Goal: Information Seeking & Learning: Check status

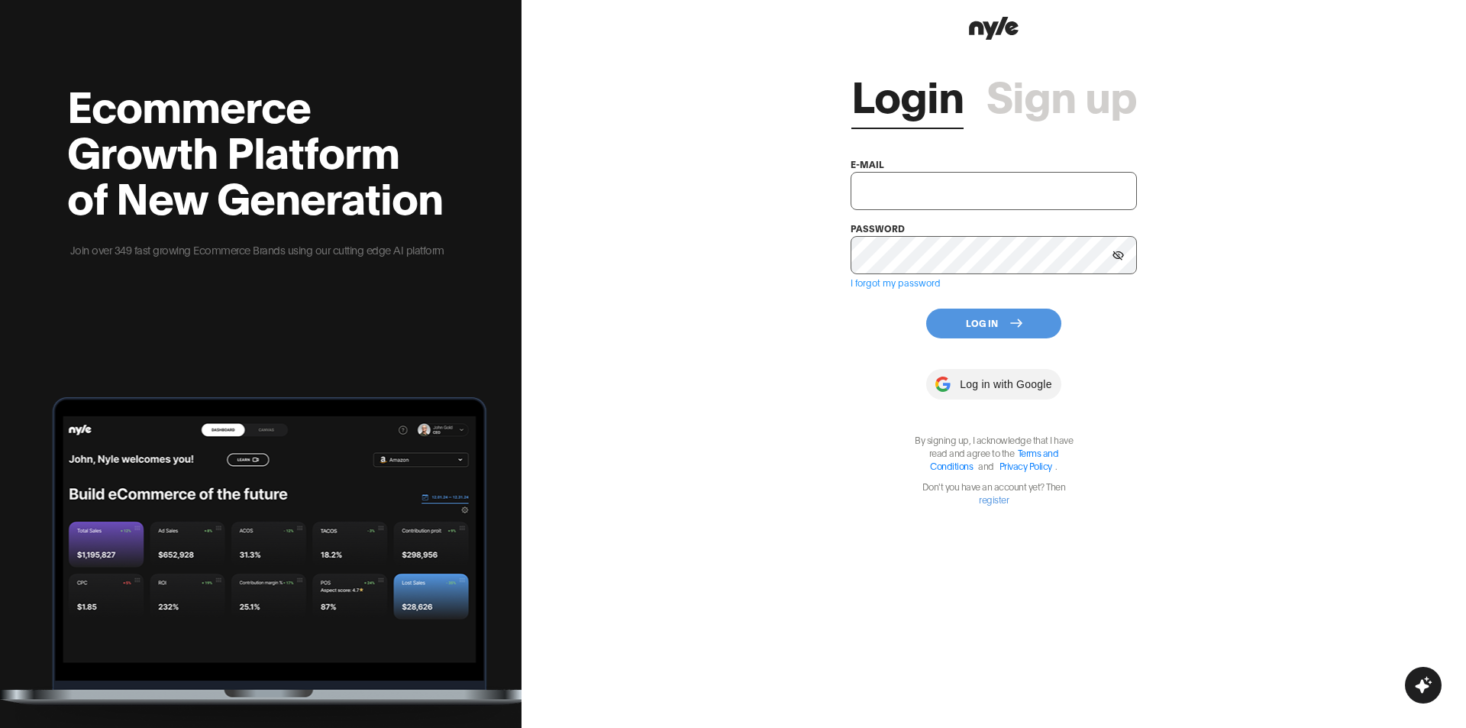
type input "showroom@nyle.ai"
click at [967, 316] on button "Log In" at bounding box center [993, 323] width 135 height 30
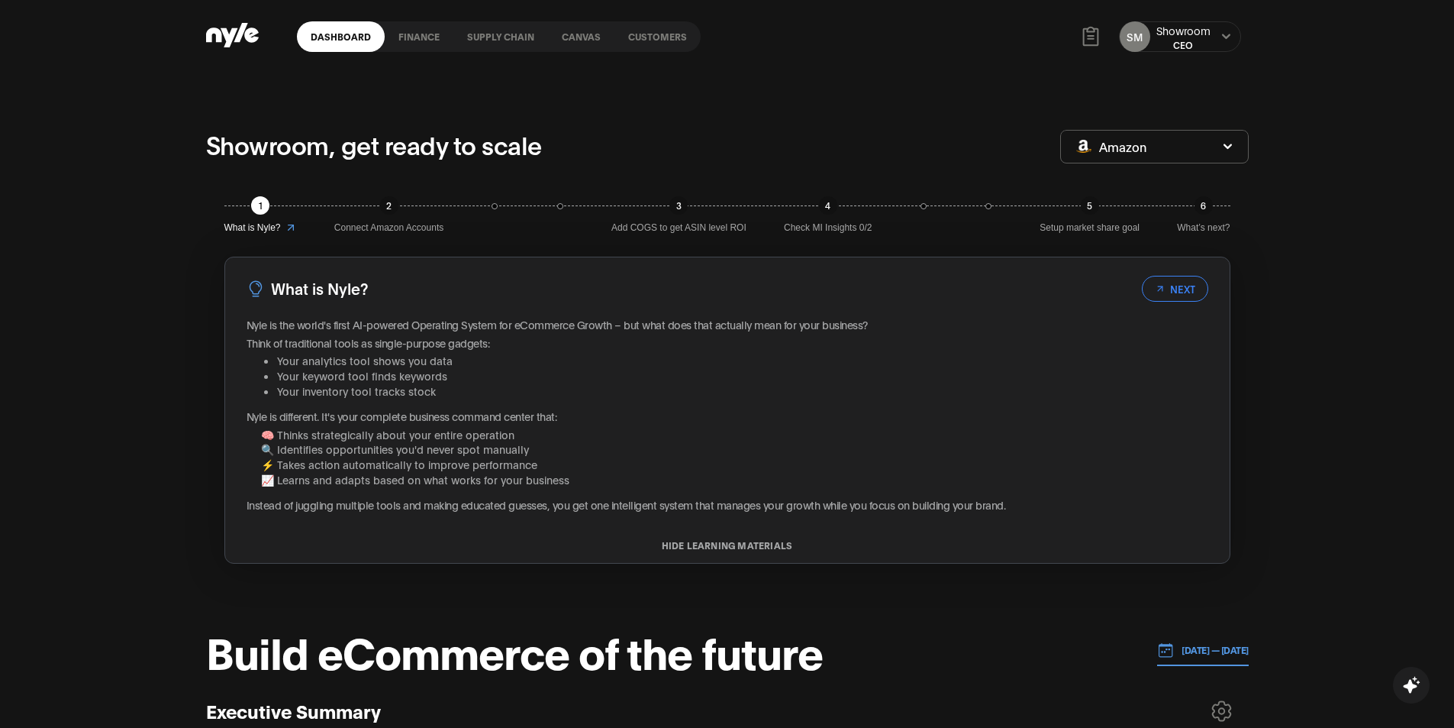
click at [664, 43] on link "Customers" at bounding box center [658, 36] width 86 height 31
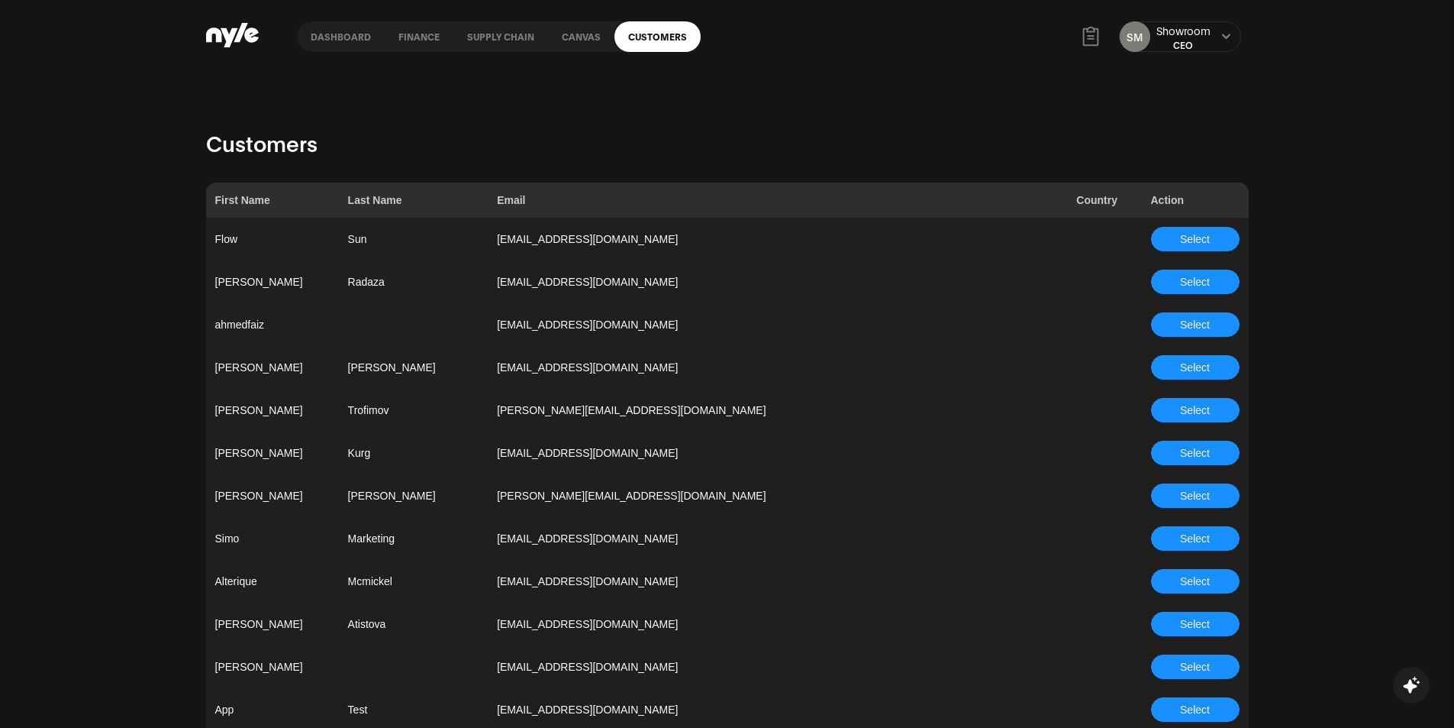
click at [1202, 540] on span "Select" at bounding box center [1195, 538] width 30 height 17
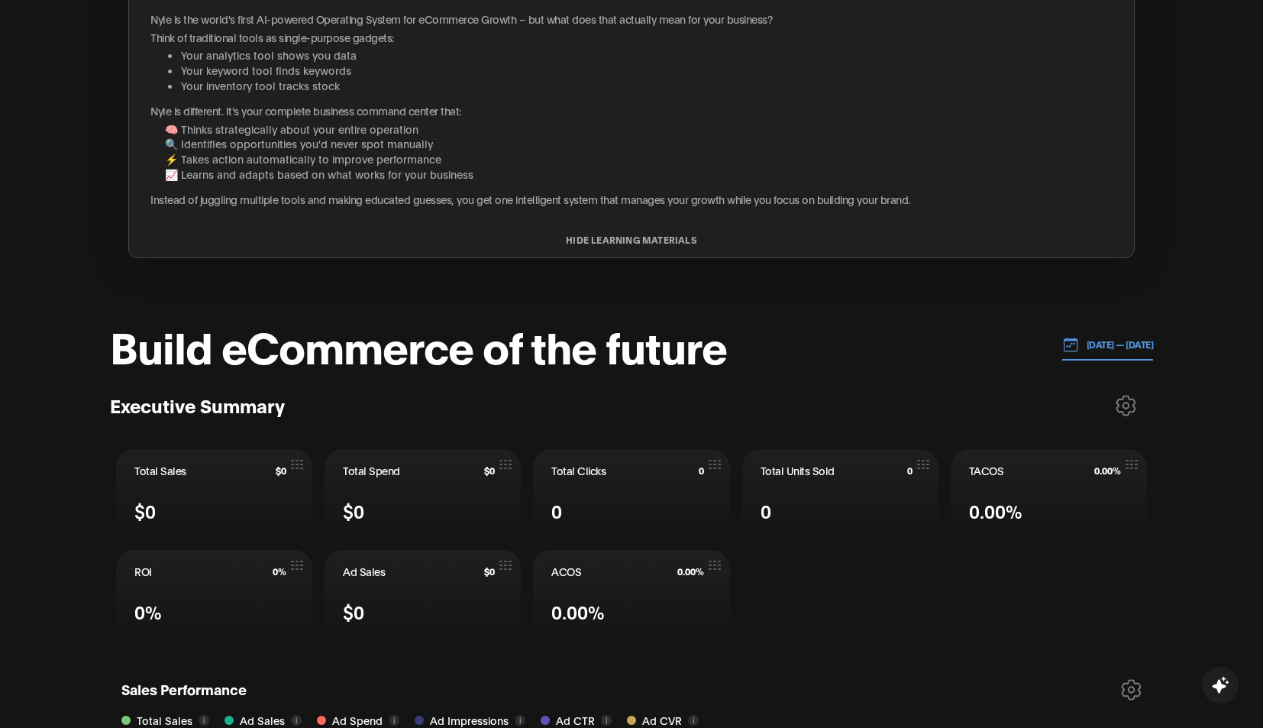
scroll to position [382, 0]
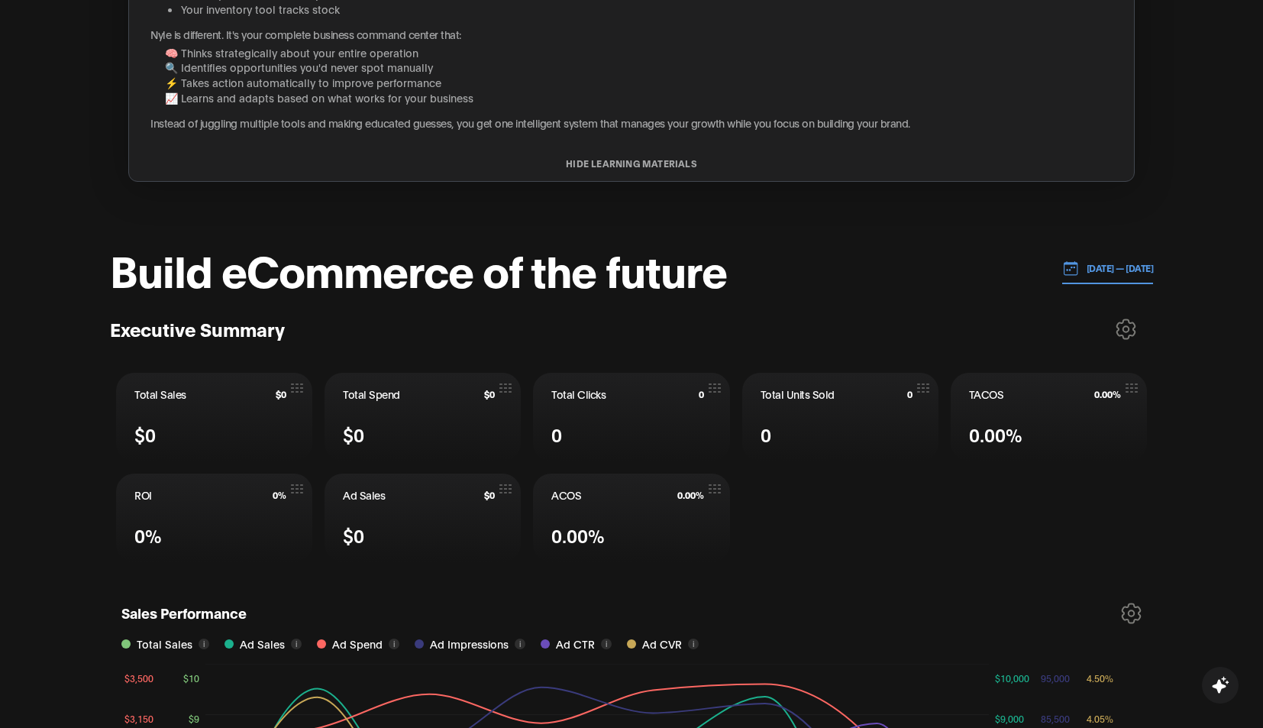
click at [1079, 265] on p "[DATE] — [DATE]" at bounding box center [1116, 268] width 75 height 14
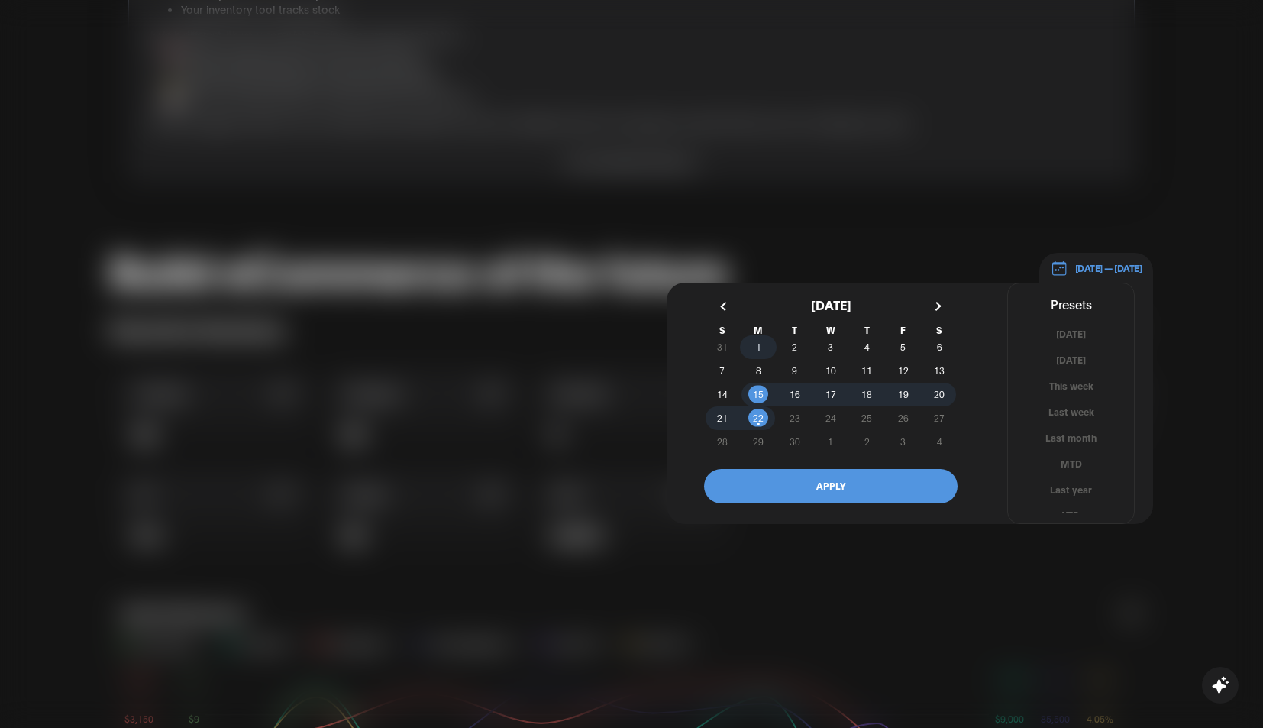
click at [759, 344] on span "1" at bounding box center [758, 346] width 5 height 27
click at [941, 349] on span "6" at bounding box center [939, 346] width 5 height 27
click at [877, 482] on button "APPLY" at bounding box center [830, 486] width 253 height 34
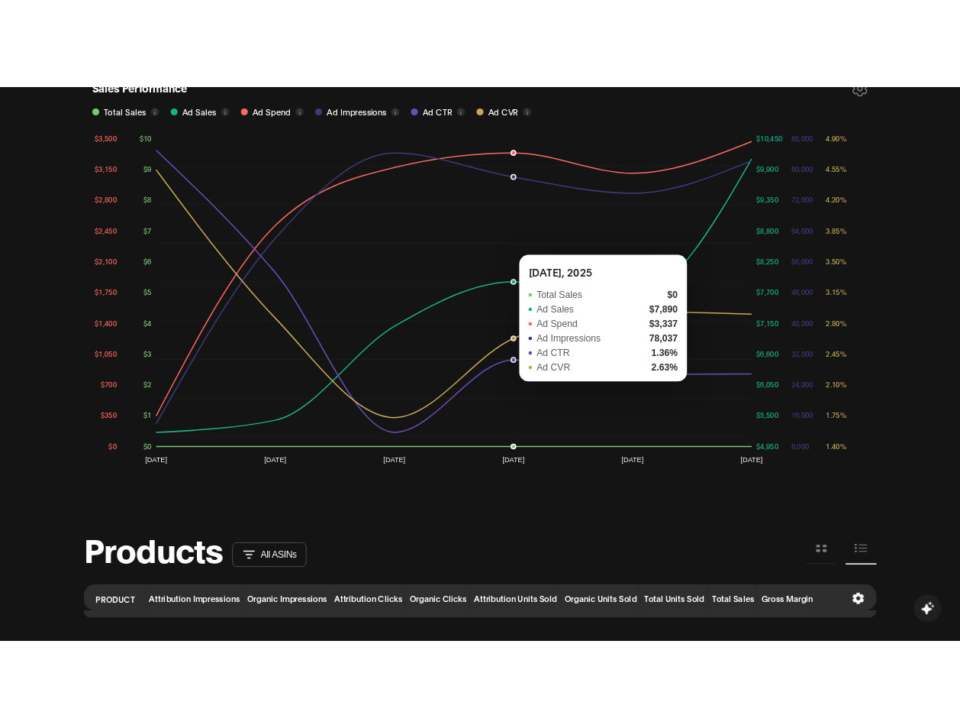
scroll to position [1298, 0]
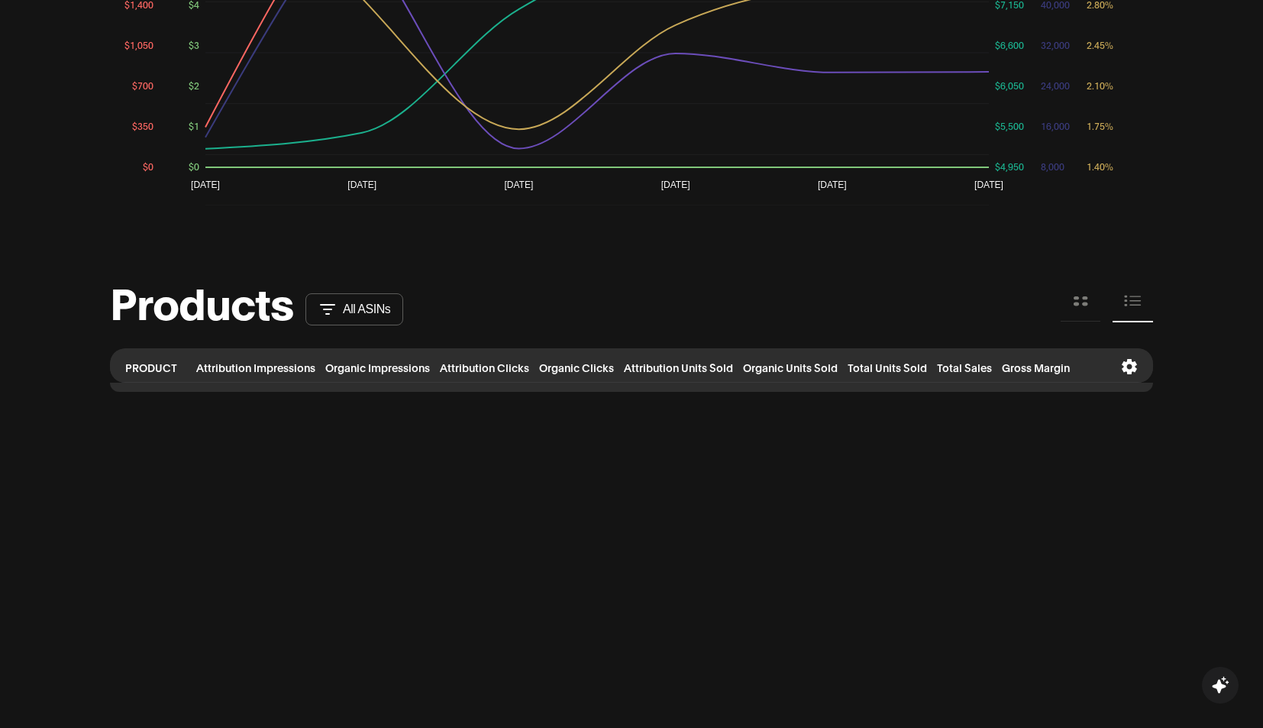
click at [1090, 303] on button at bounding box center [1081, 301] width 40 height 40
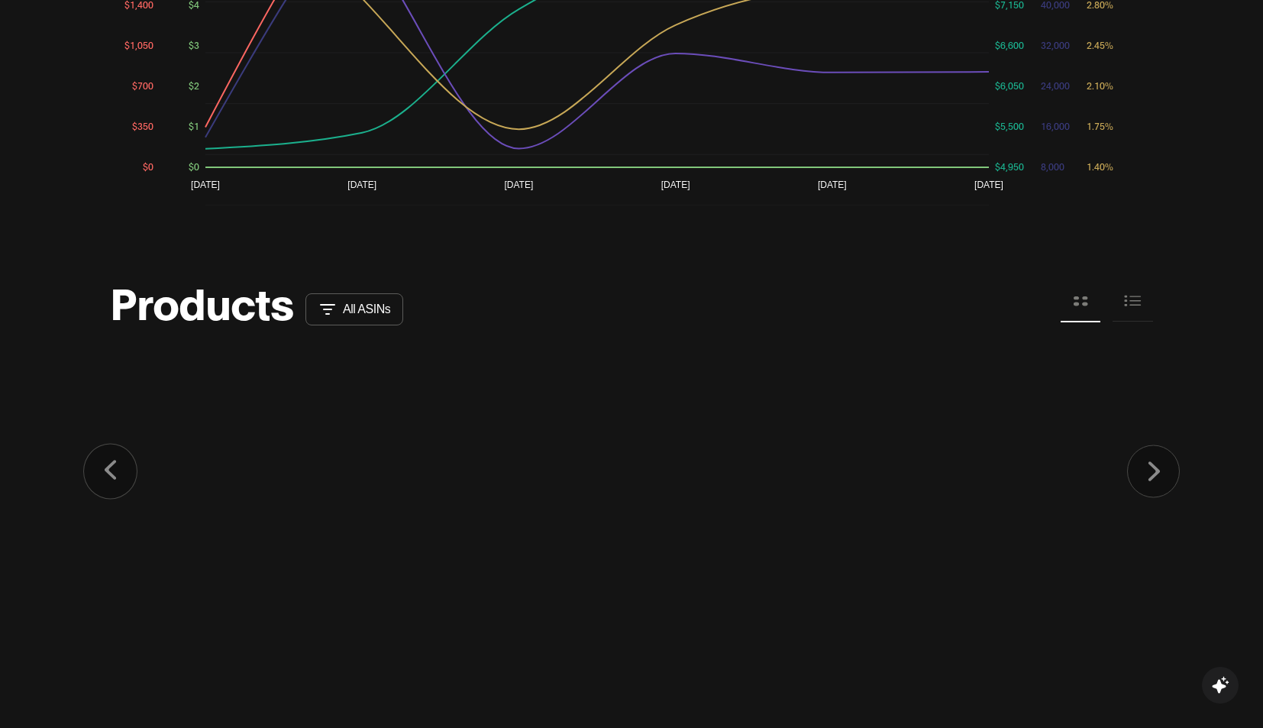
click at [1132, 303] on icon at bounding box center [1133, 300] width 18 height 17
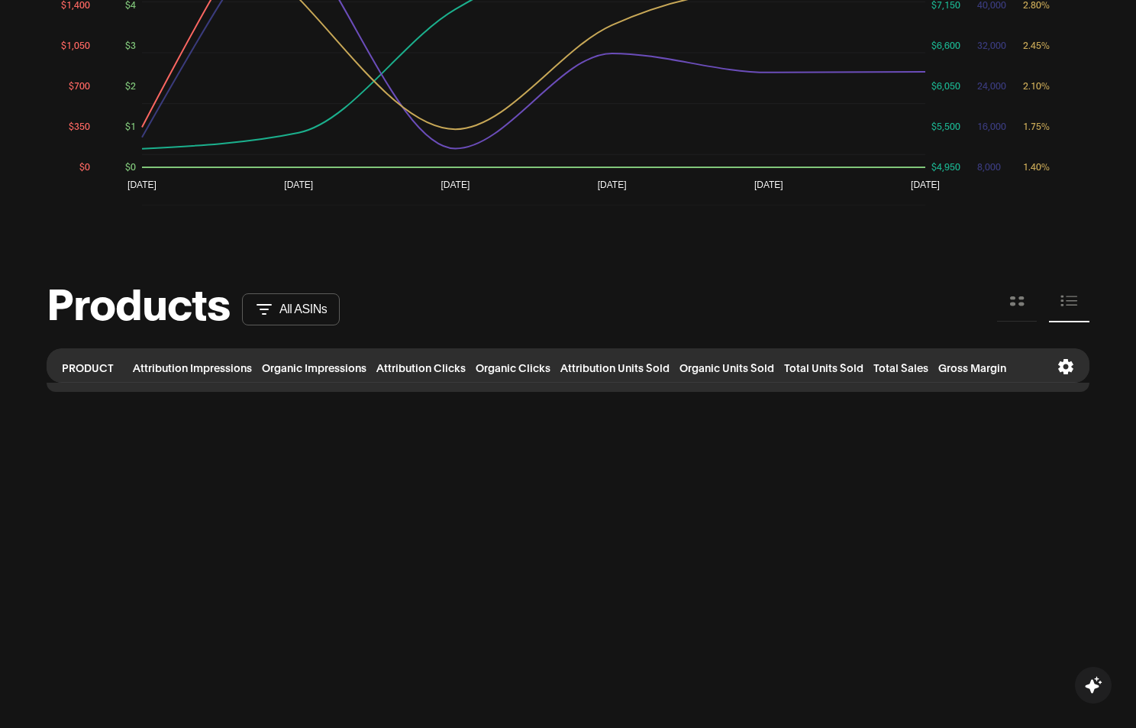
click at [291, 309] on p "All ASINs" at bounding box center [302, 309] width 47 height 14
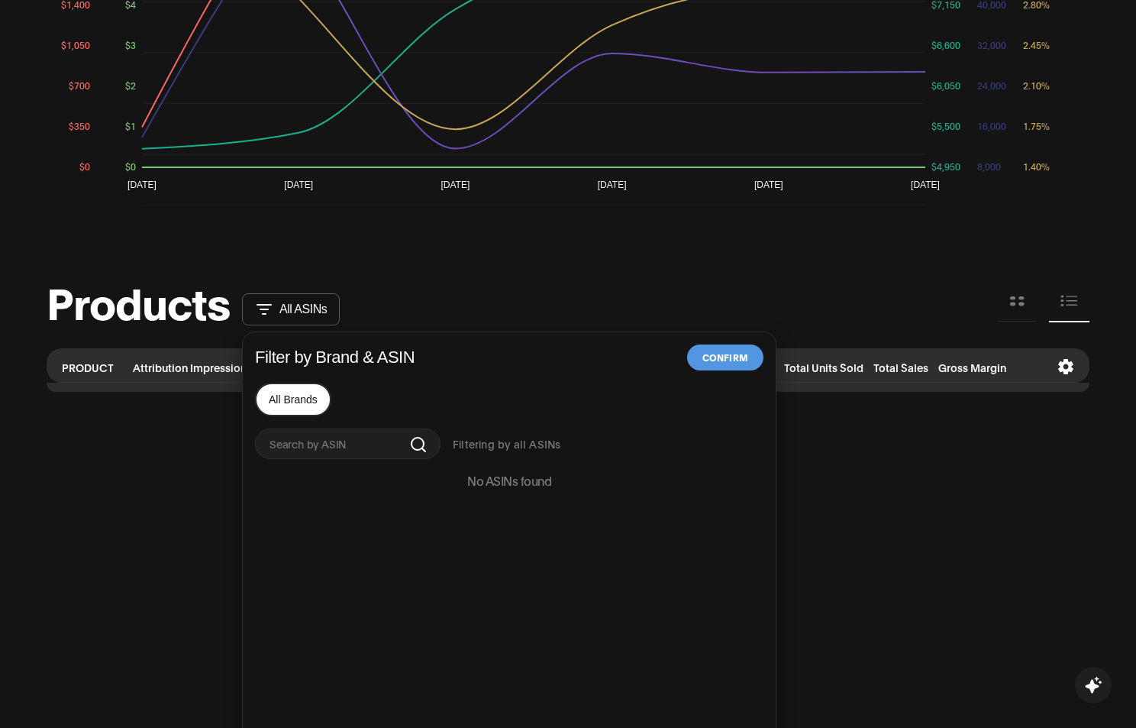
click at [712, 356] on button "Confirm" at bounding box center [725, 357] width 76 height 26
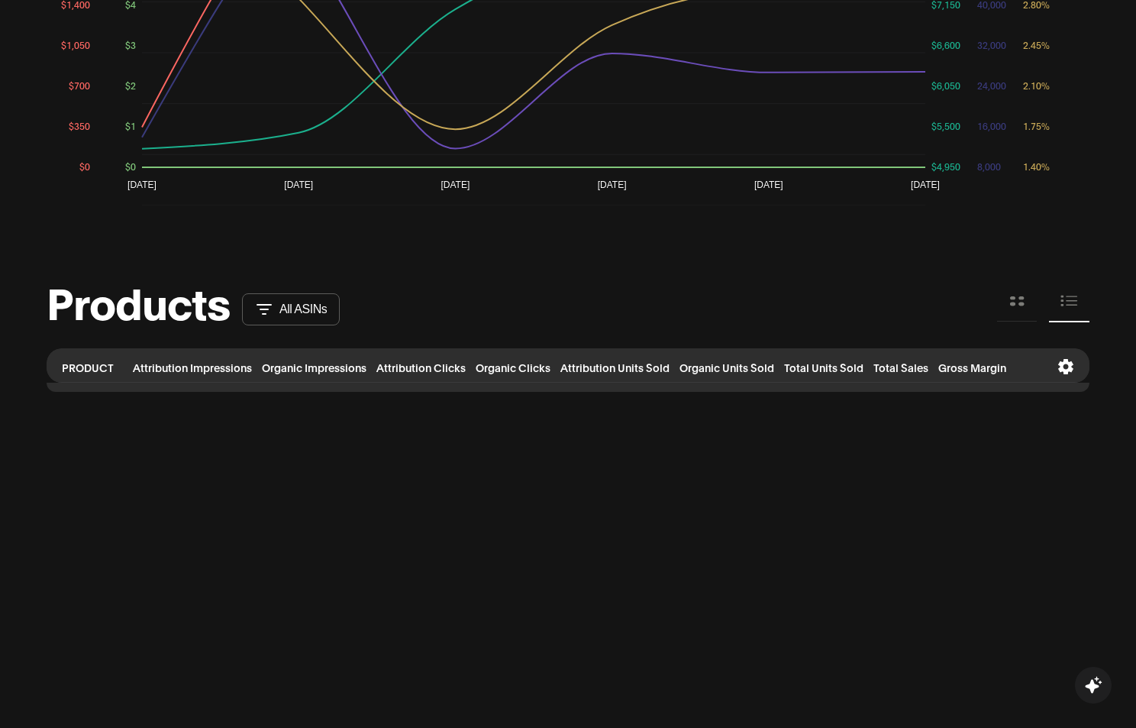
click at [1073, 369] on th at bounding box center [1049, 365] width 80 height 34
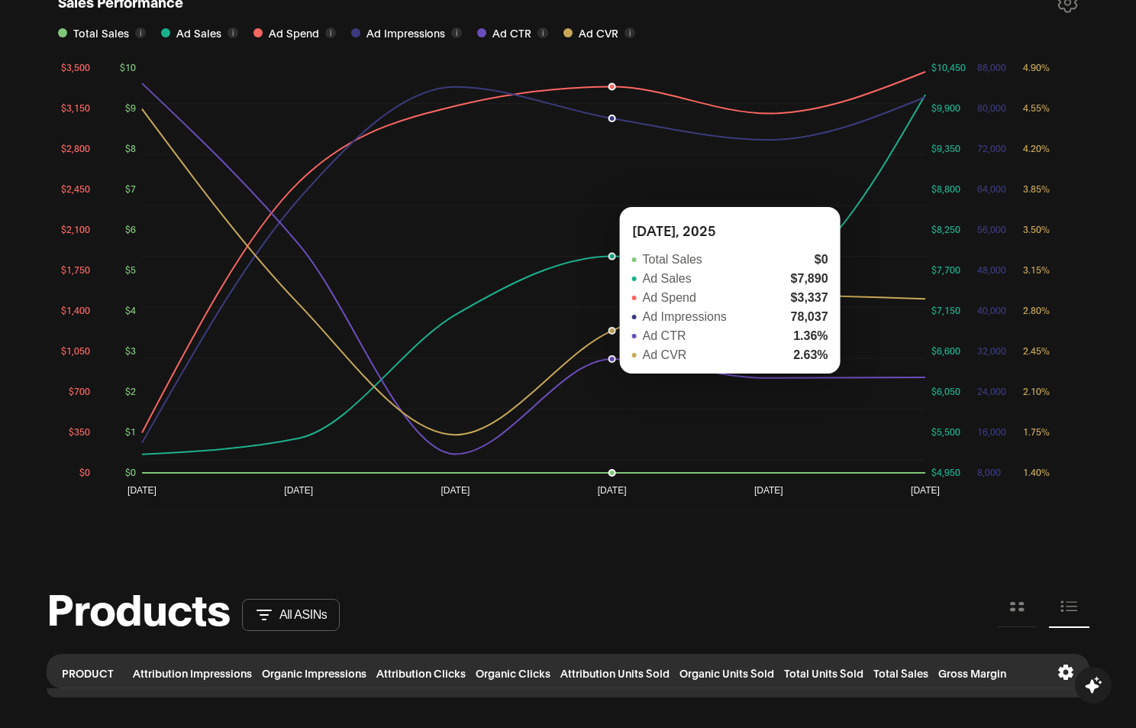
scroll to position [1145, 0]
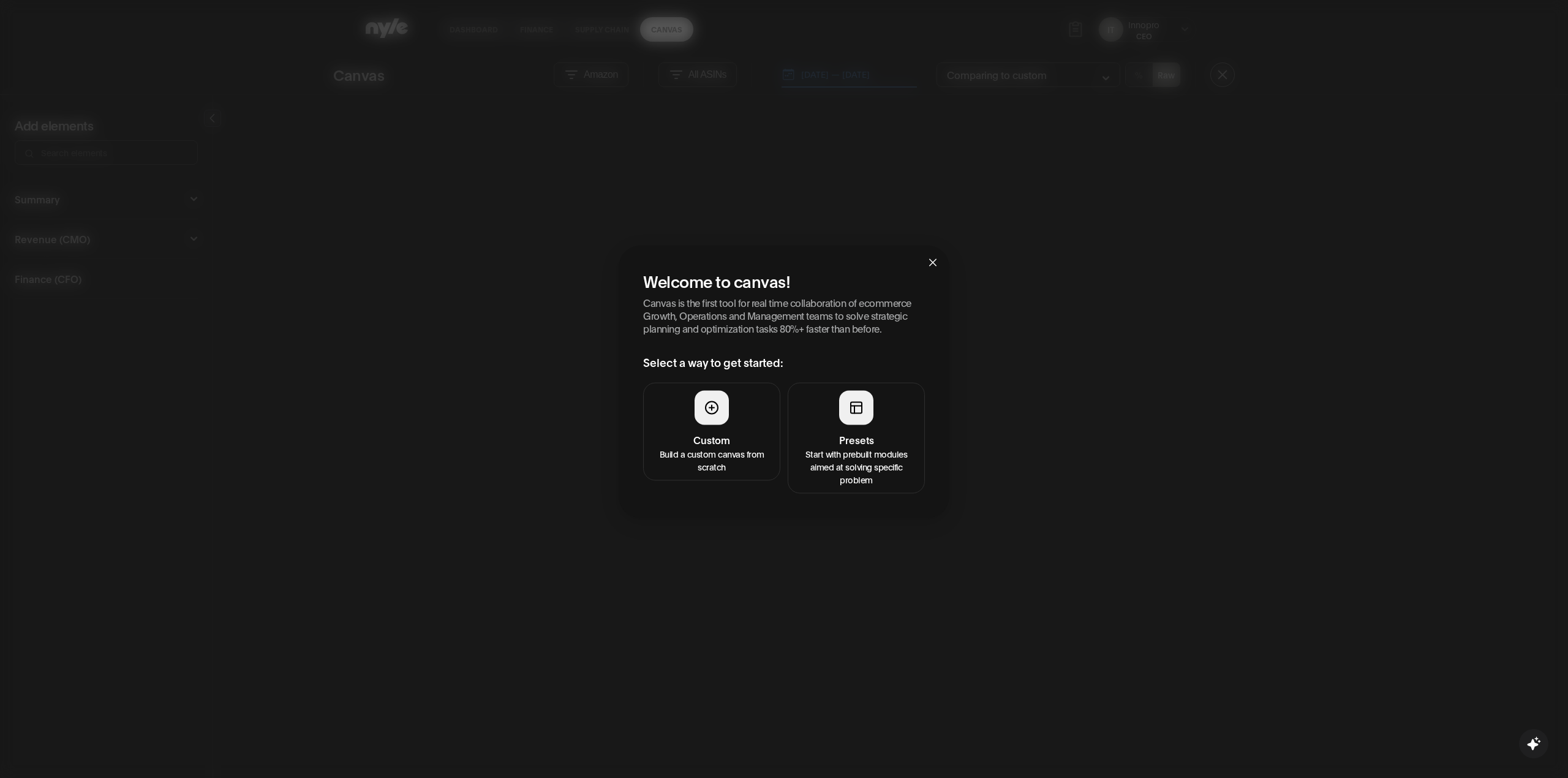
click at [727, 426] on button "Custom Build a custom canvas from scratch" at bounding box center [711, 432] width 137 height 98
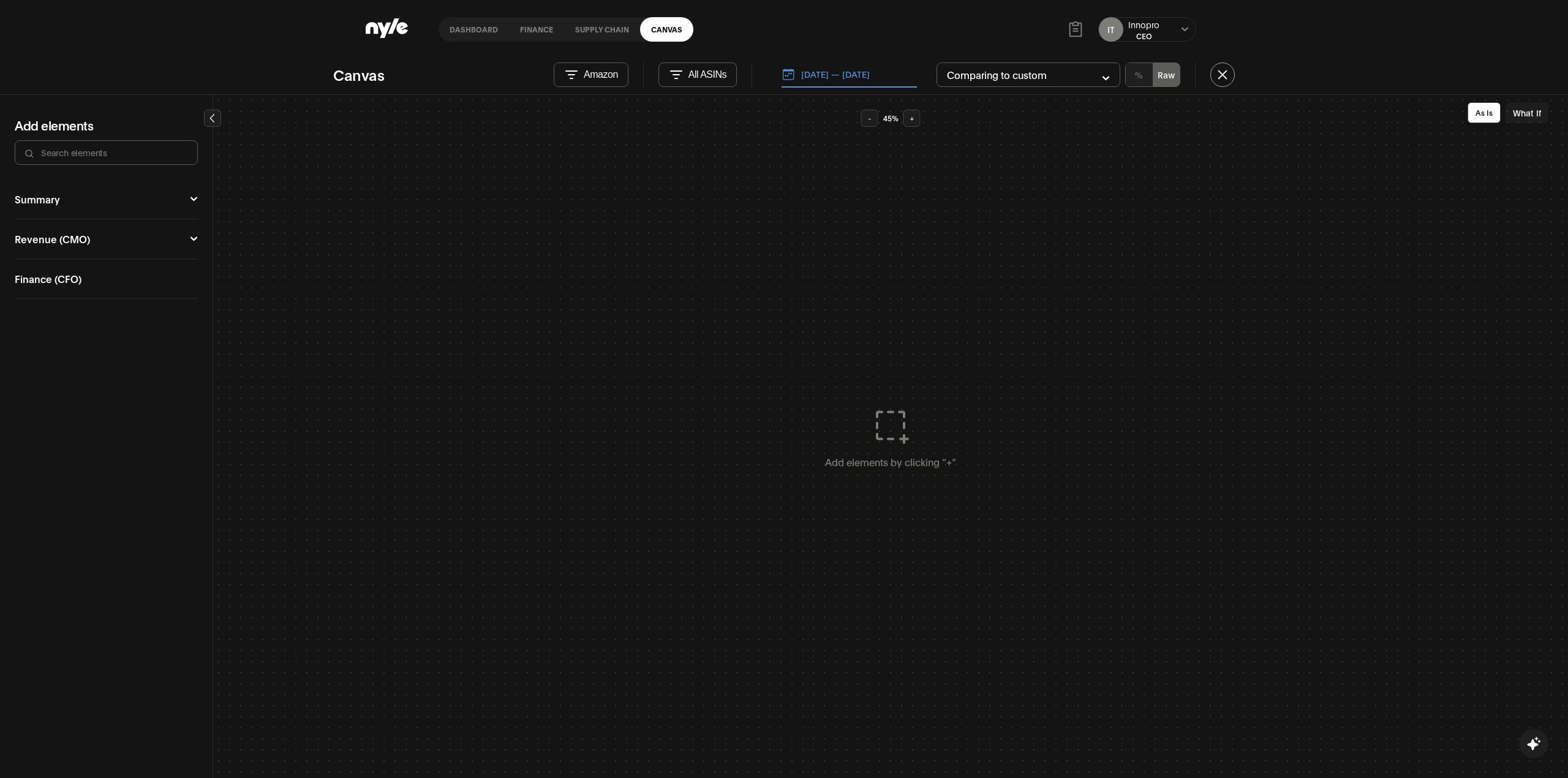
click at [1180, 28] on button at bounding box center [1185, 30] width 10 height 10
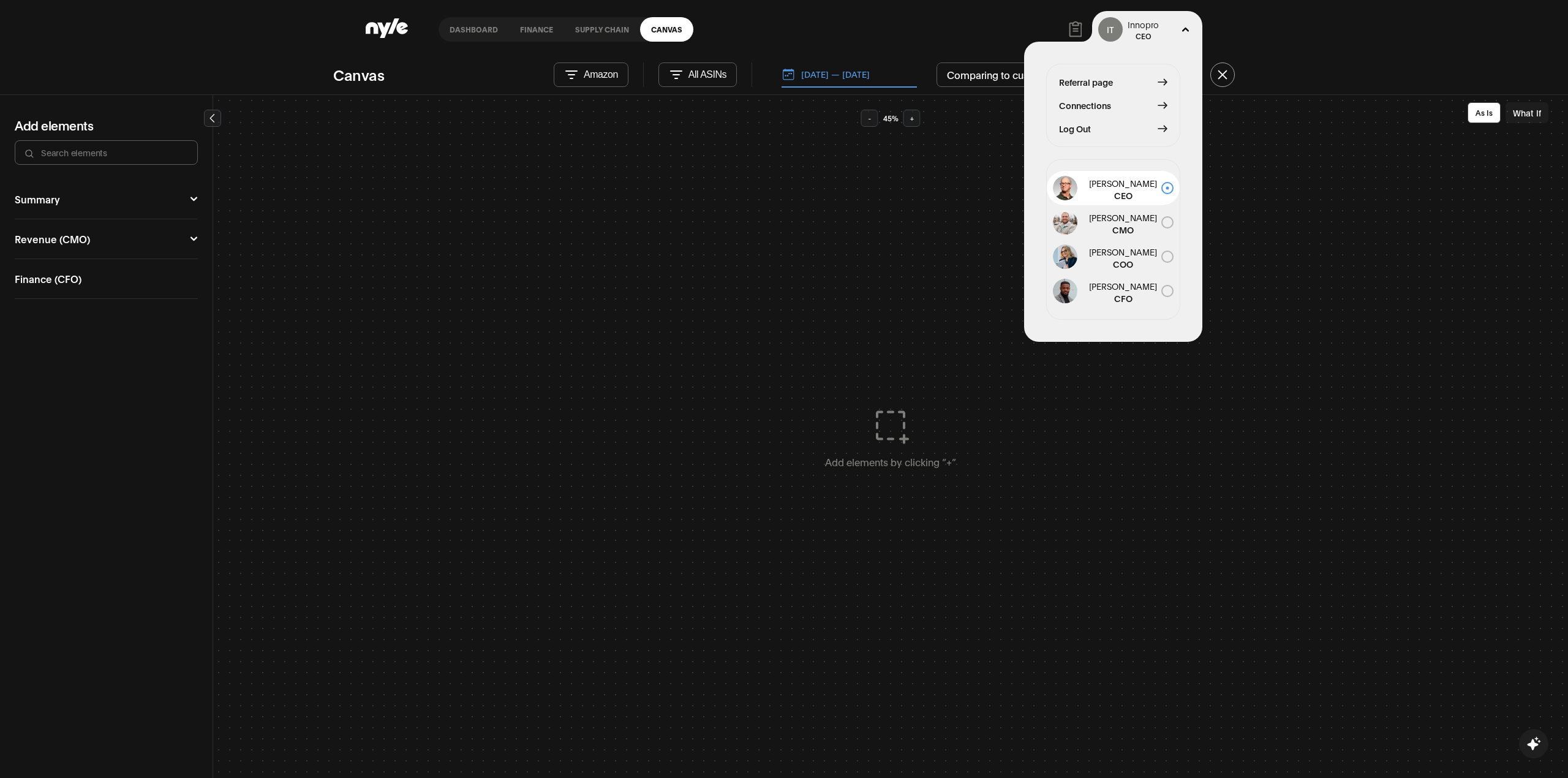
click at [1080, 125] on span "Log Out" at bounding box center [1075, 128] width 32 height 14
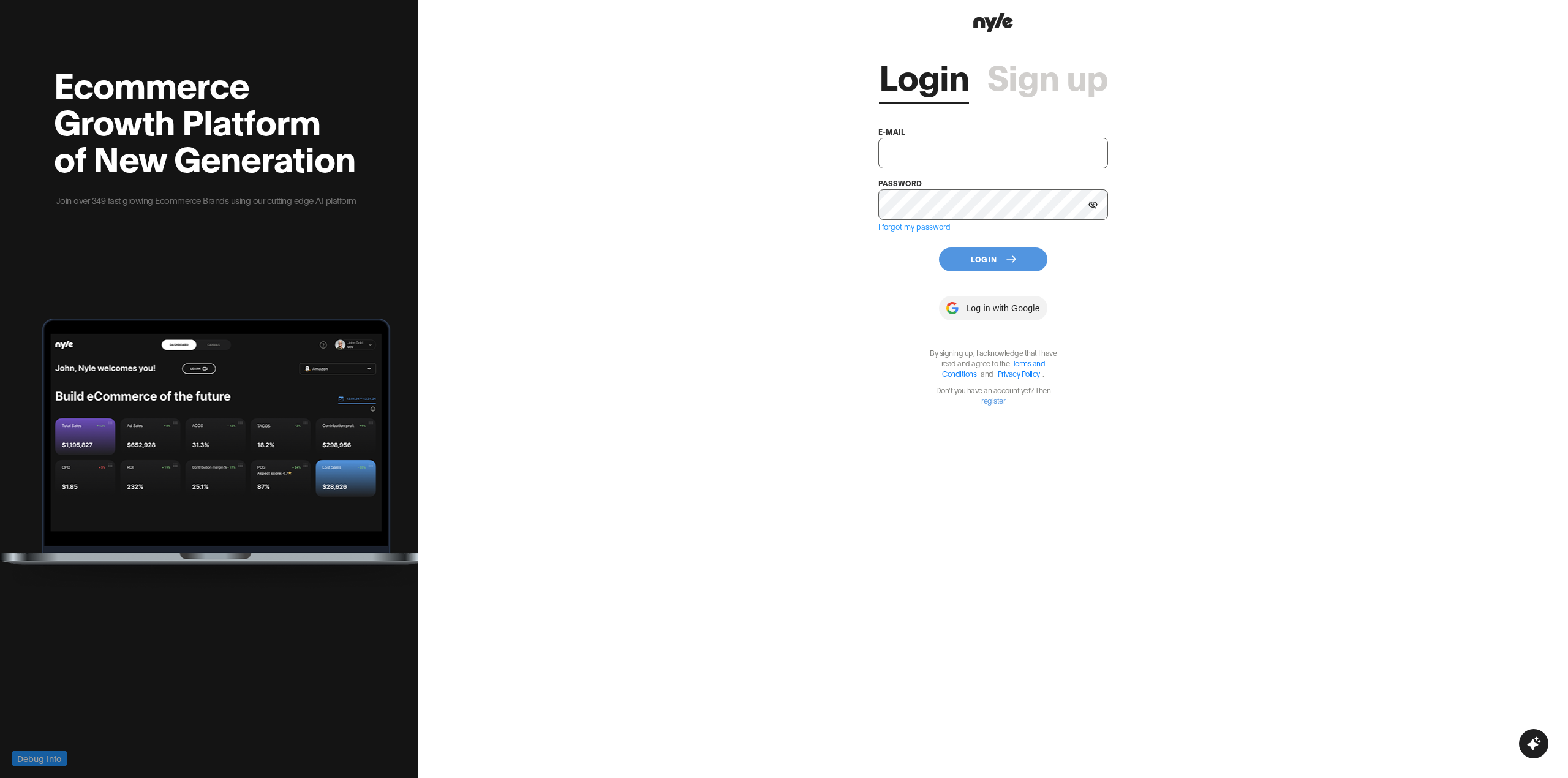
click at [936, 149] on input "text" at bounding box center [993, 153] width 229 height 30
type input "[EMAIL_ADDRESS]"
click at [987, 247] on button "Log In" at bounding box center [992, 259] width 108 height 24
click at [990, 253] on button "Log In" at bounding box center [992, 259] width 108 height 24
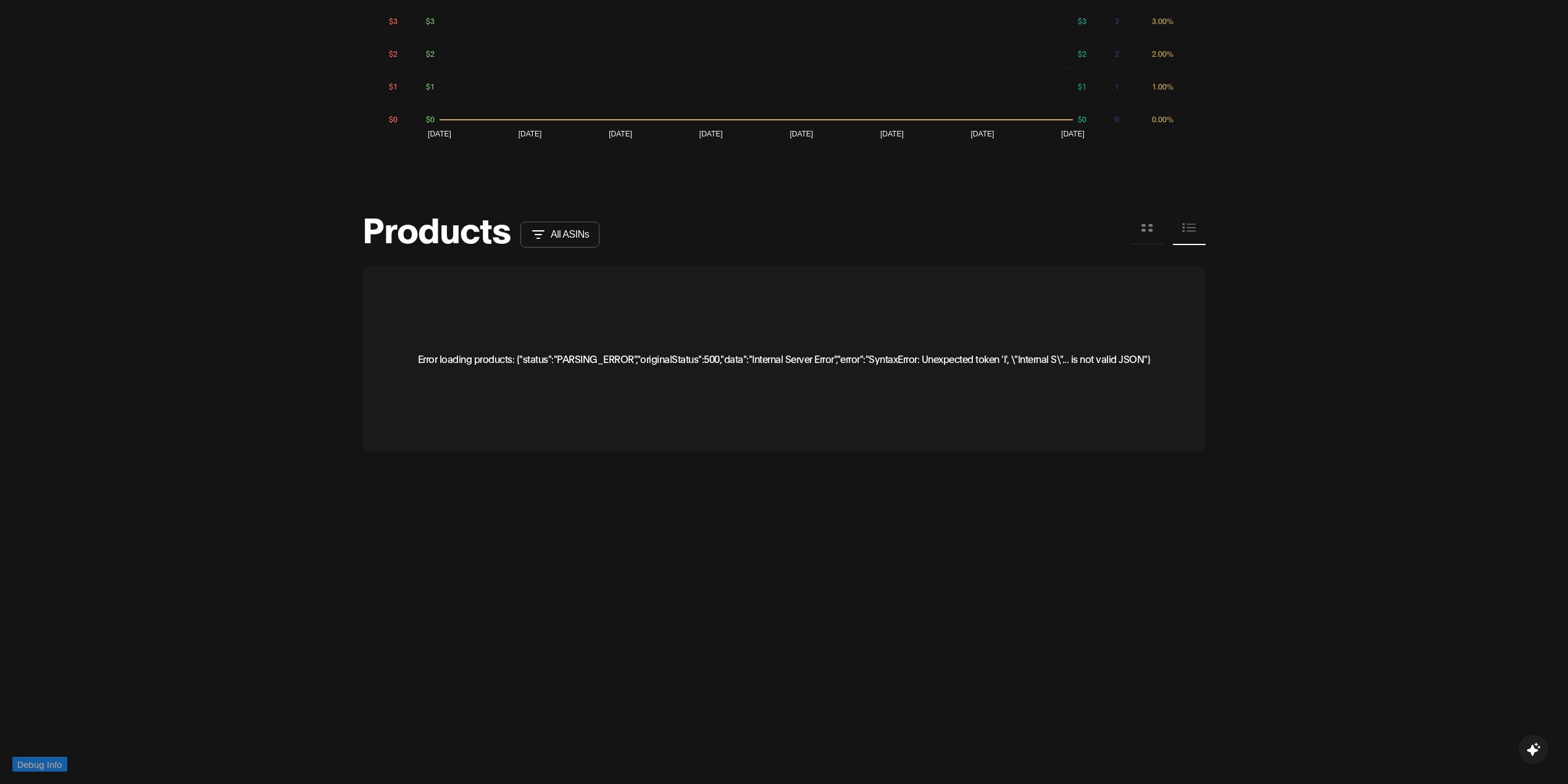
scroll to position [1064, 0]
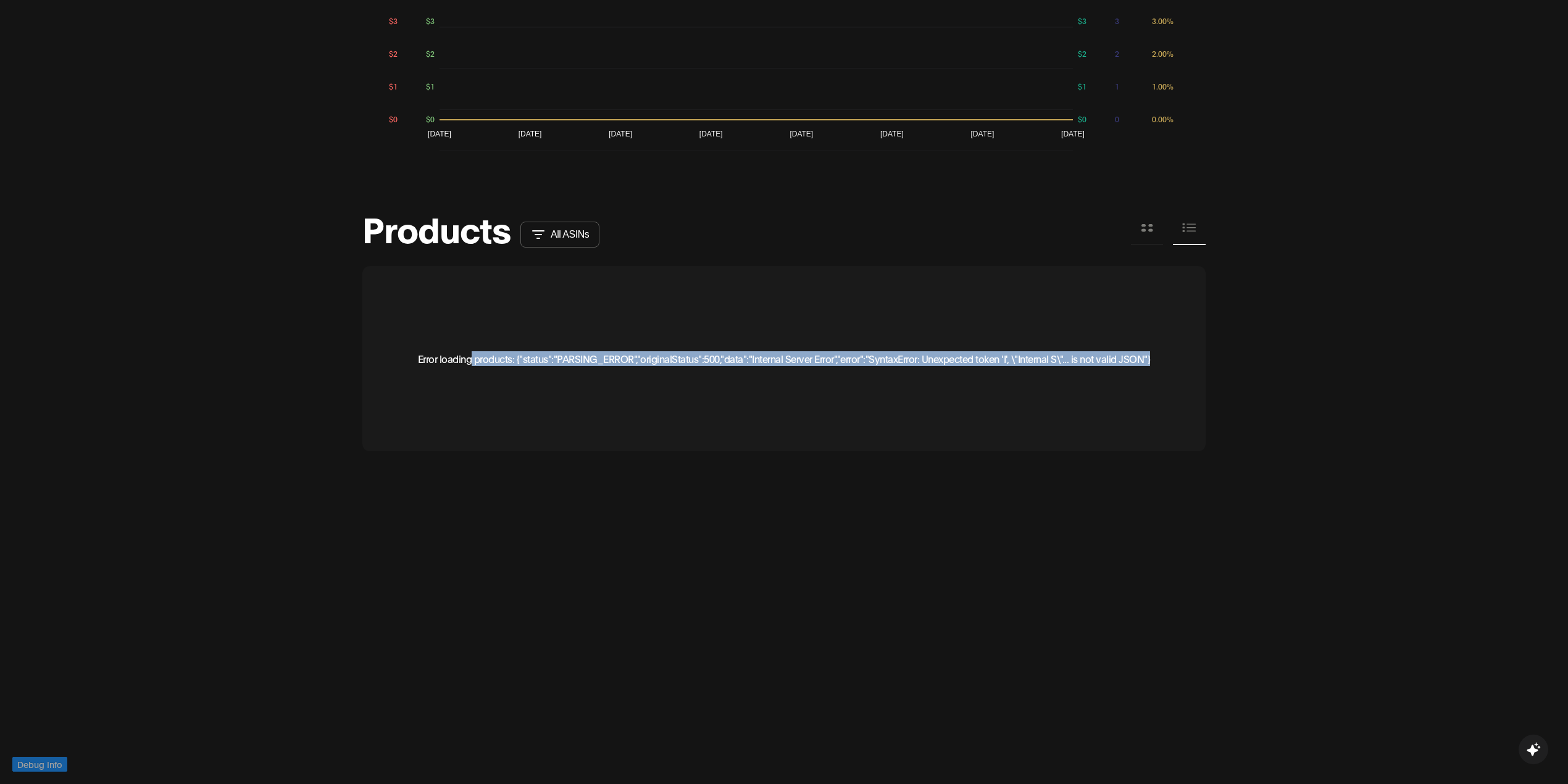
drag, startPoint x: 467, startPoint y: 359, endPoint x: 1181, endPoint y: 364, distance: 714.0
click at [1174, 364] on div "Error loading products: {"status":"PARSING_ERROR","originalStatus":500,"data":"…" at bounding box center [784, 358] width 843 height 185
click at [1033, 368] on div "Error loading products: {"status":"PARSING_ERROR","originalStatus":500,"data":"…" at bounding box center [784, 358] width 843 height 185
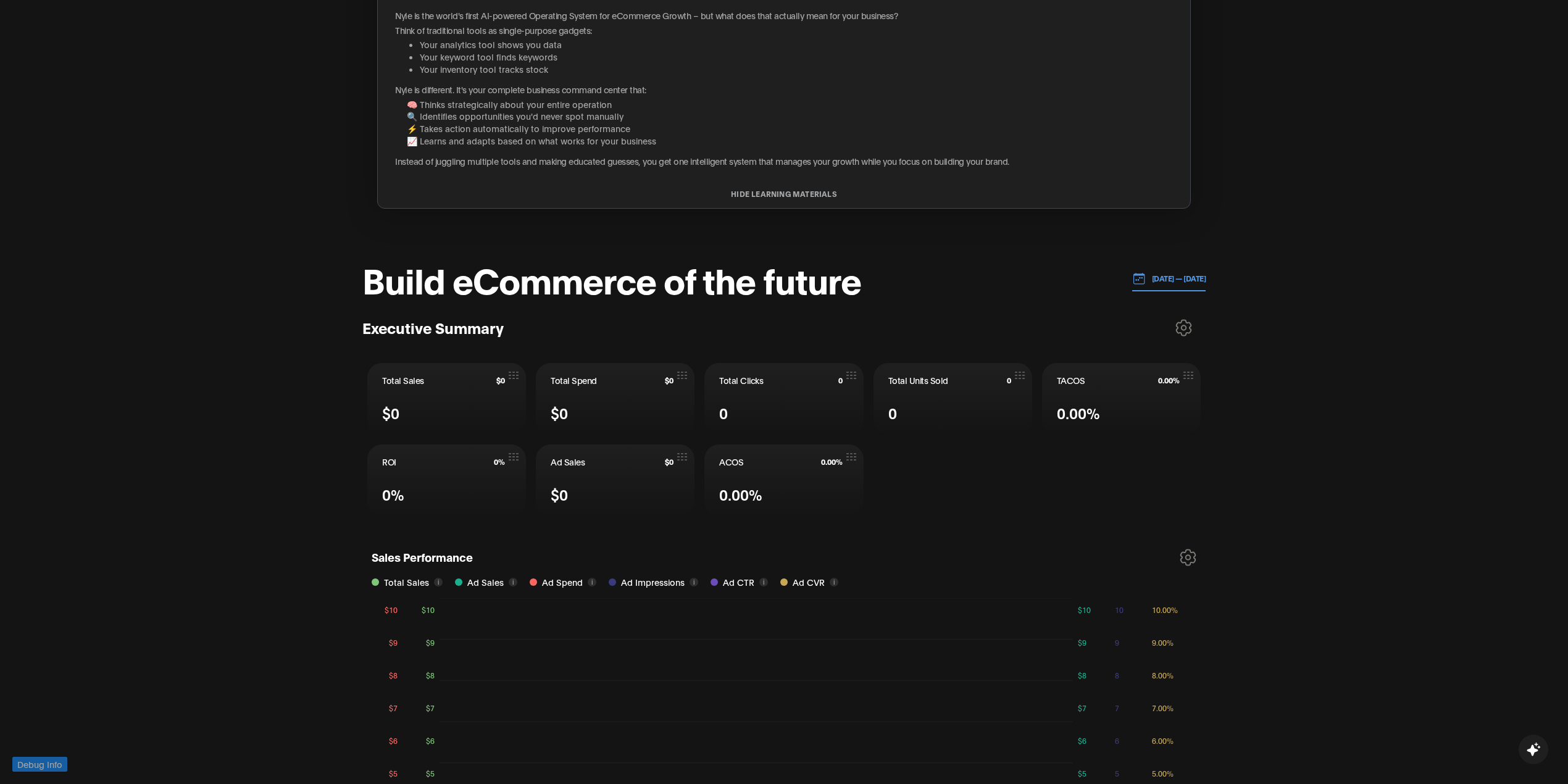
scroll to position [0, 0]
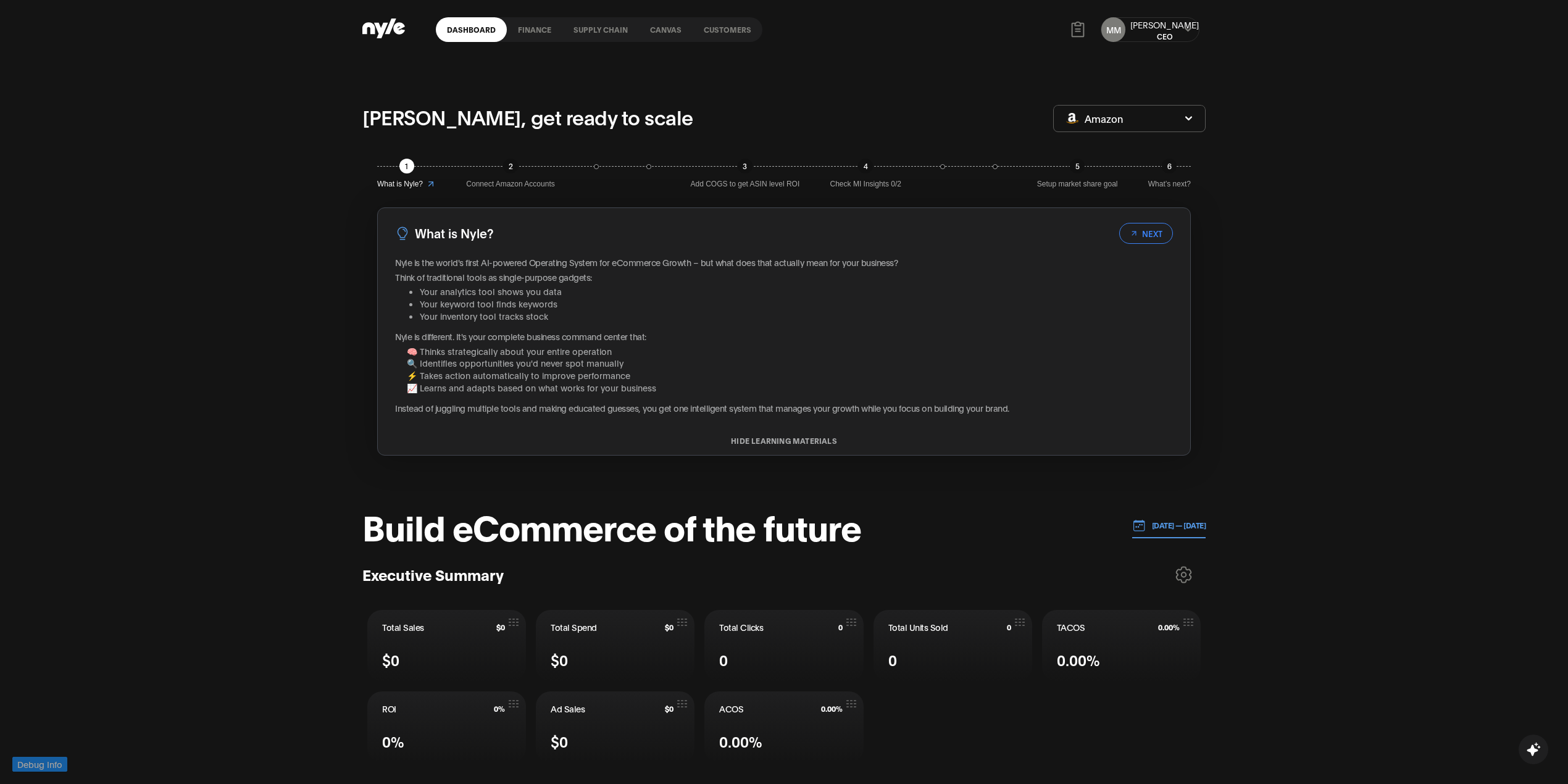
click at [716, 31] on link "Customers" at bounding box center [728, 29] width 70 height 25
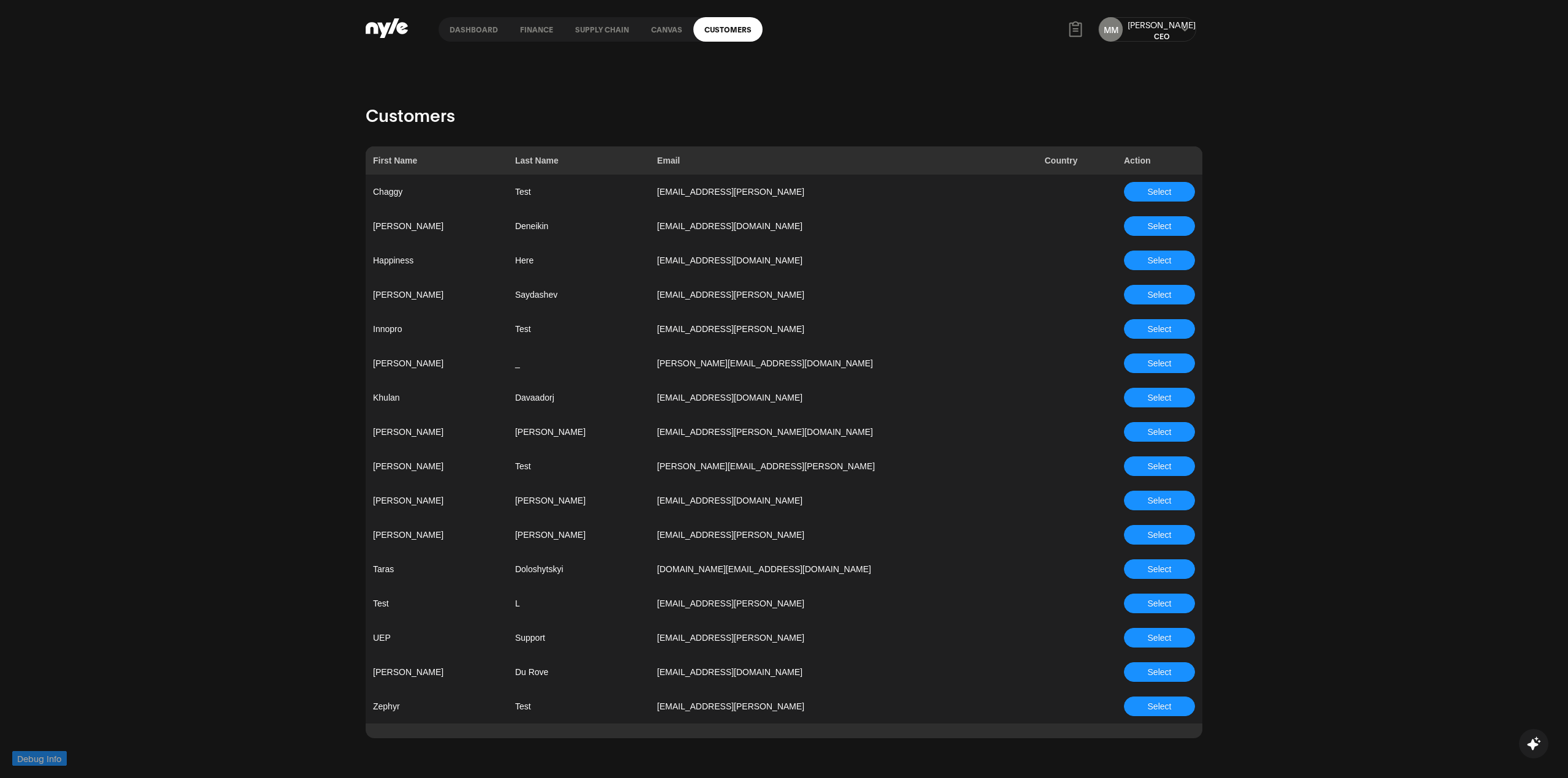
click at [1140, 331] on button "Select" at bounding box center [1159, 329] width 71 height 19
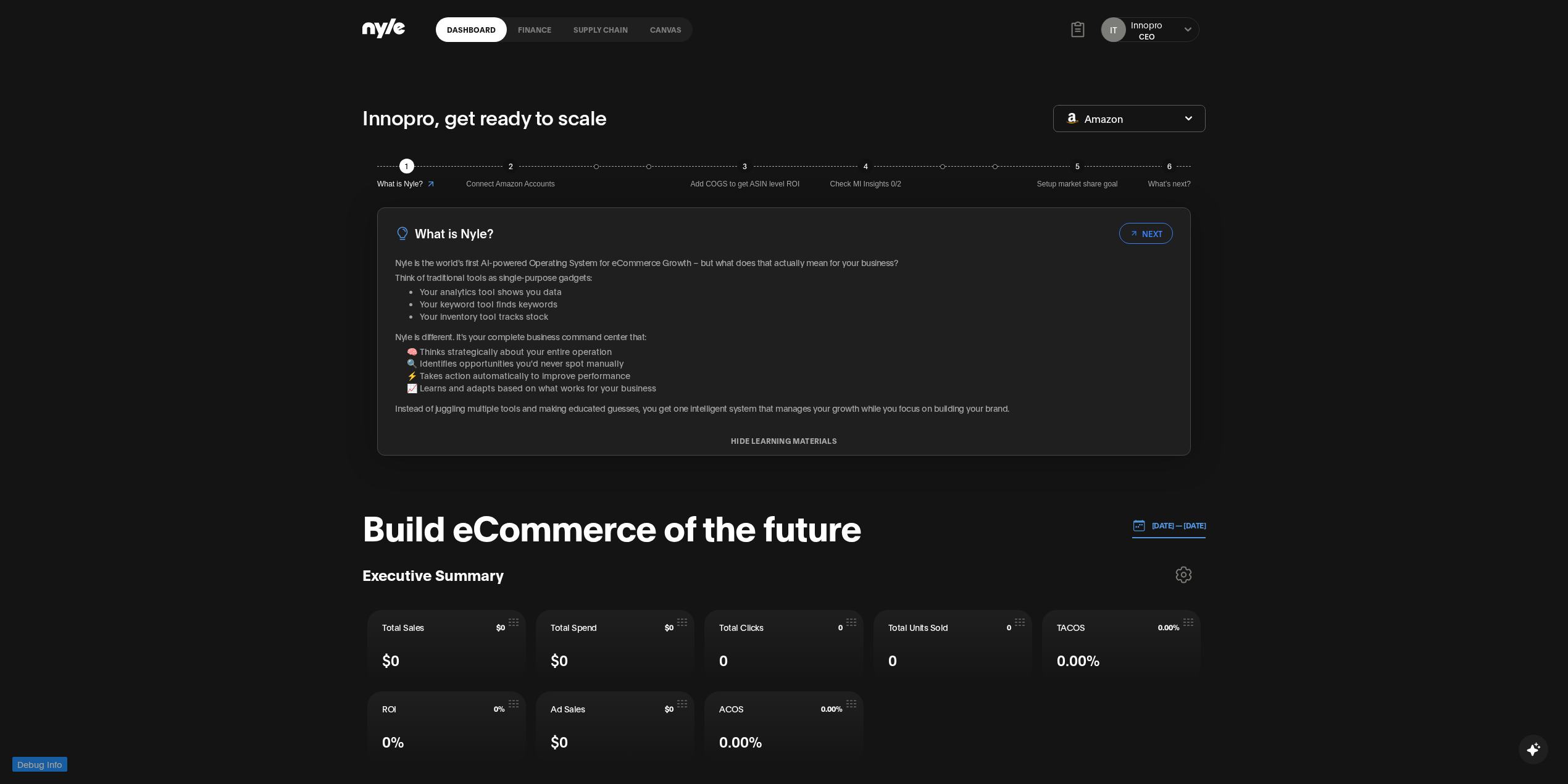
click at [1159, 526] on p "[DATE] — [DATE]" at bounding box center [1176, 525] width 61 height 11
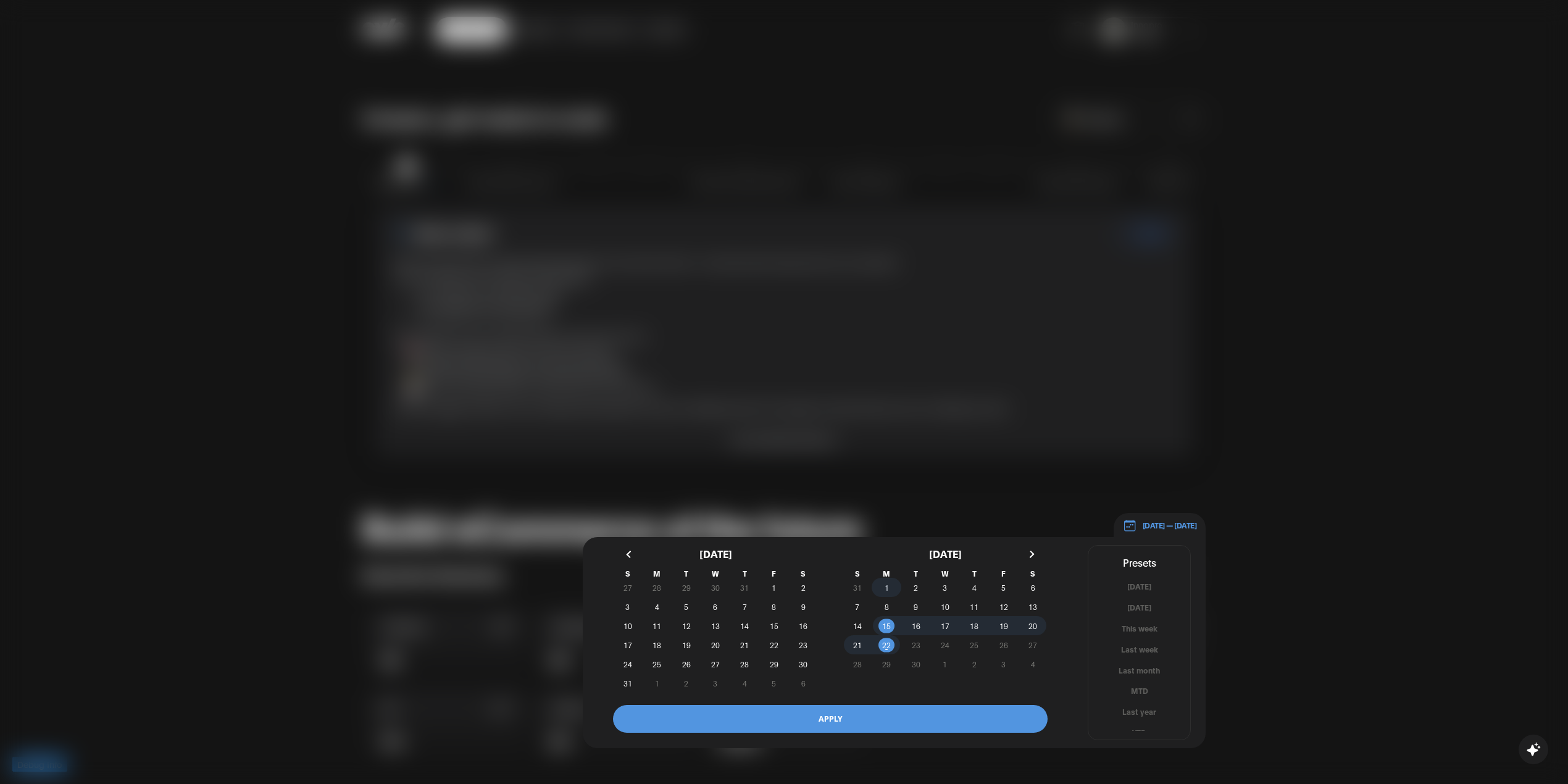
click at [888, 585] on span "1" at bounding box center [886, 587] width 4 height 22
click at [1041, 603] on span "13" at bounding box center [1033, 606] width 29 height 13
click at [974, 731] on button "APPLY" at bounding box center [830, 719] width 435 height 27
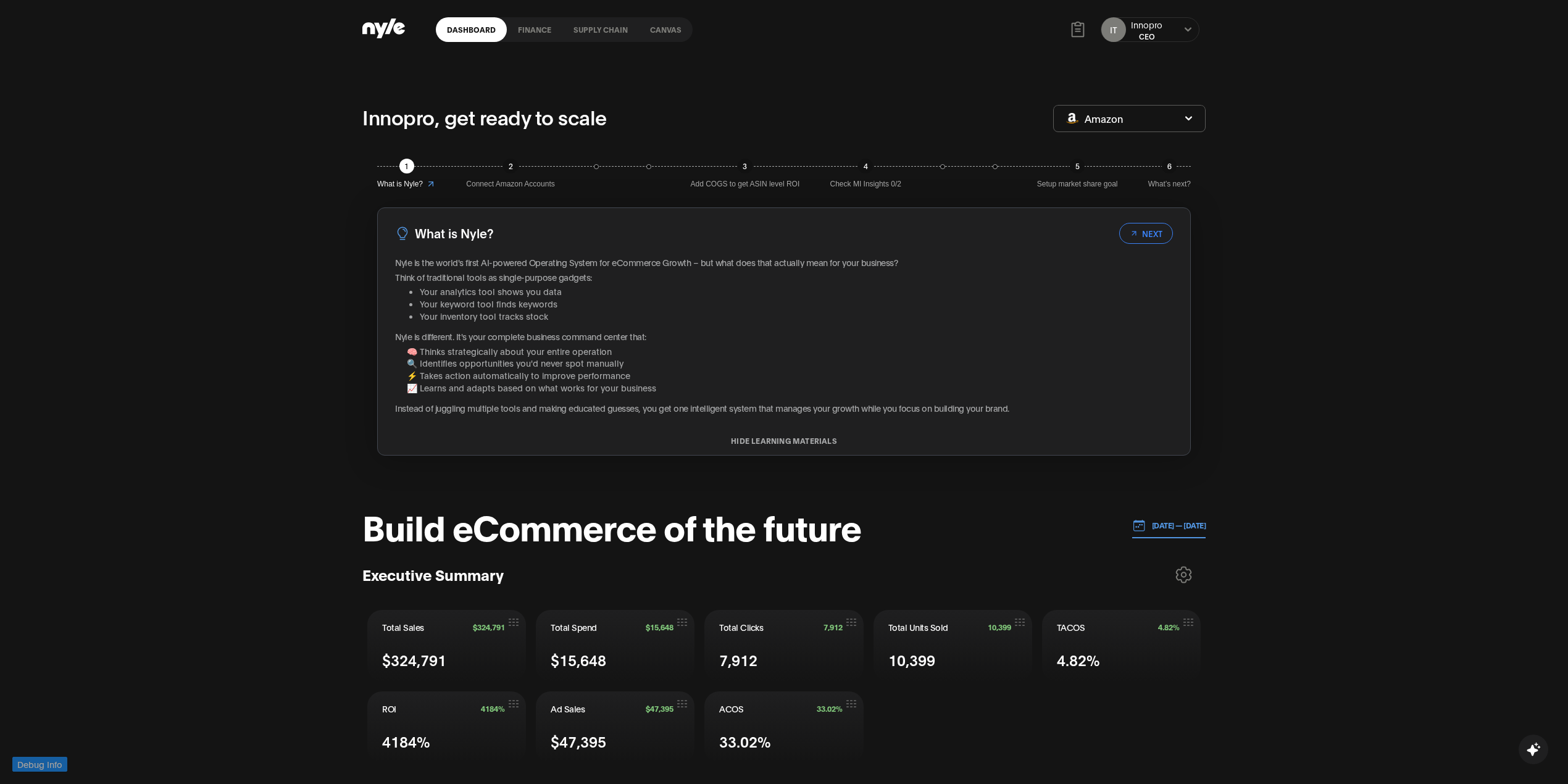
click at [653, 25] on link "Canvas" at bounding box center [666, 29] width 53 height 25
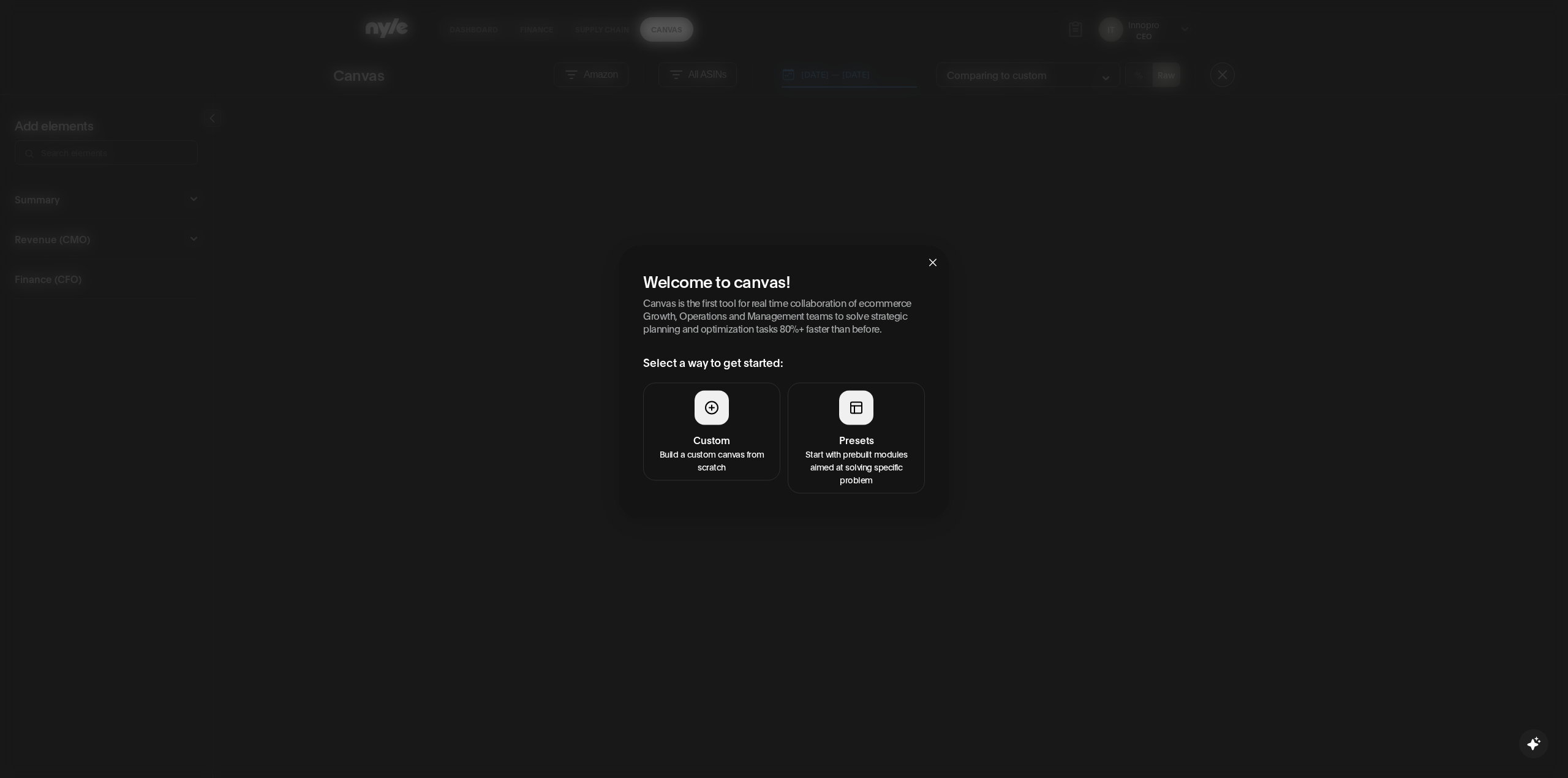
click at [813, 469] on p "Start with prebuilt modules aimed at solving specific problem" at bounding box center [856, 466] width 121 height 38
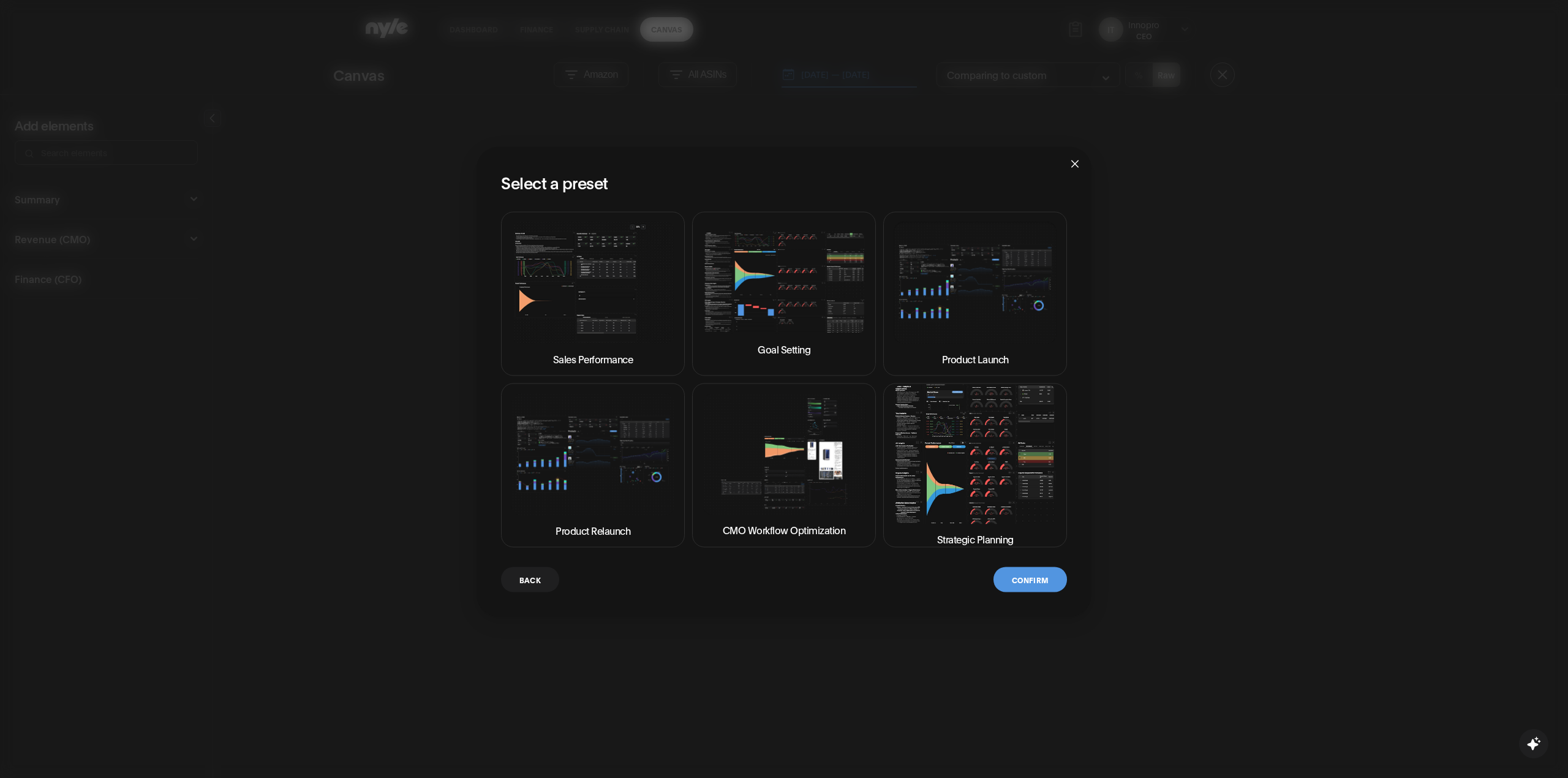
click at [946, 468] on img at bounding box center [974, 453] width 163 height 139
click at [1029, 569] on button "Confirm" at bounding box center [1030, 579] width 74 height 25
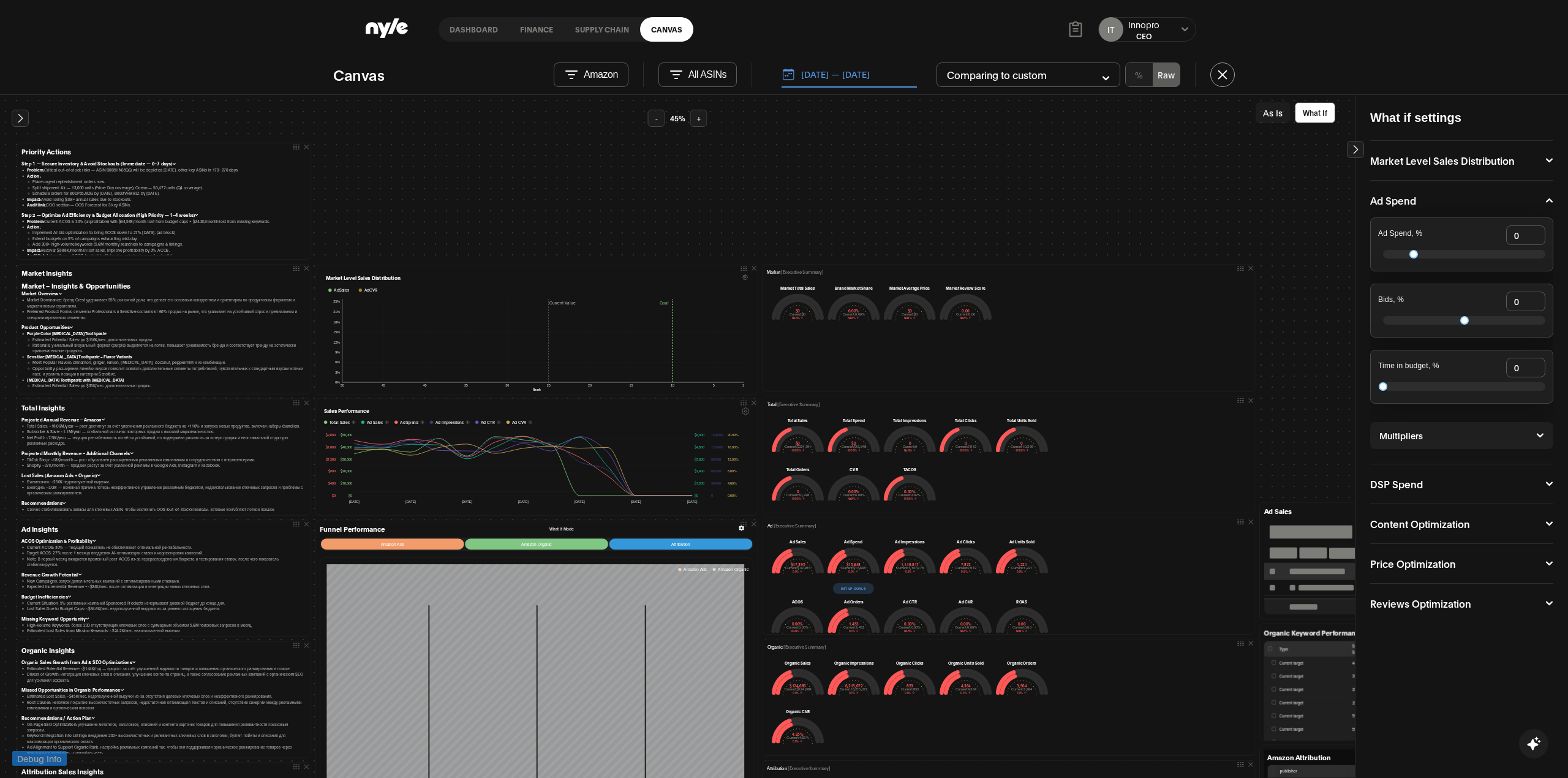
scroll to position [0, 490]
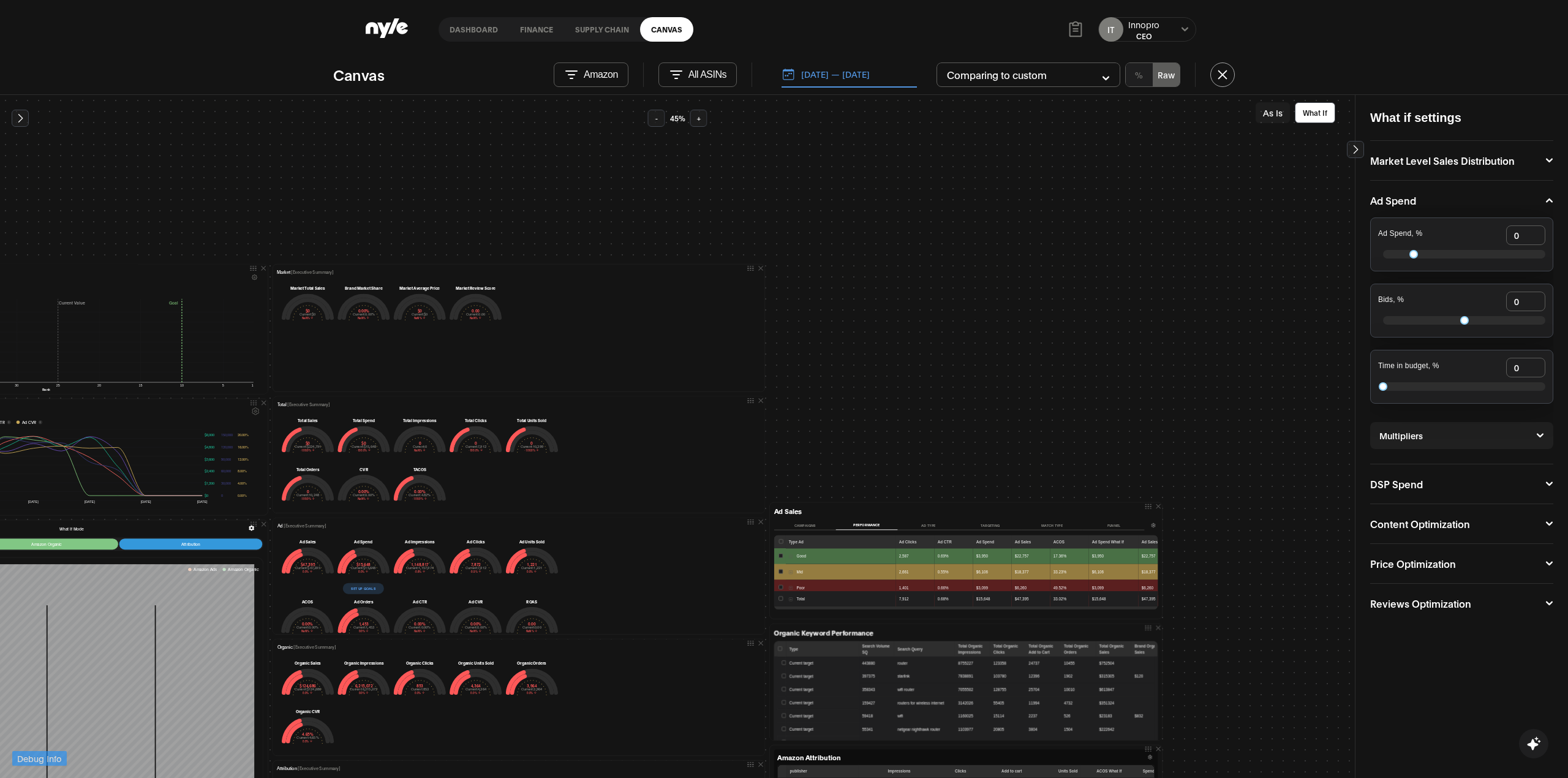
click at [794, 527] on button "Campaigns" at bounding box center [804, 525] width 62 height 9
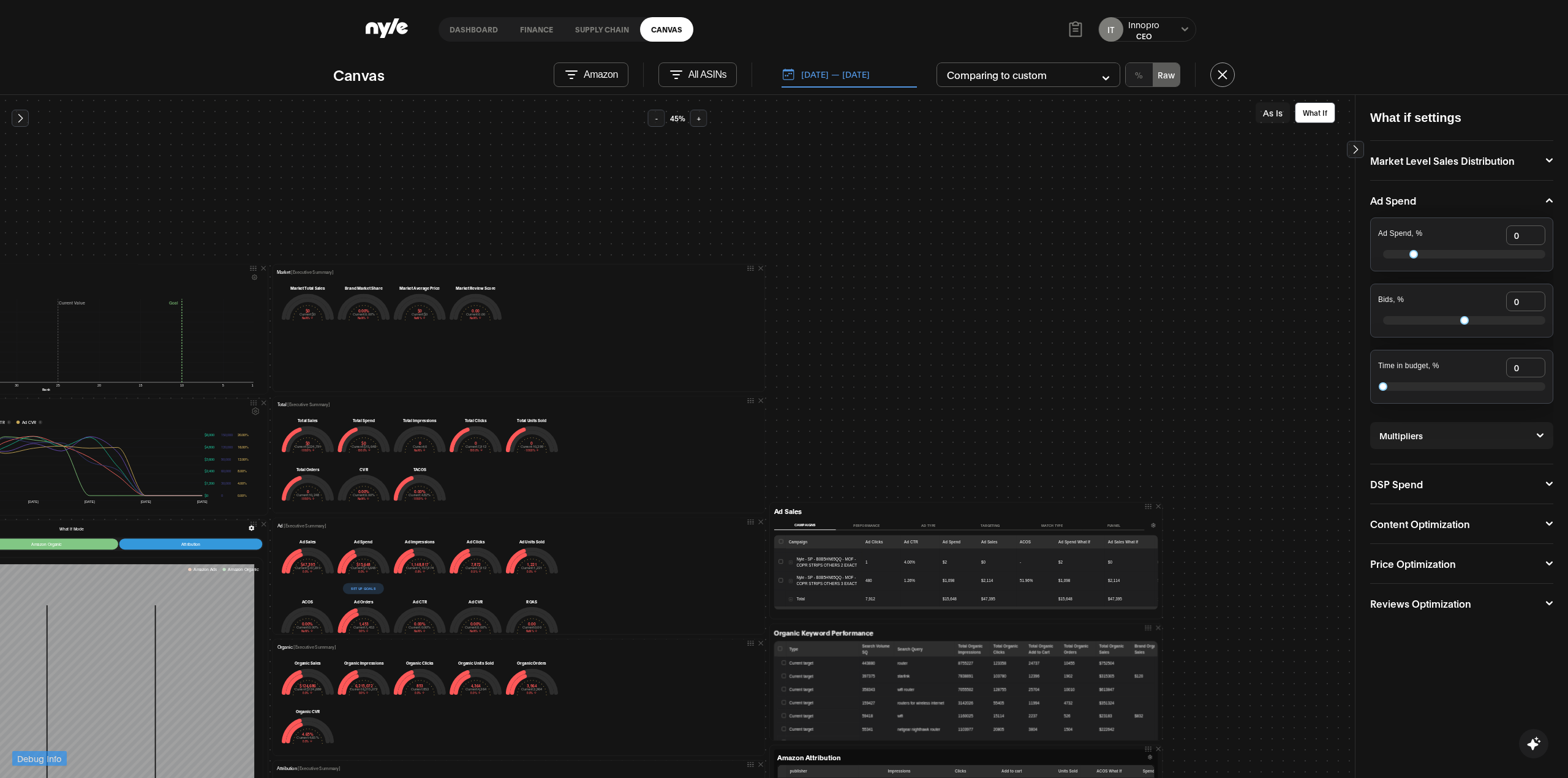
scroll to position [807, 0]
click at [1153, 633] on td at bounding box center [1178, 641] width 50 height 16
click at [877, 523] on button "Performance" at bounding box center [866, 525] width 62 height 9
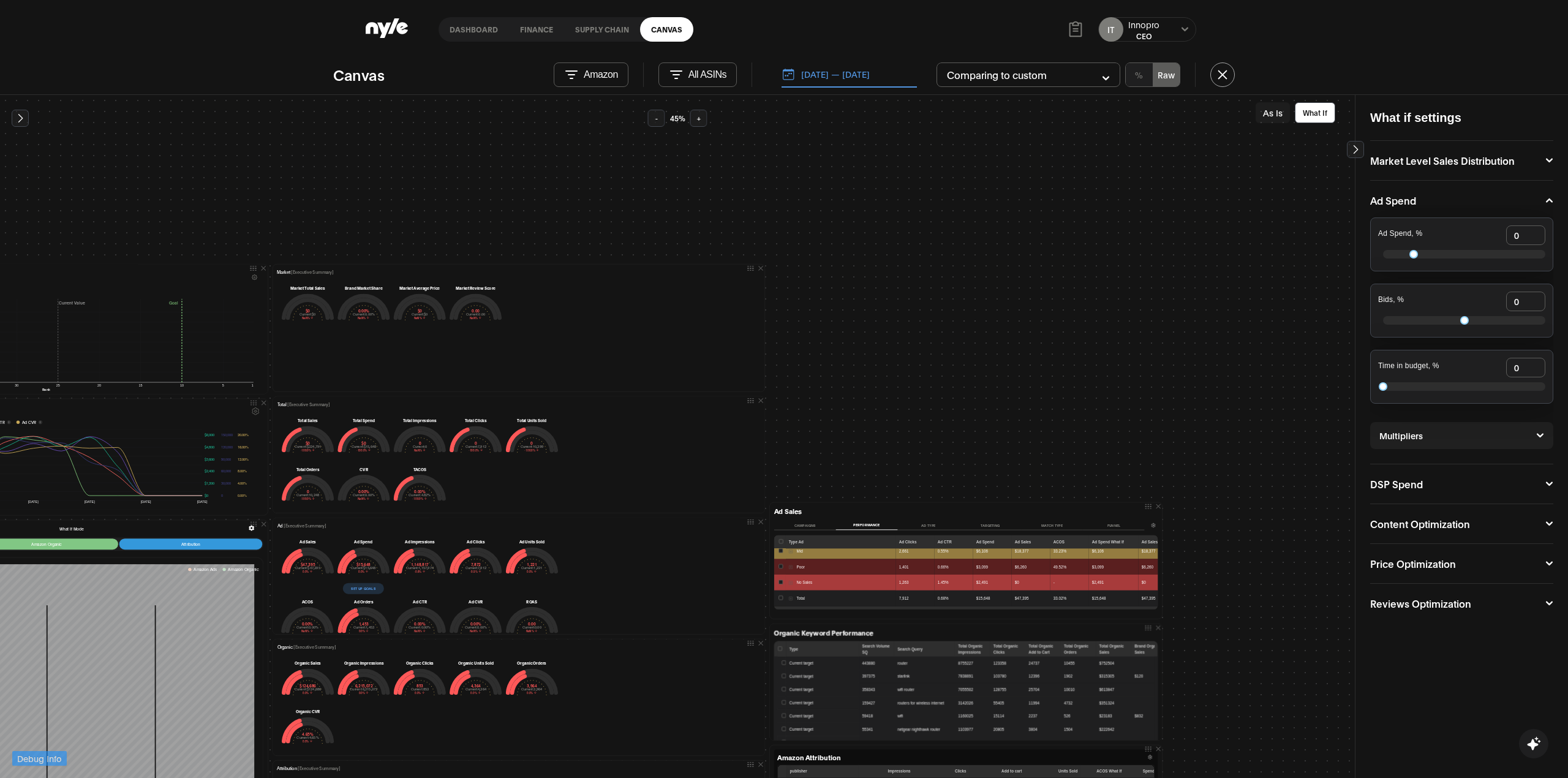
scroll to position [0, 0]
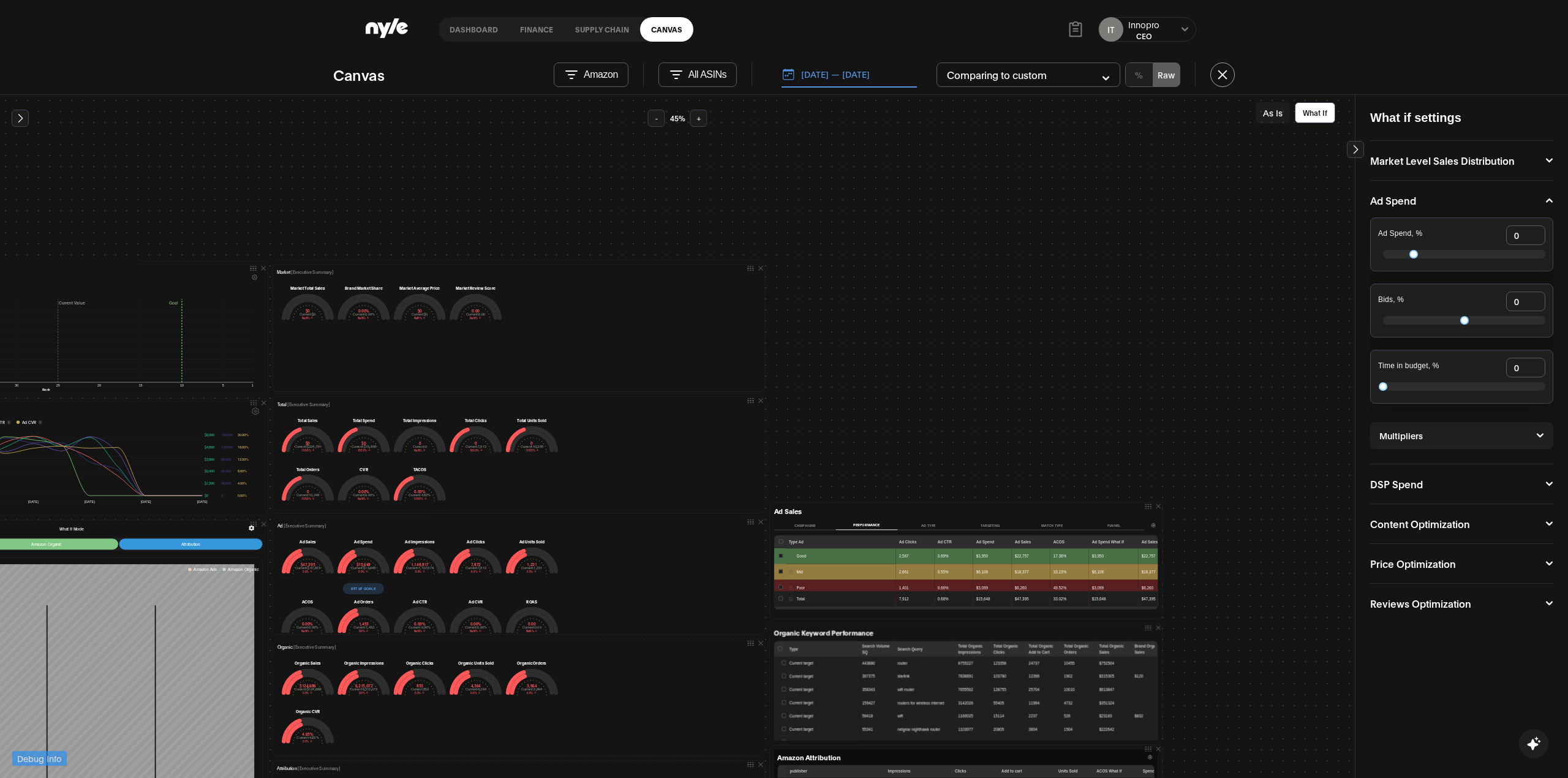
click at [788, 555] on button "button" at bounding box center [790, 557] width 4 height 4
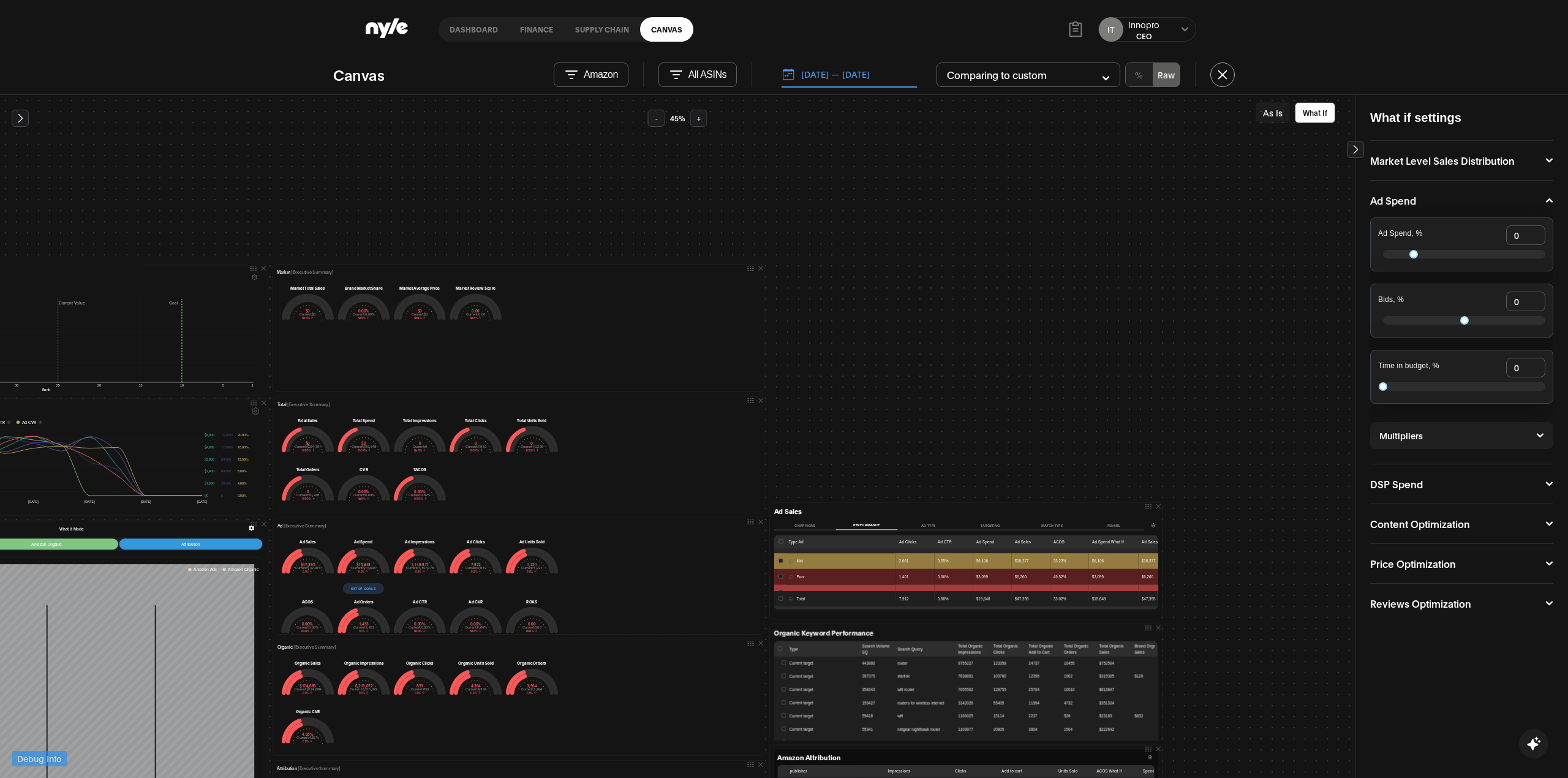
scroll to position [831, 0]
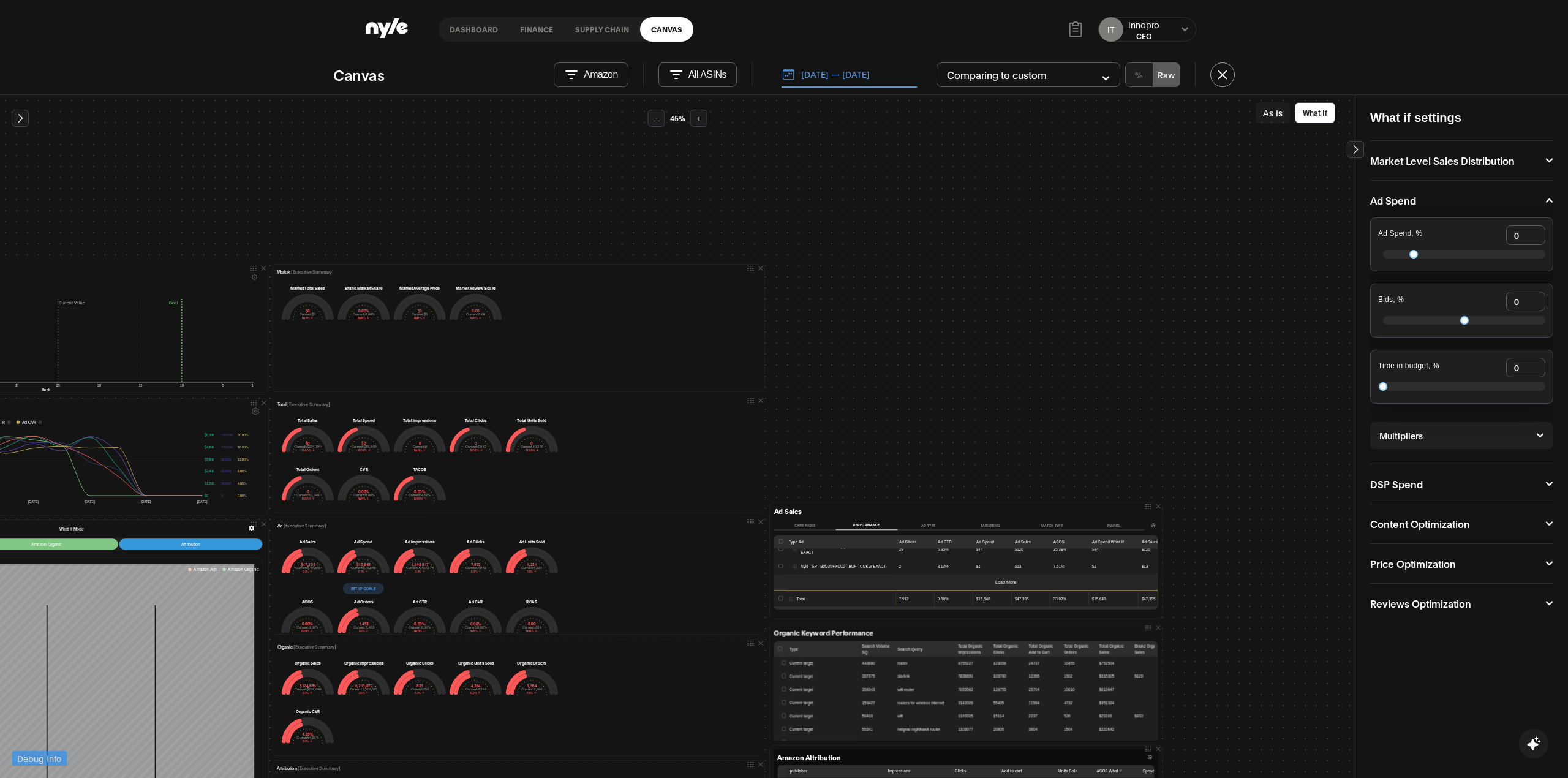
click at [1187, 573] on td at bounding box center [1212, 581] width 50 height 16
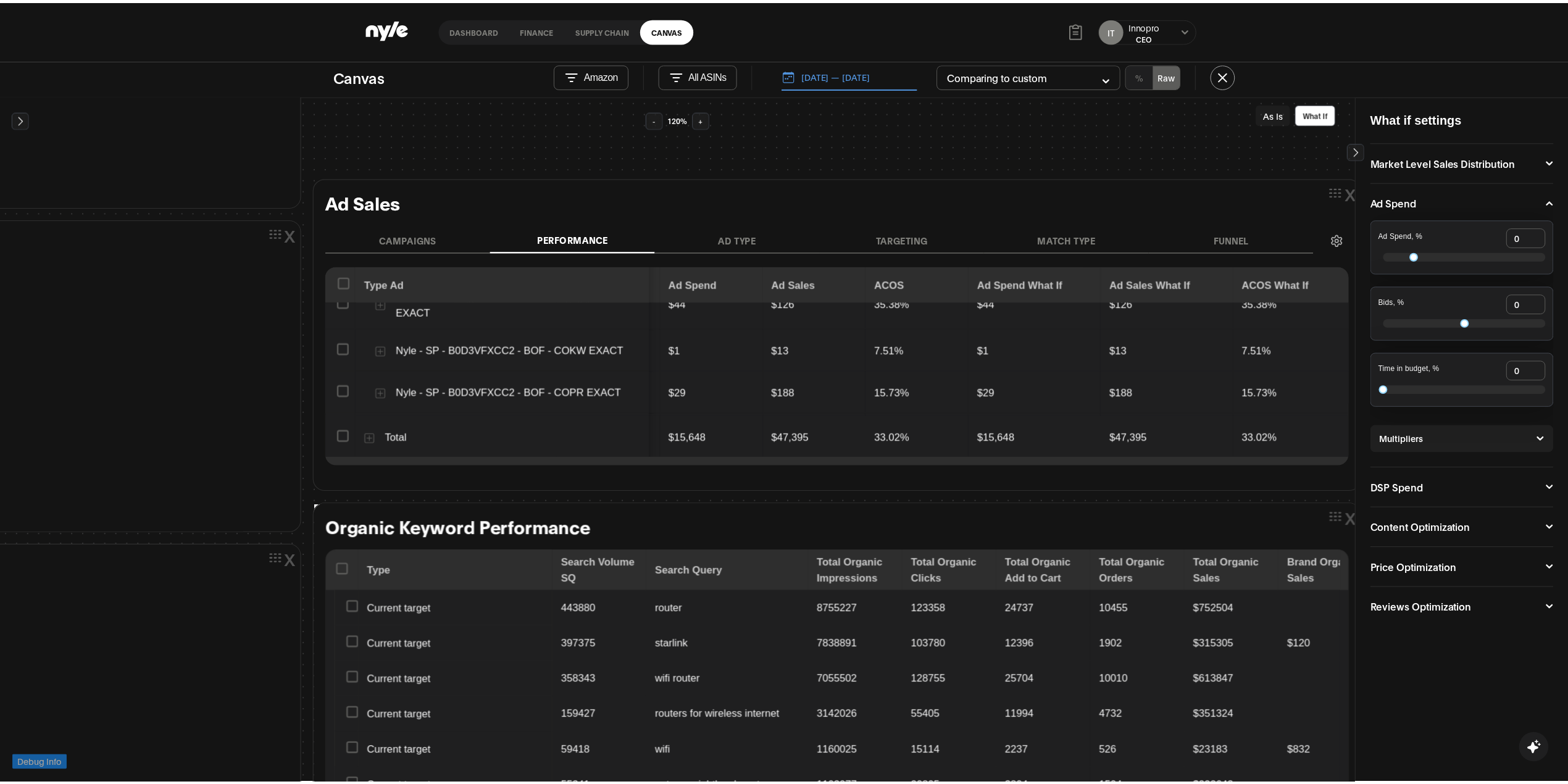
scroll to position [740, 3045]
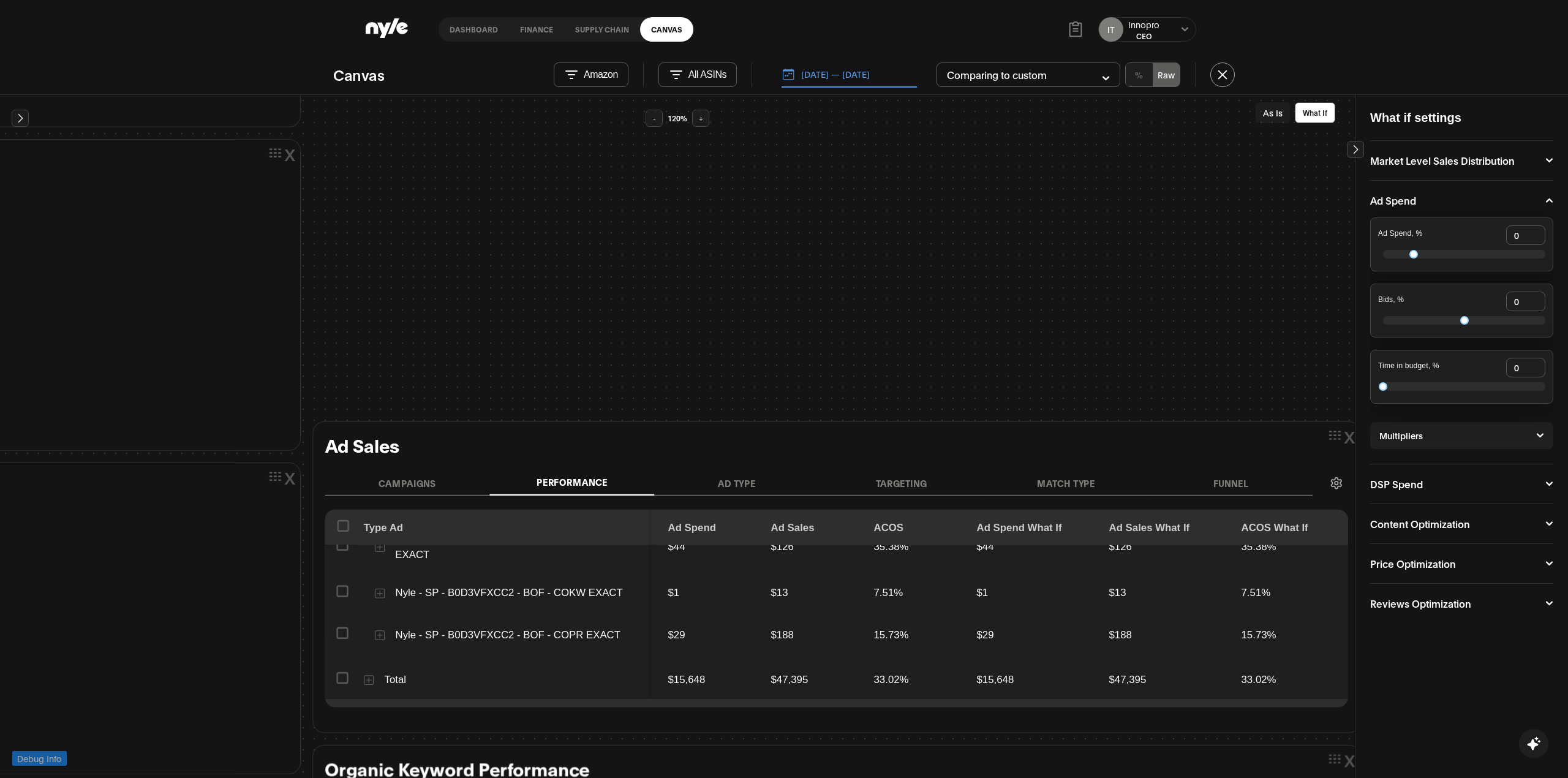
click at [1186, 25] on button at bounding box center [1185, 30] width 10 height 10
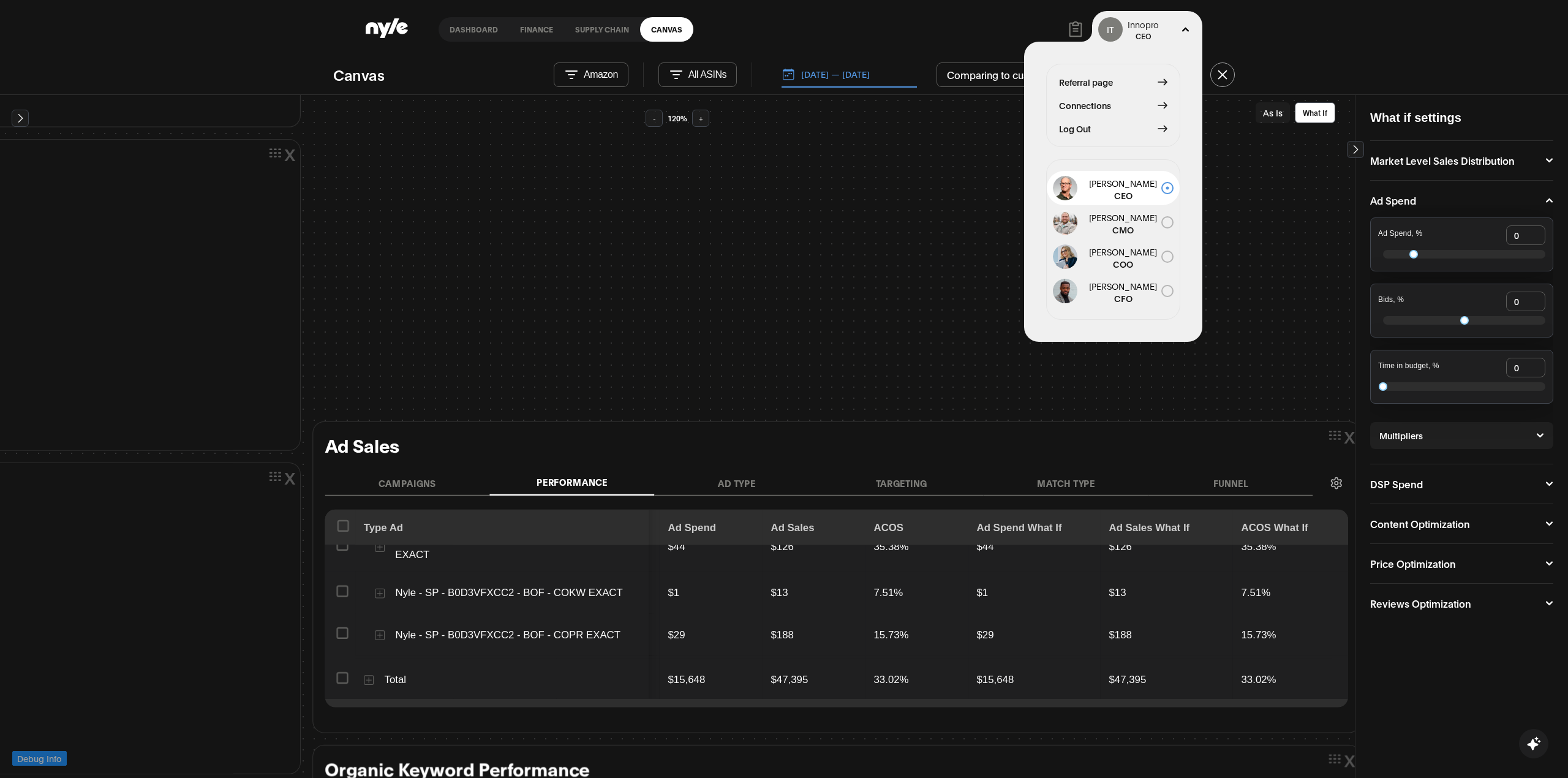
click at [1090, 133] on span "Log Out" at bounding box center [1075, 128] width 32 height 14
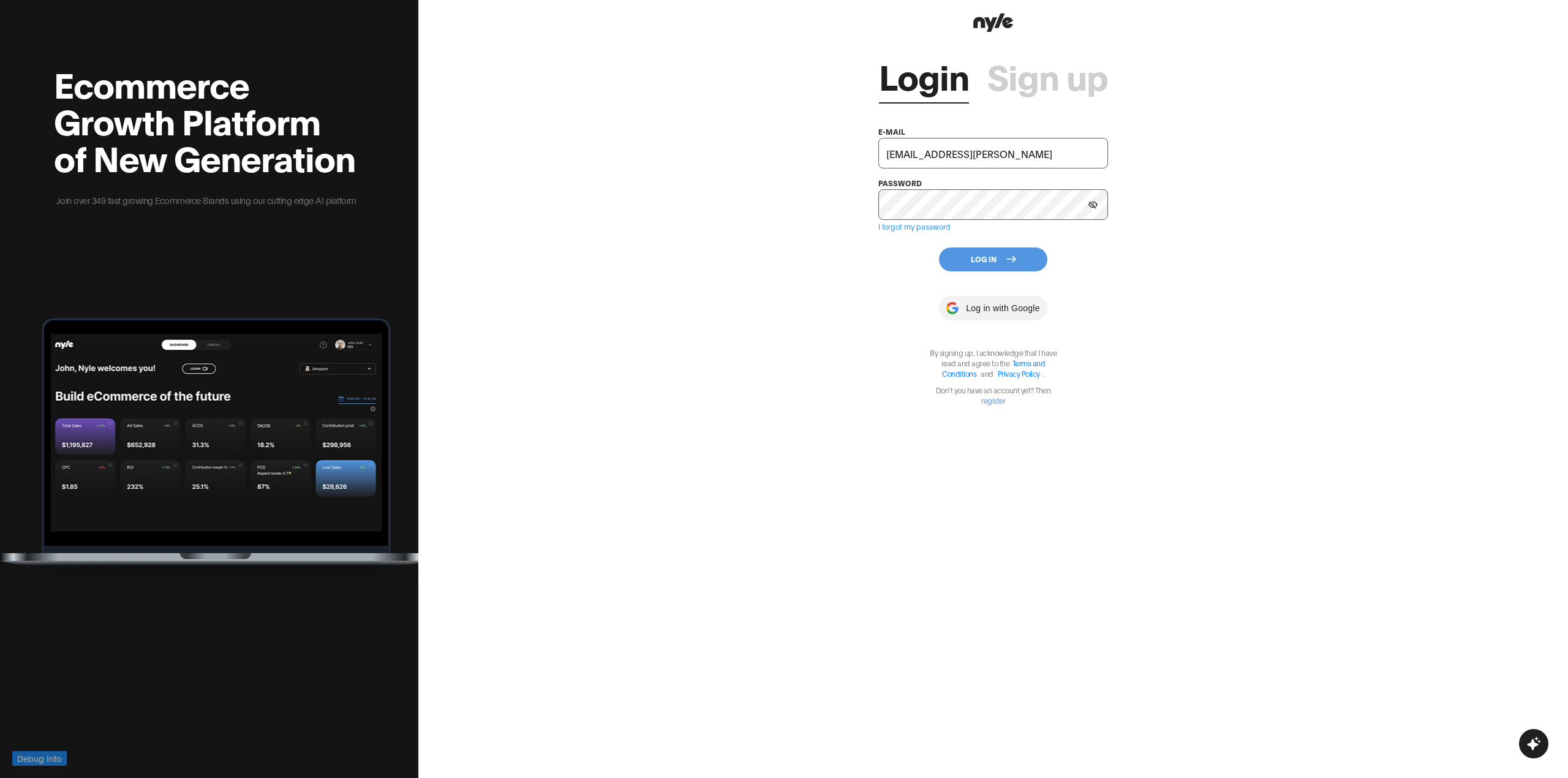
click at [987, 241] on div "Login Sign up e-mail showroom@nyle.ai password I forgot my password Log In Log …" at bounding box center [993, 221] width 229 height 371
click at [987, 253] on button "Log In" at bounding box center [992, 259] width 108 height 24
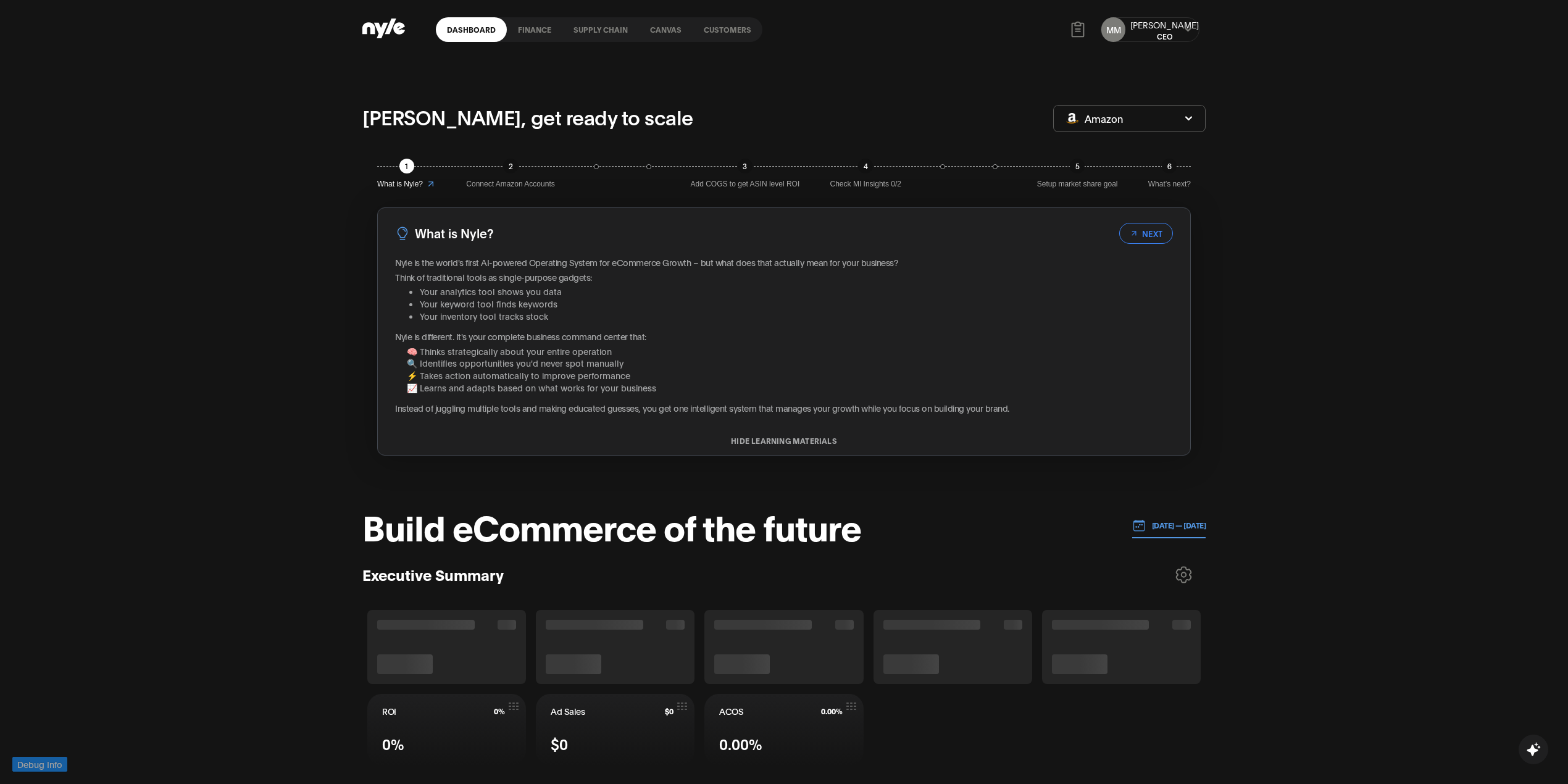
click at [719, 23] on link "Customers" at bounding box center [728, 29] width 70 height 25
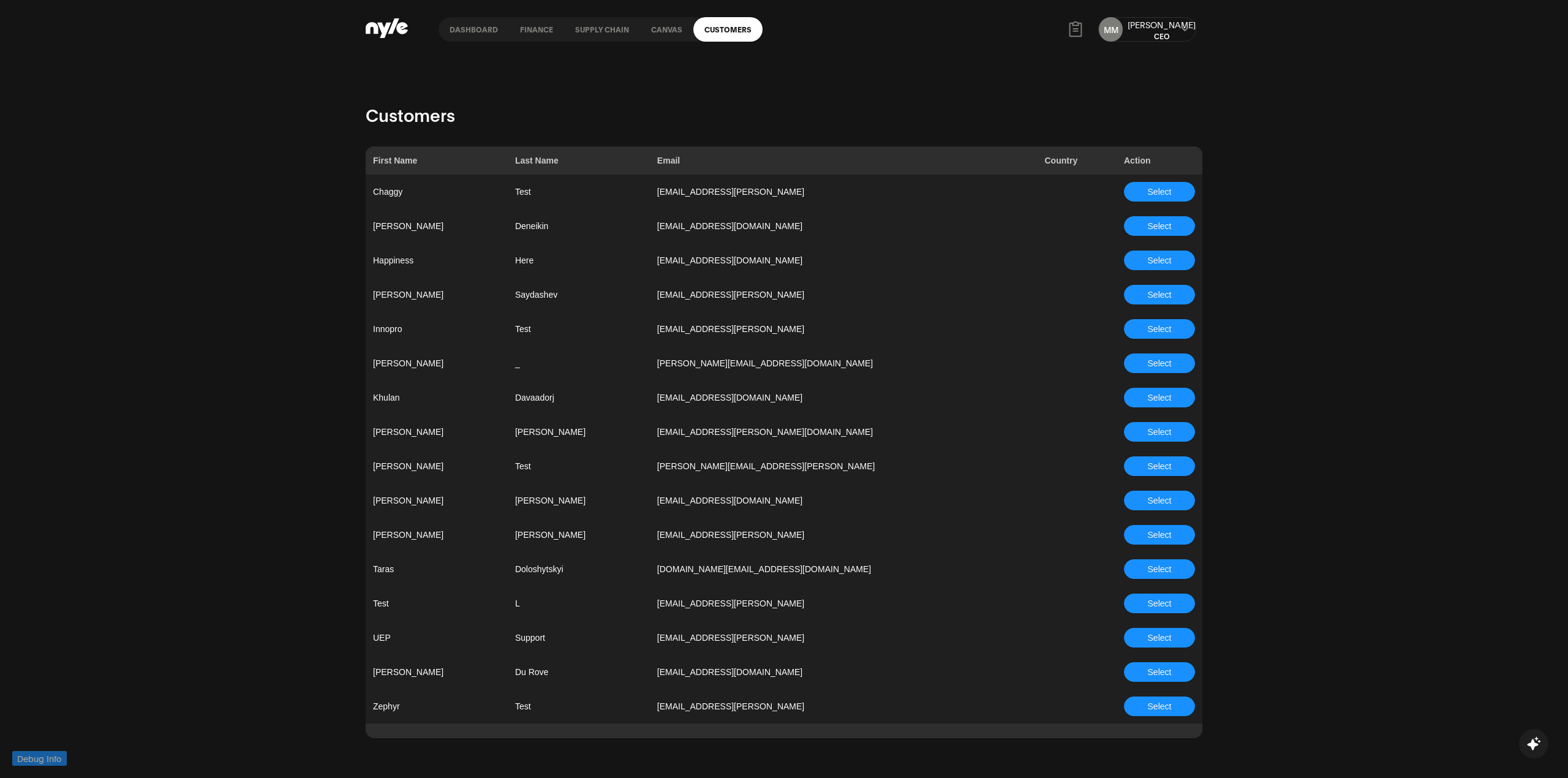
click at [704, 627] on td "[EMAIL_ADDRESS]" at bounding box center [843, 637] width 387 height 34
click at [1164, 638] on span "Select" at bounding box center [1160, 637] width 24 height 14
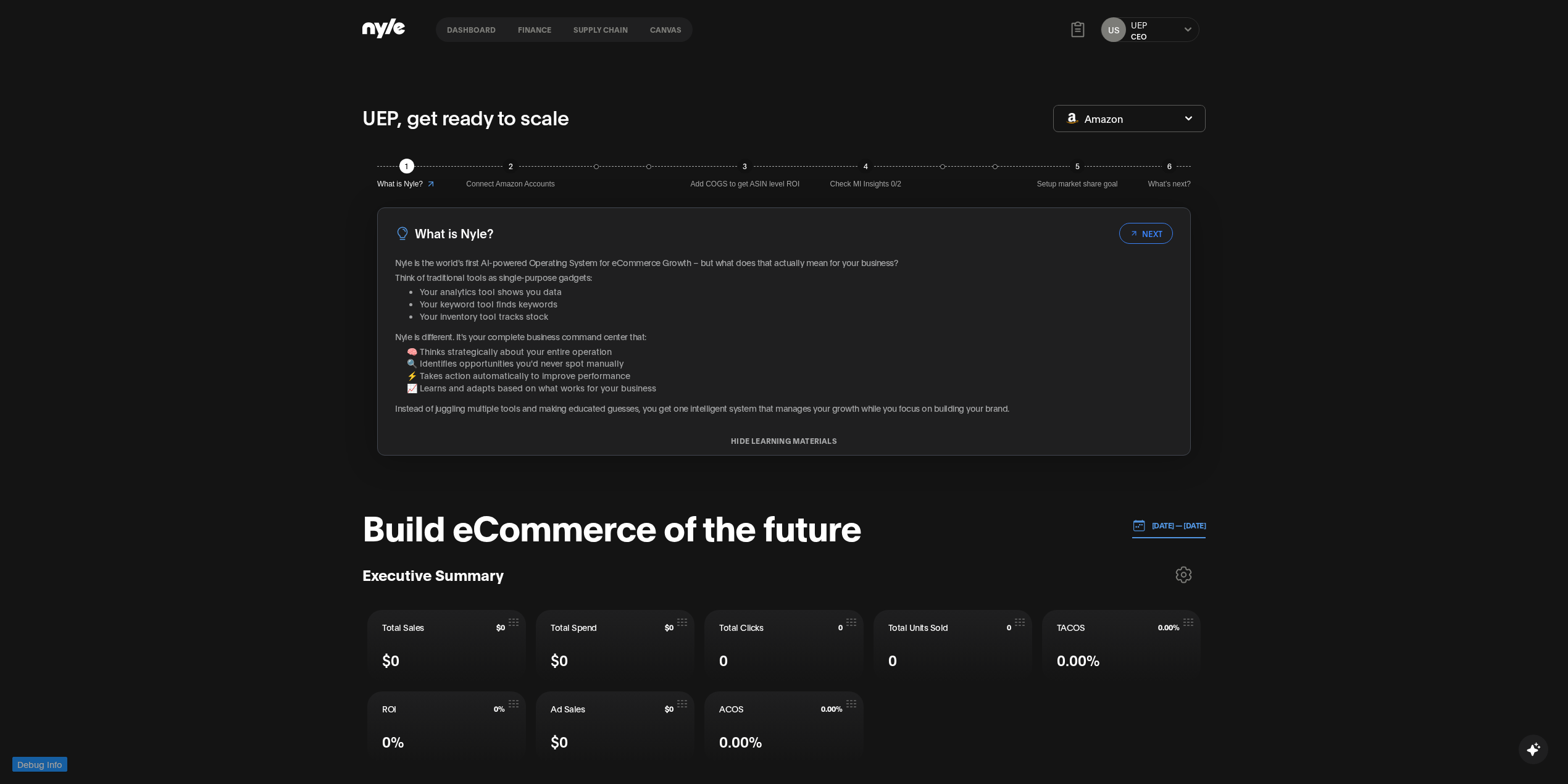
click at [1152, 526] on p "01.09.2025 — 13.09.2025" at bounding box center [1176, 525] width 61 height 11
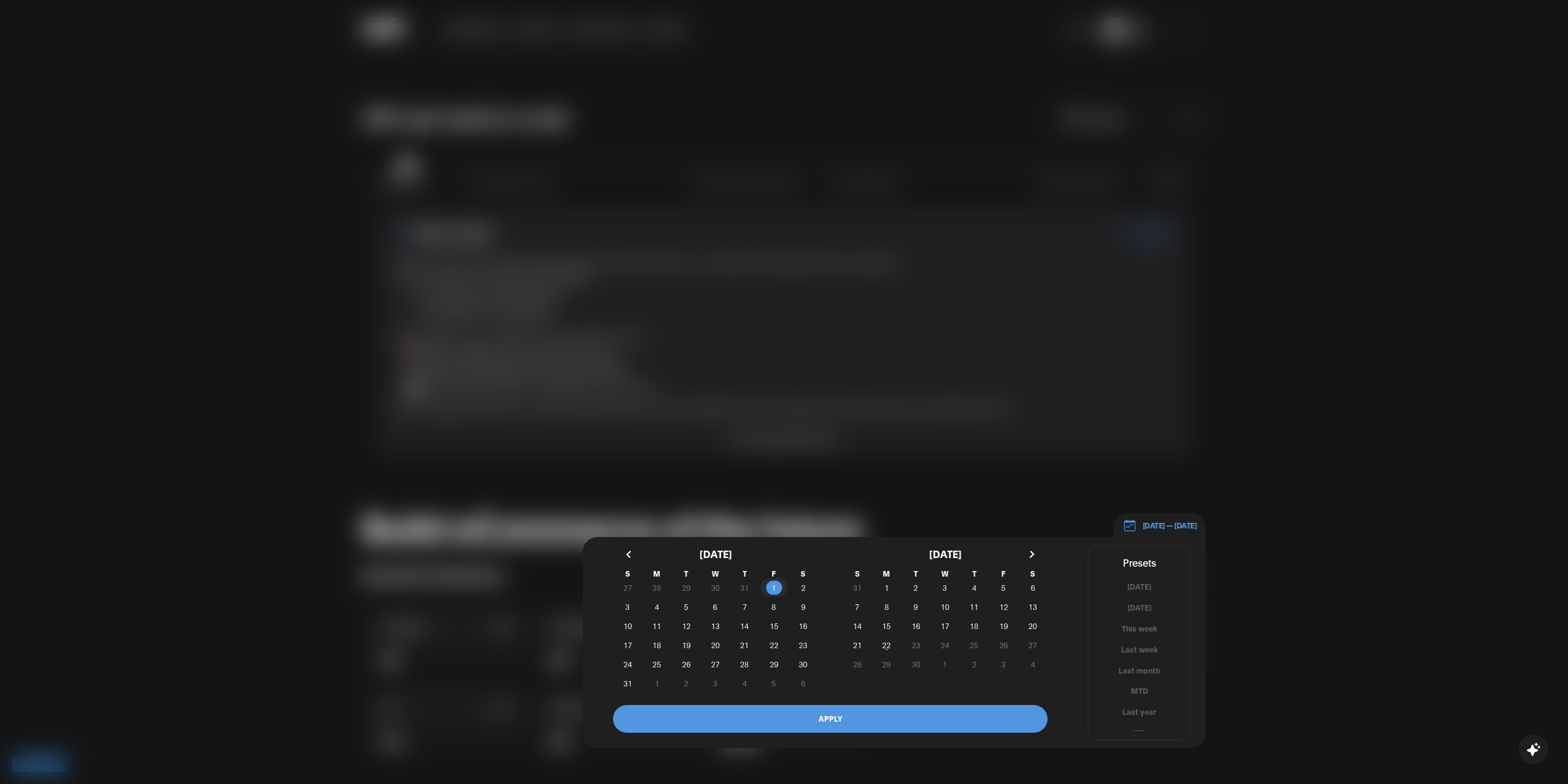
click at [774, 588] on span "1" at bounding box center [773, 587] width 4 height 22
click at [810, 650] on span "23" at bounding box center [804, 644] width 29 height 13
click at [818, 719] on button "APPLY" at bounding box center [830, 719] width 435 height 27
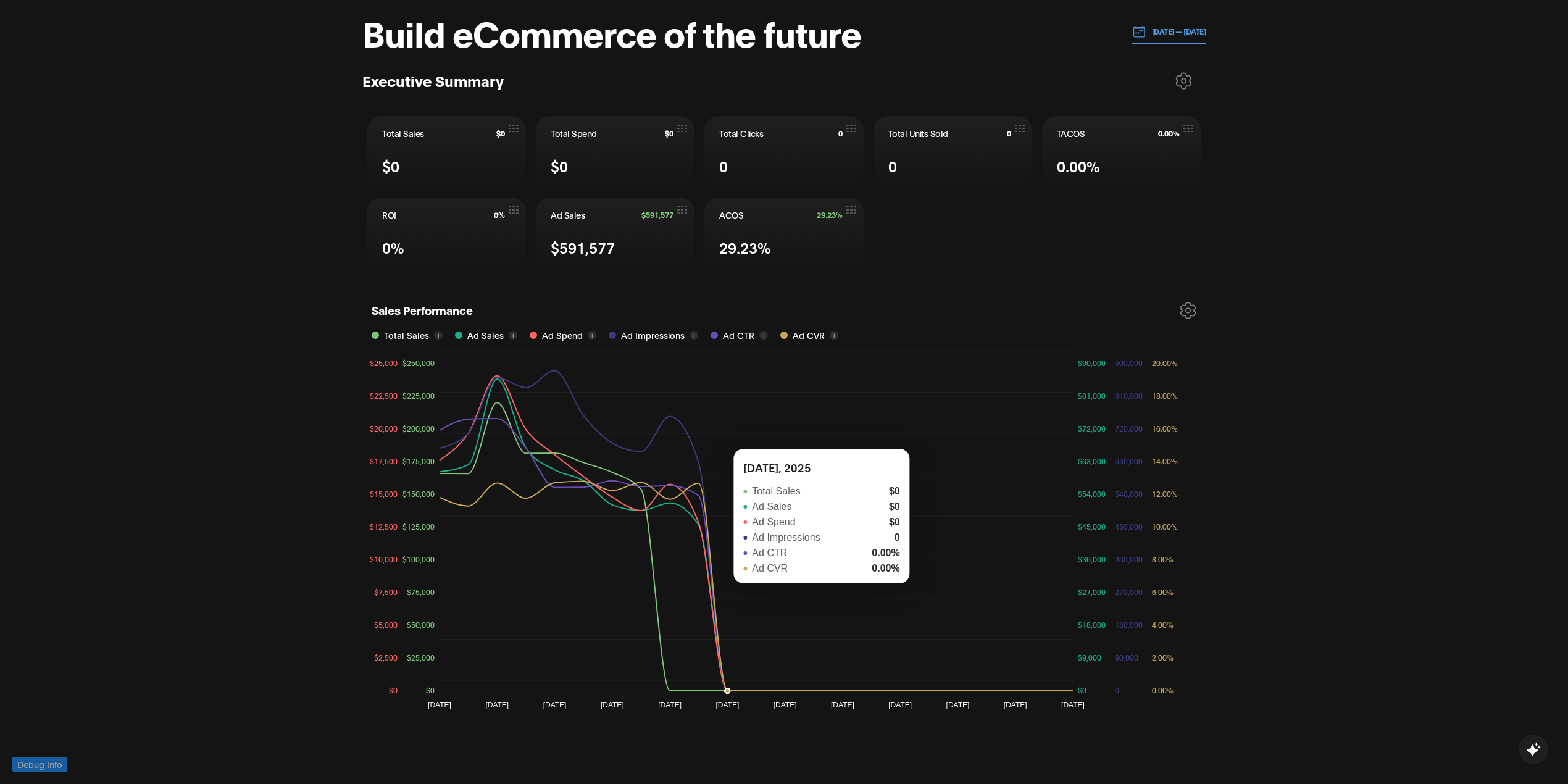
scroll to position [329, 0]
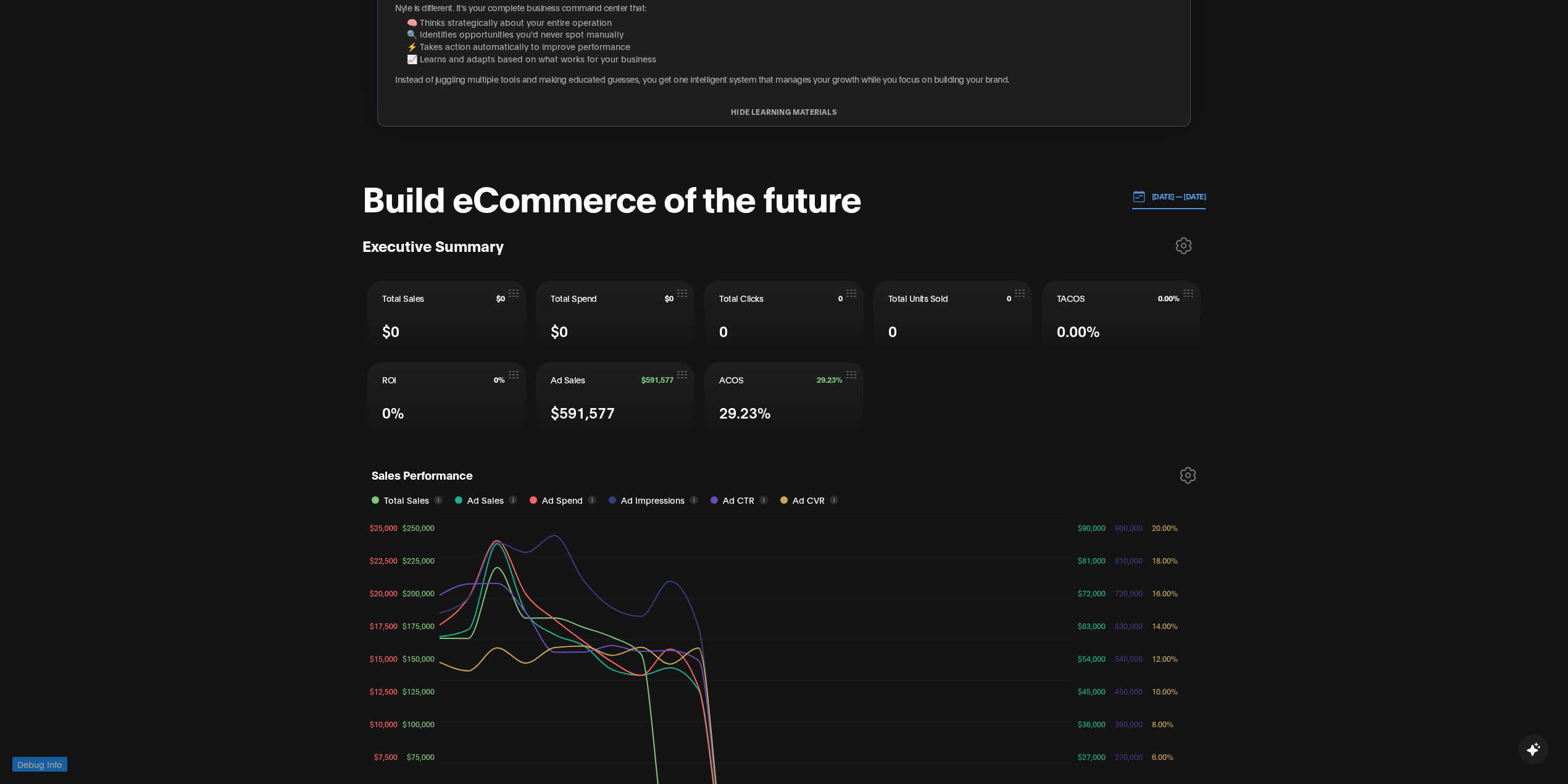
click at [1146, 193] on p "01.08.2025 — 23.08.2025" at bounding box center [1176, 196] width 61 height 11
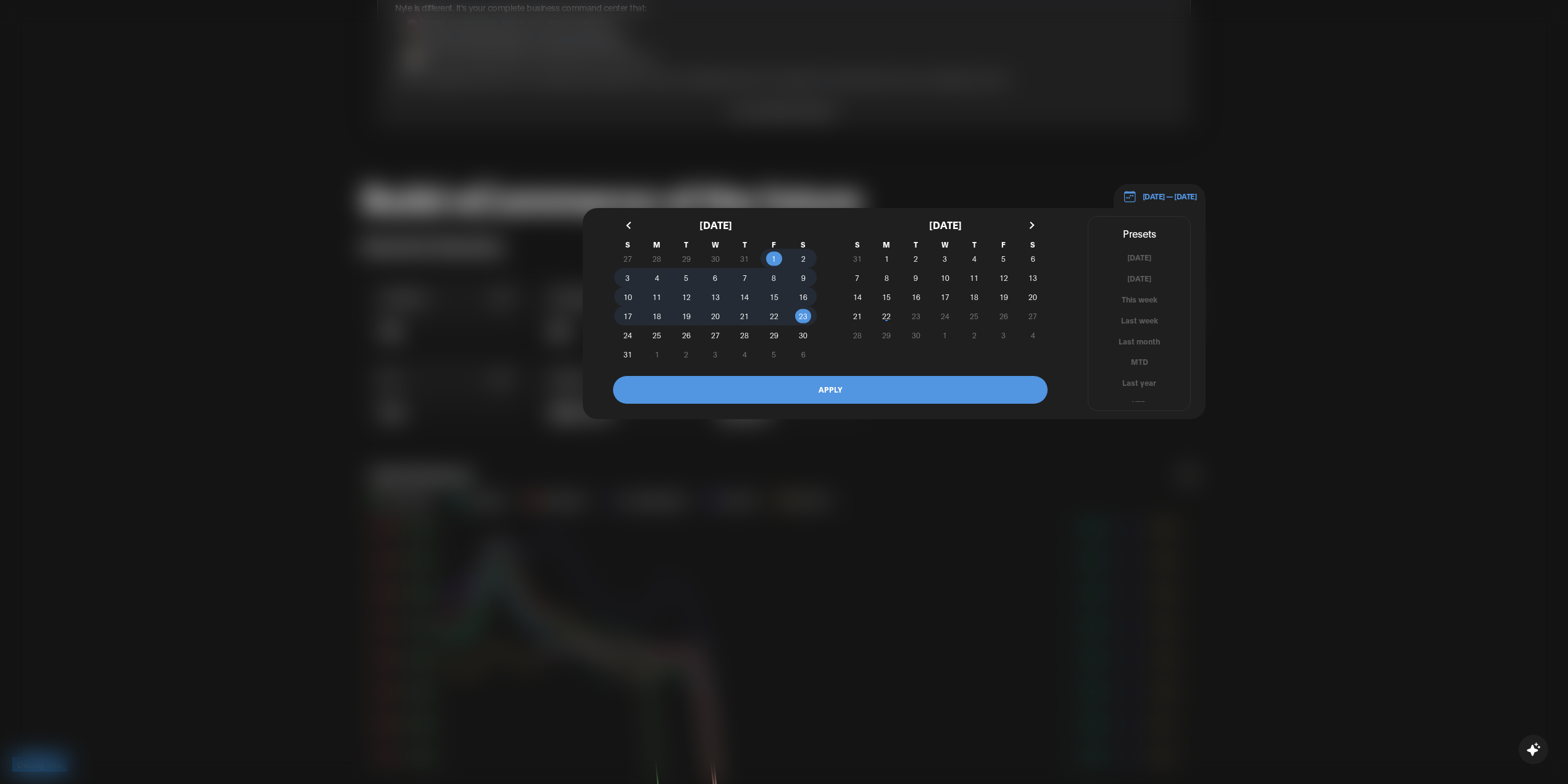
click at [628, 228] on button "button" at bounding box center [630, 225] width 22 height 22
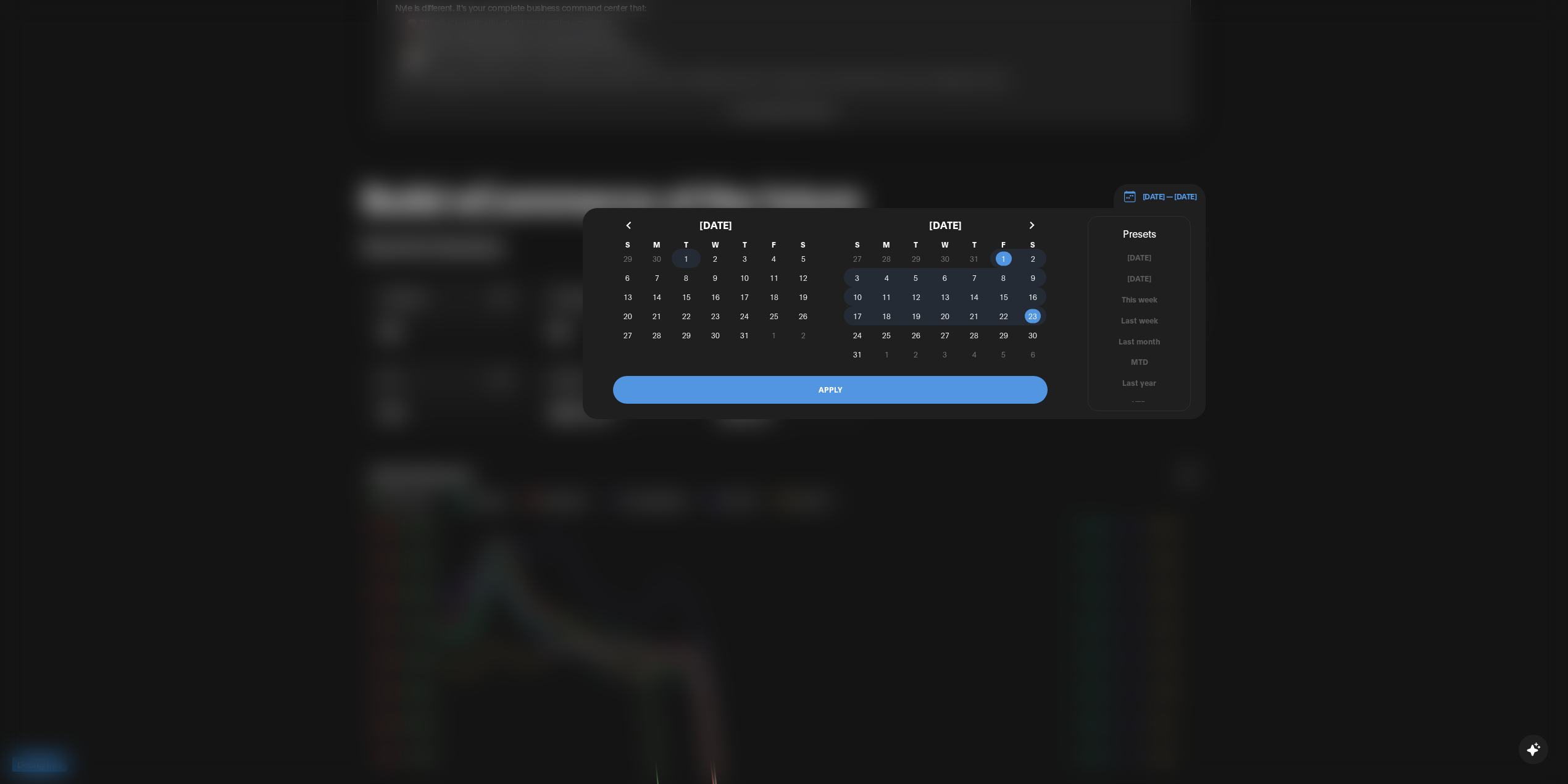
click at [683, 260] on span "1" at bounding box center [687, 259] width 29 height 13
click at [799, 262] on span "5" at bounding box center [804, 259] width 29 height 13
click at [680, 257] on span "1" at bounding box center [687, 259] width 29 height 13
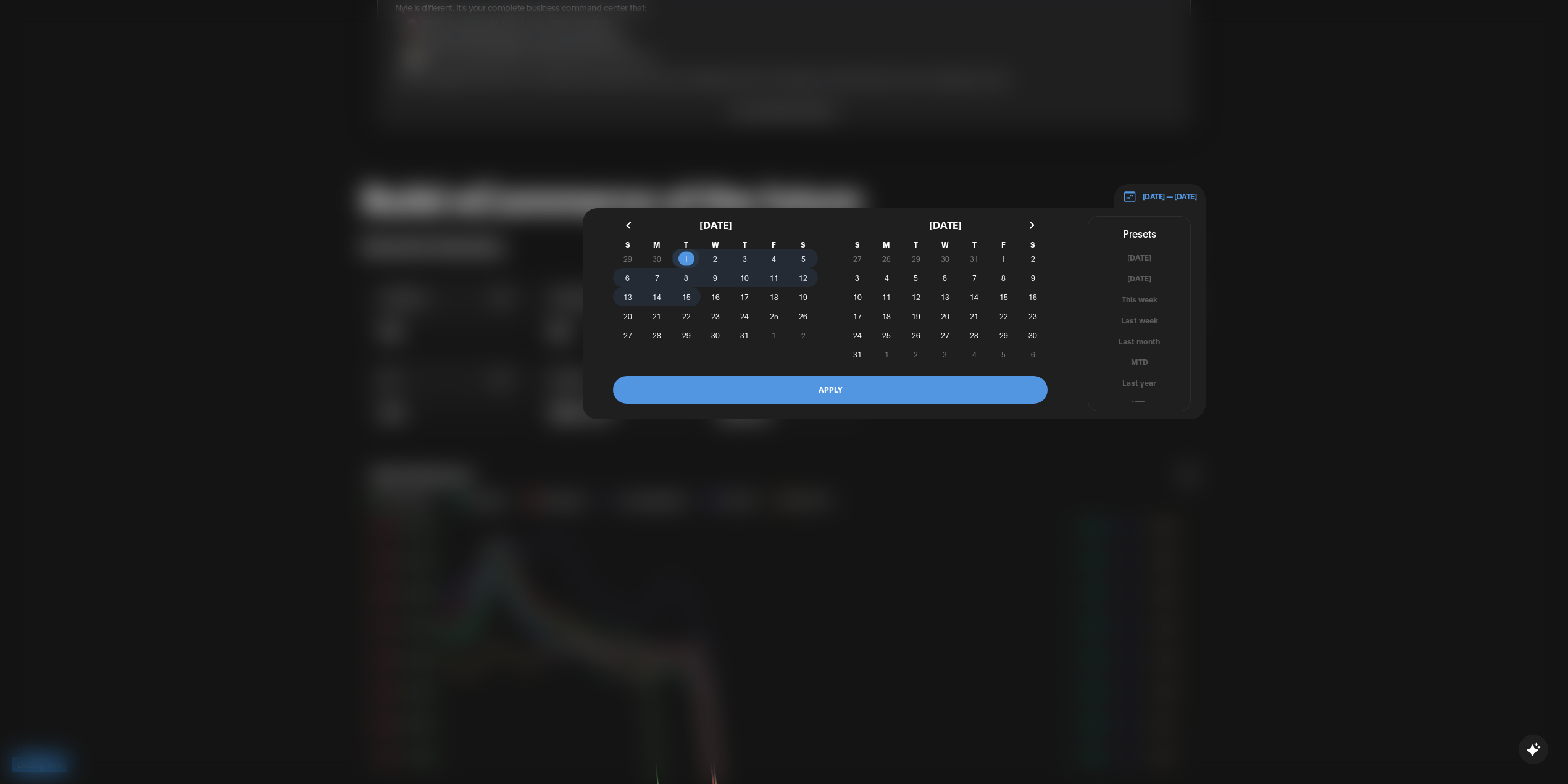
click at [687, 296] on span "15" at bounding box center [687, 297] width 9 height 22
click at [736, 394] on button "APPLY" at bounding box center [830, 390] width 435 height 27
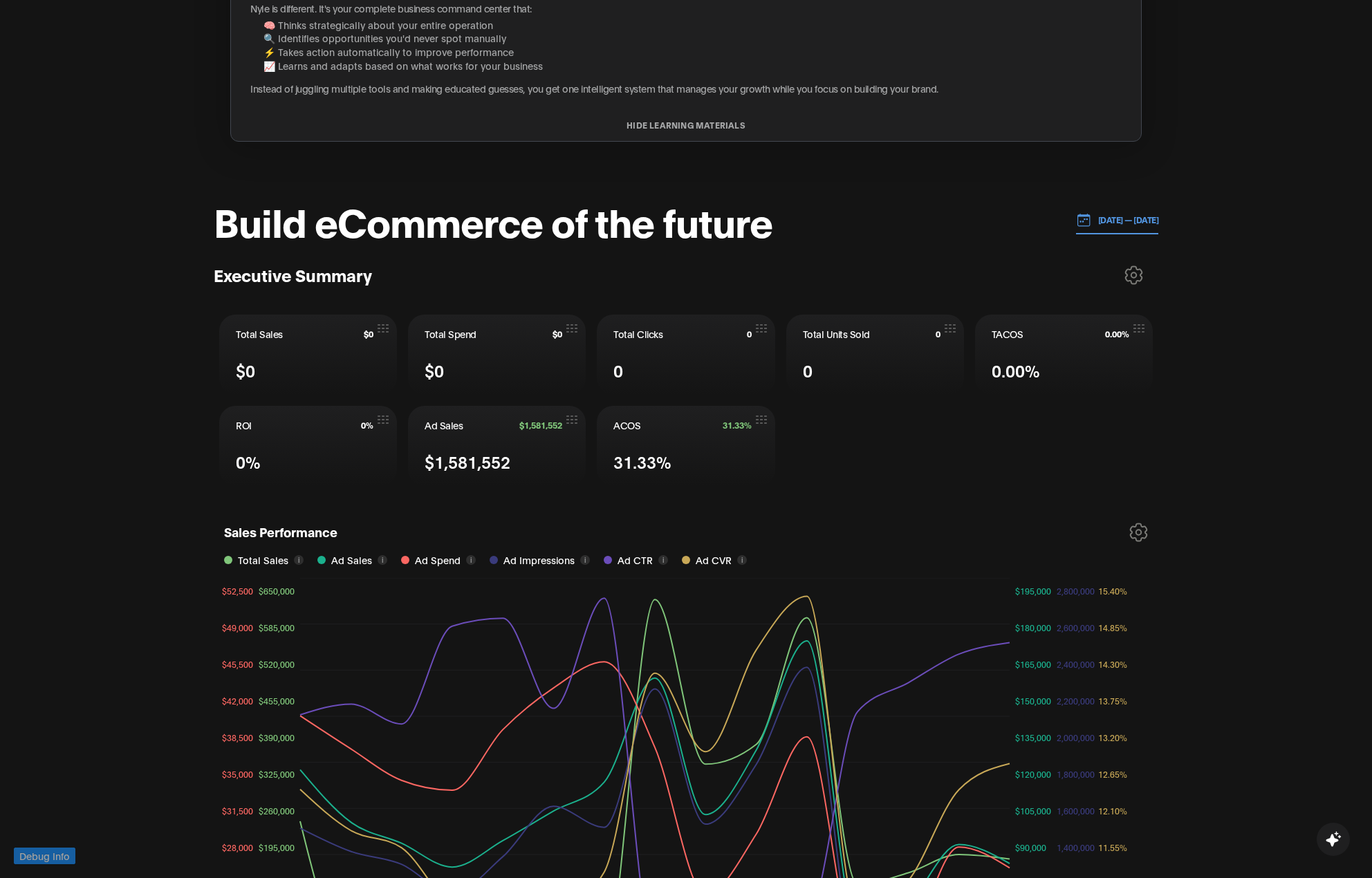
scroll to position [0, 0]
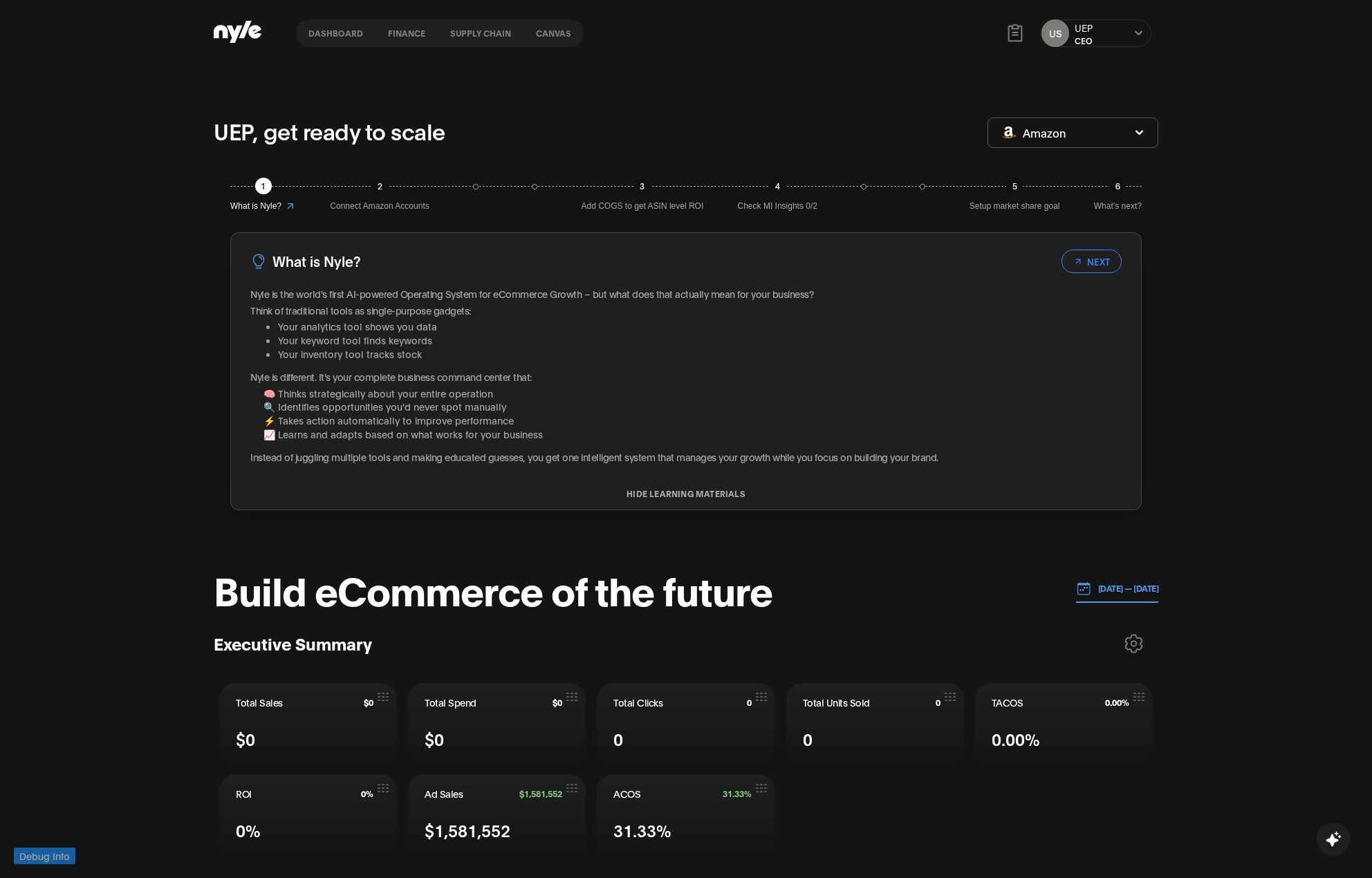
click at [551, 32] on button "Canvas" at bounding box center [553, 33] width 60 height 10
click at [564, 36] on button "Canvas" at bounding box center [553, 33] width 60 height 10
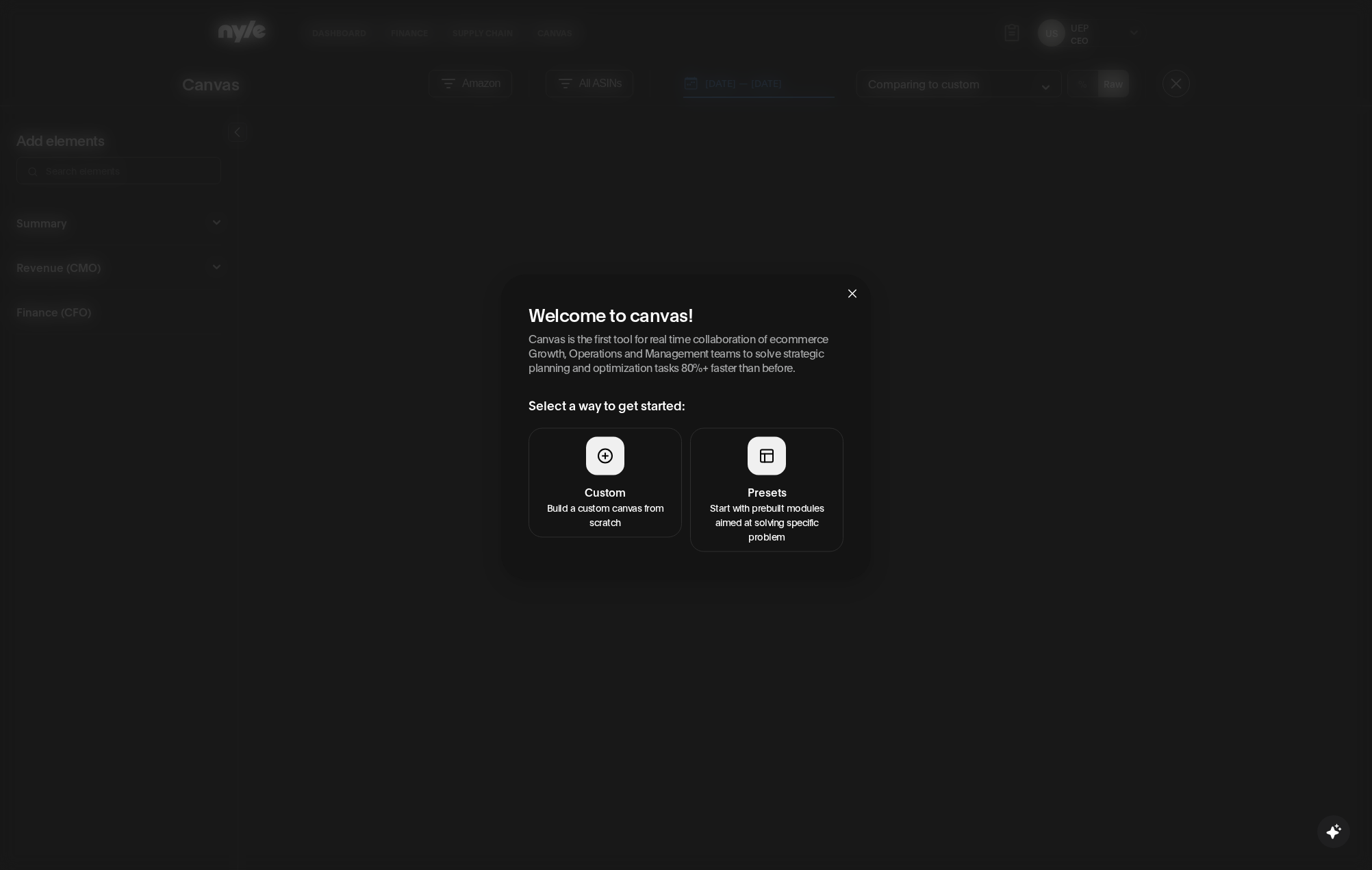
click at [751, 453] on div at bounding box center [767, 456] width 39 height 39
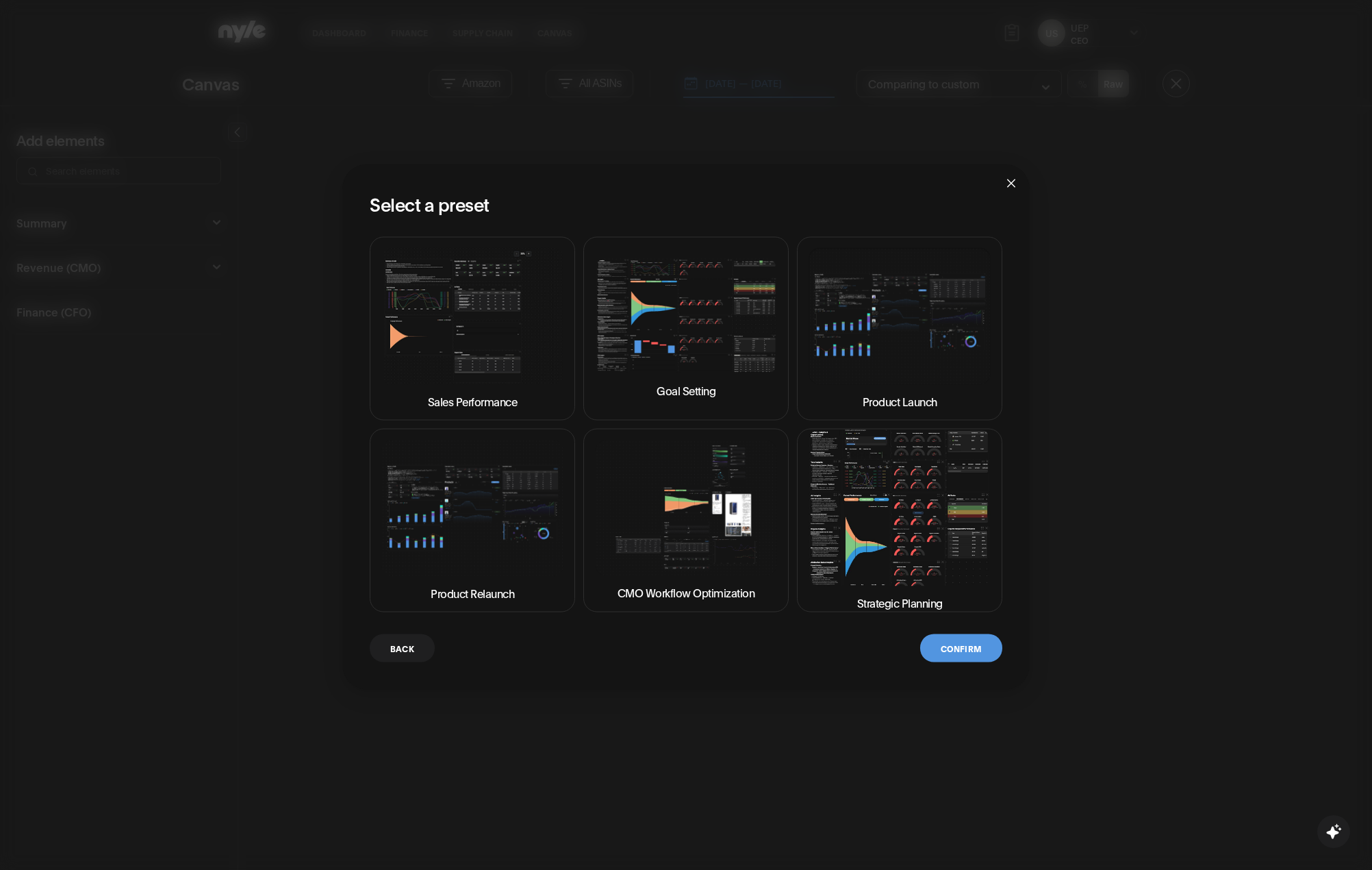
click at [870, 473] on img at bounding box center [899, 507] width 182 height 155
click at [981, 652] on button "Confirm" at bounding box center [961, 648] width 82 height 28
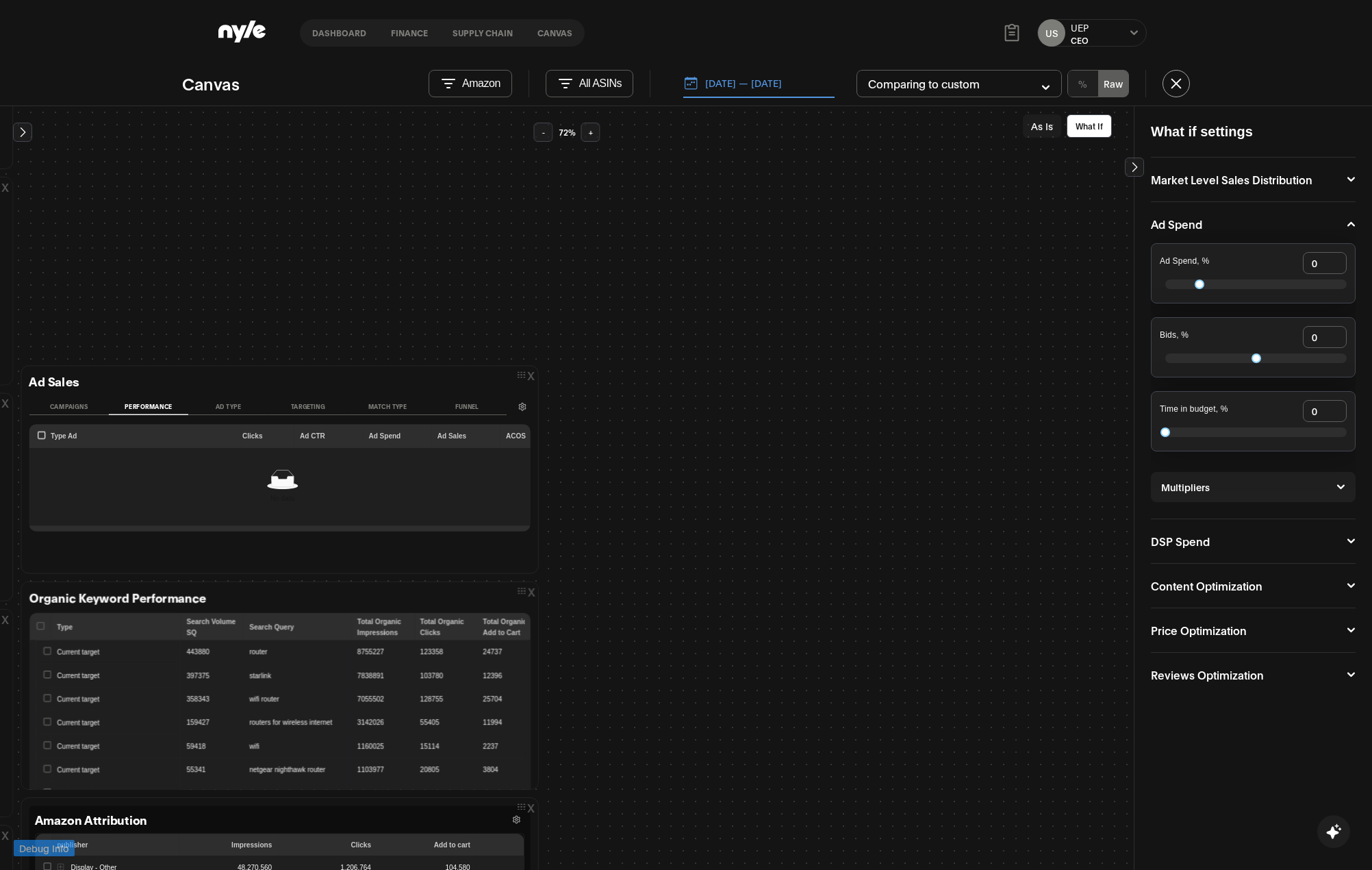
scroll to position [456, 1461]
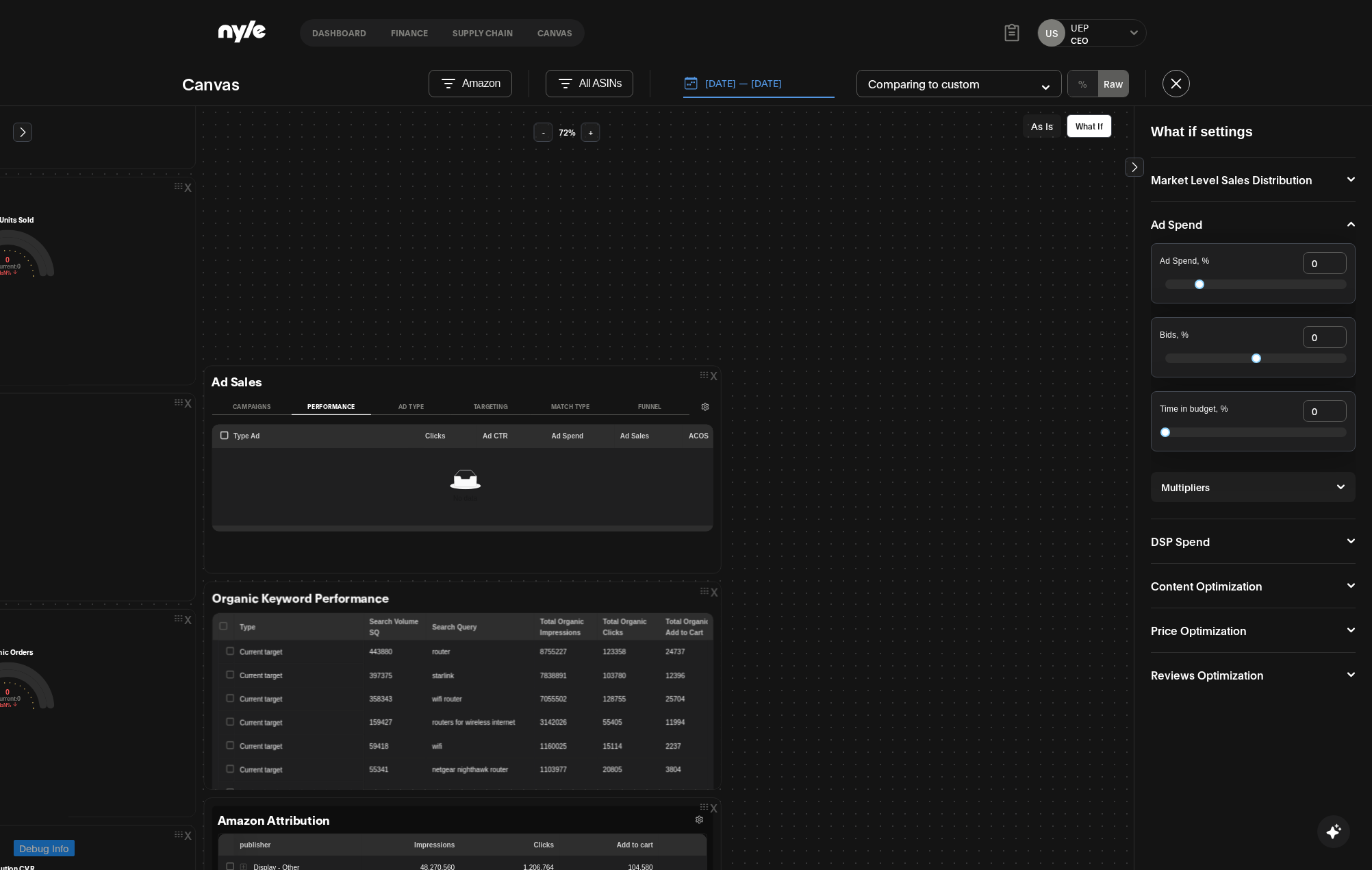
click at [761, 83] on button "[DATE] — [DATE]" at bounding box center [759, 83] width 152 height 29
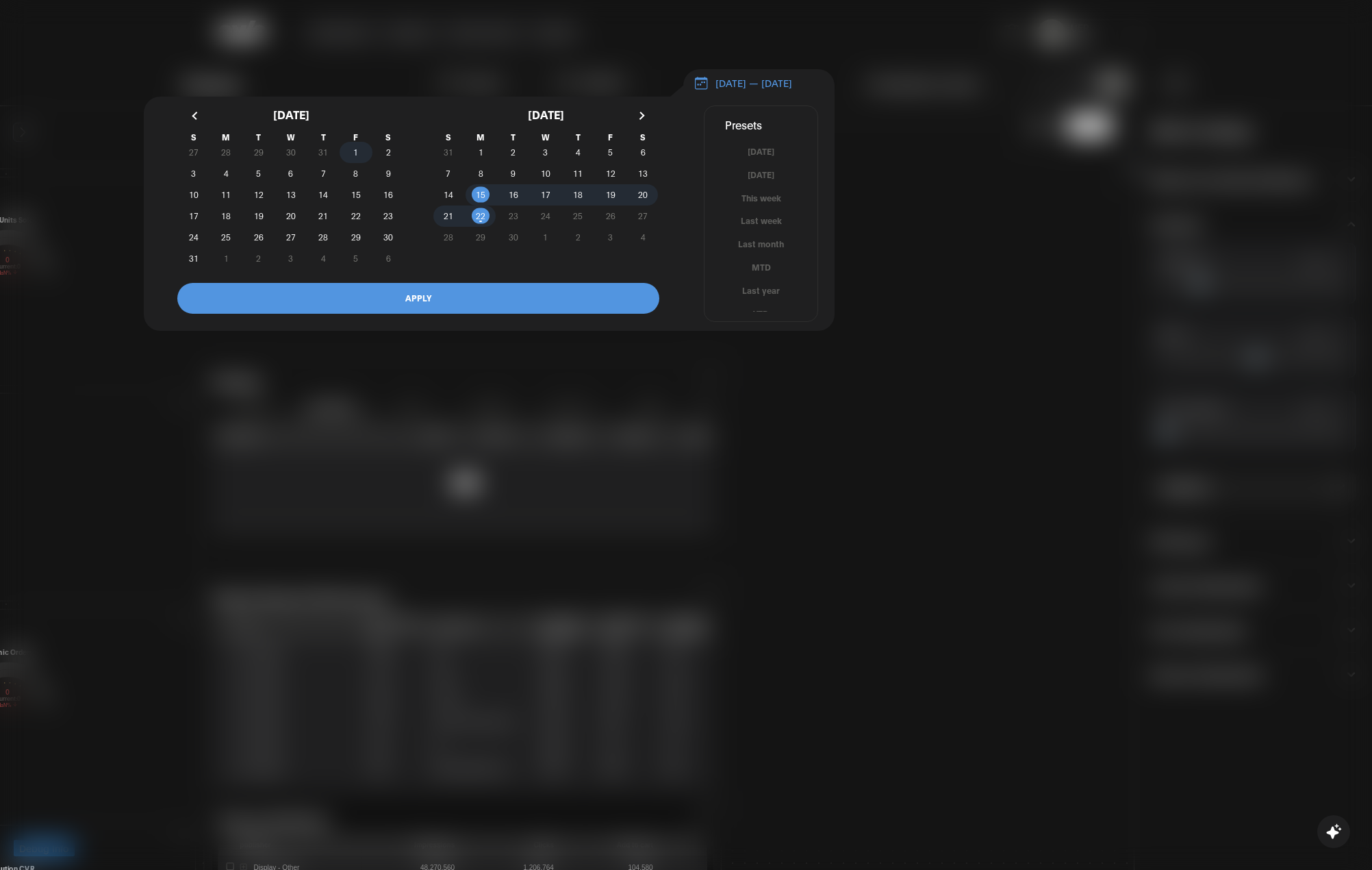
click at [351, 156] on span "1" at bounding box center [356, 152] width 32 height 14
click at [195, 126] on button "button" at bounding box center [195, 115] width 24 height 24
click at [252, 160] on span "1" at bounding box center [258, 152] width 32 height 14
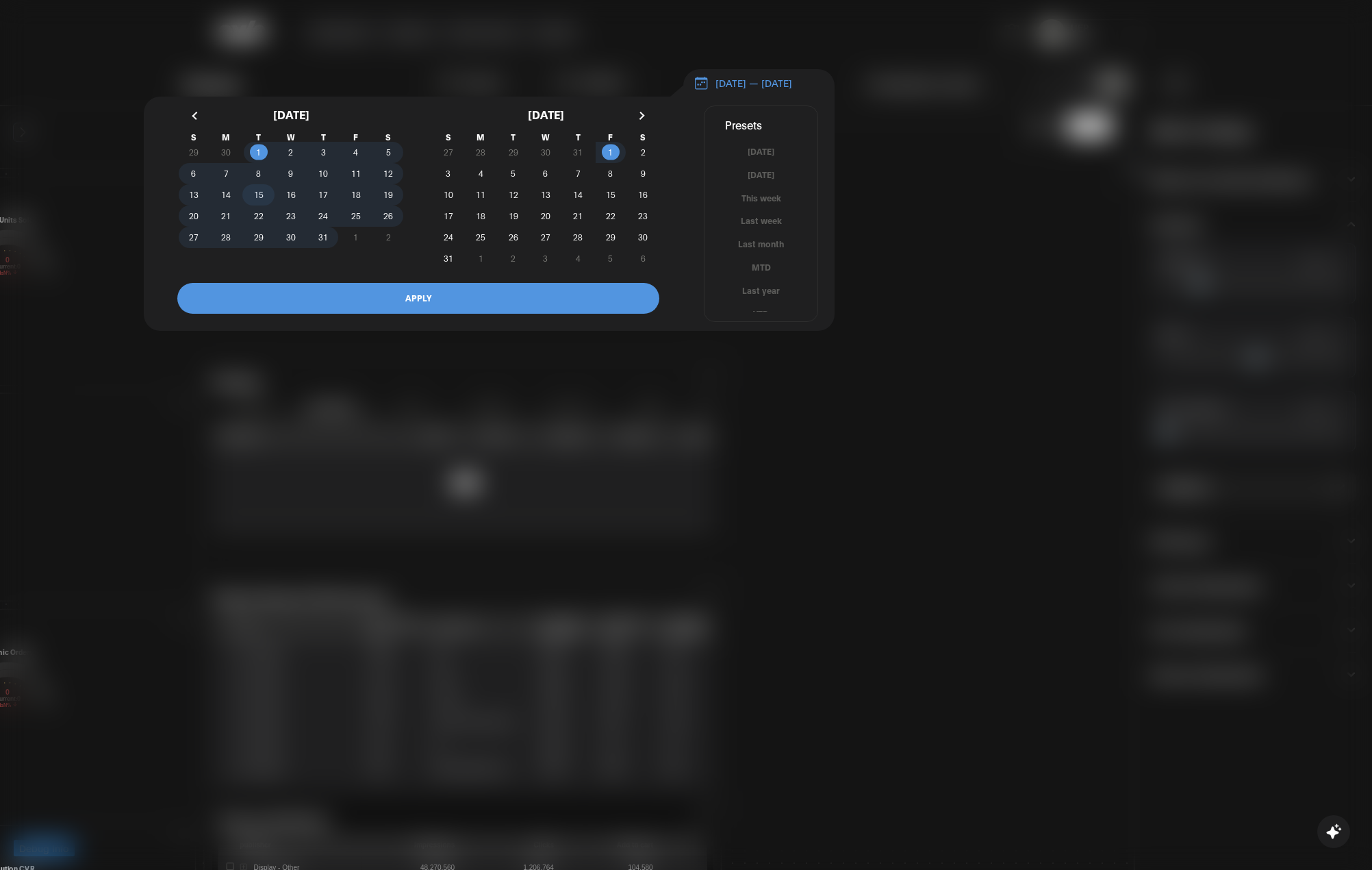
click at [256, 203] on span "15" at bounding box center [258, 194] width 10 height 24
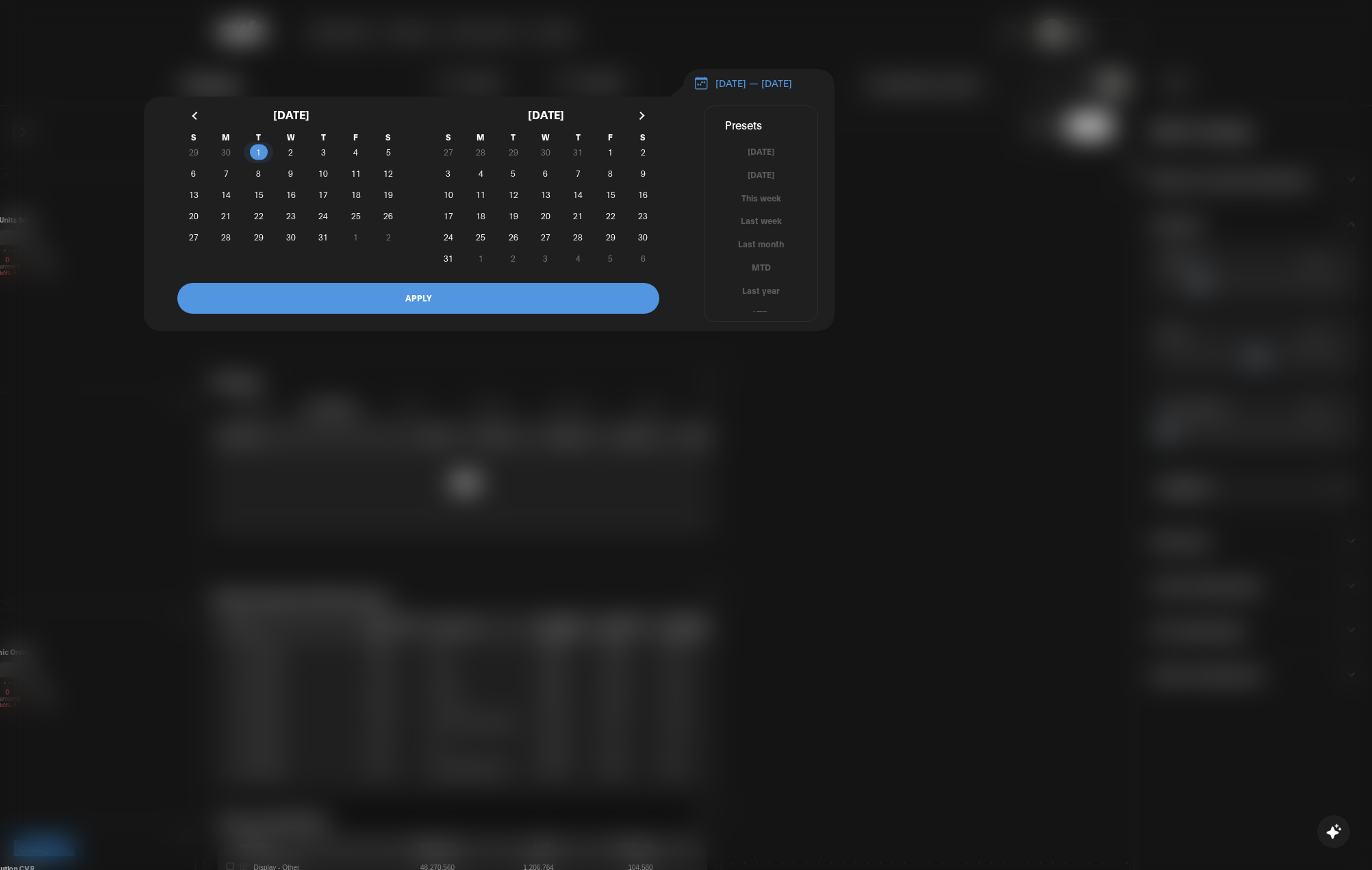
click at [263, 159] on span "1" at bounding box center [258, 152] width 32 height 14
click at [389, 294] on button "APPLY" at bounding box center [419, 298] width 482 height 30
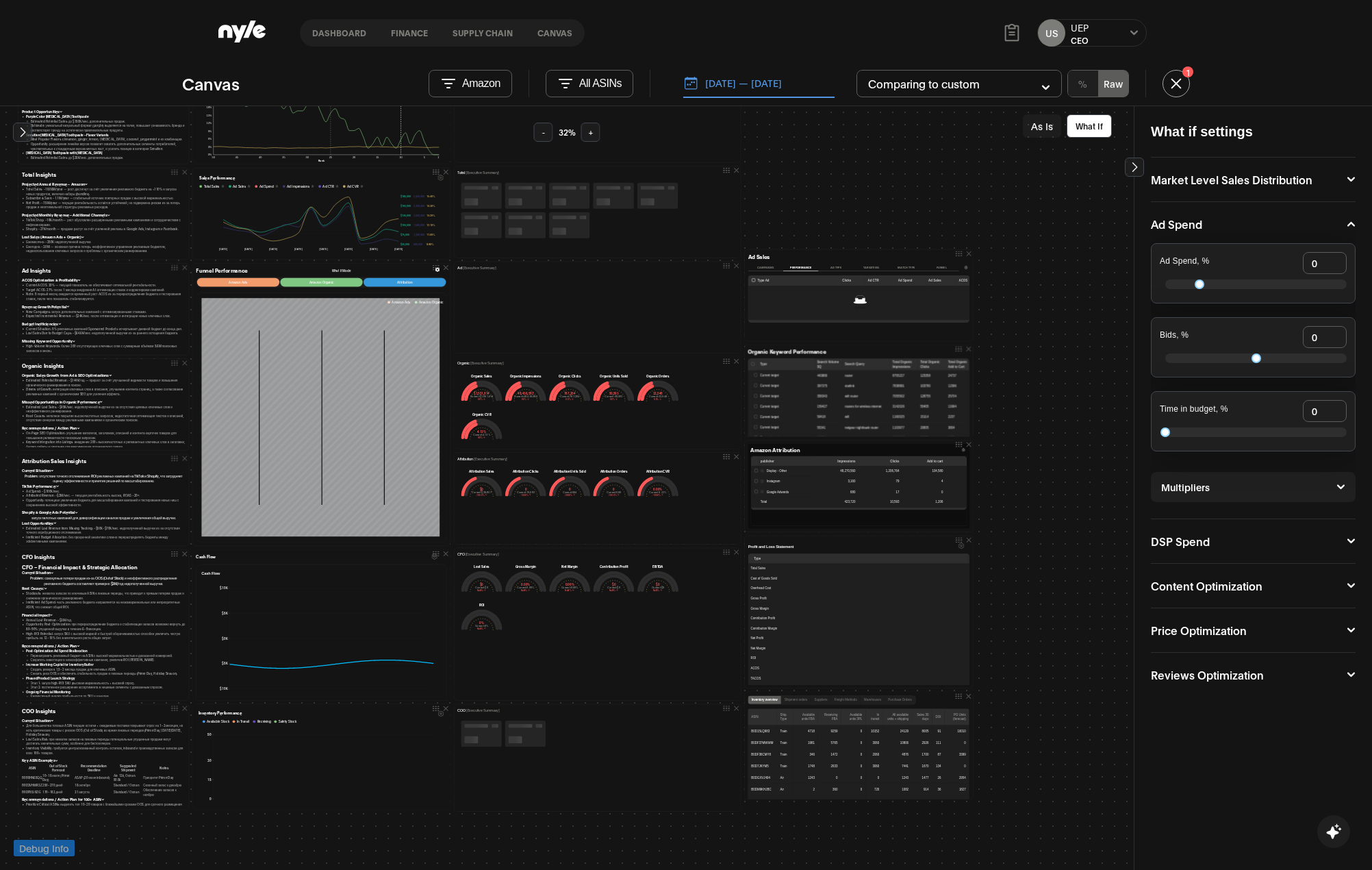
scroll to position [0, 0]
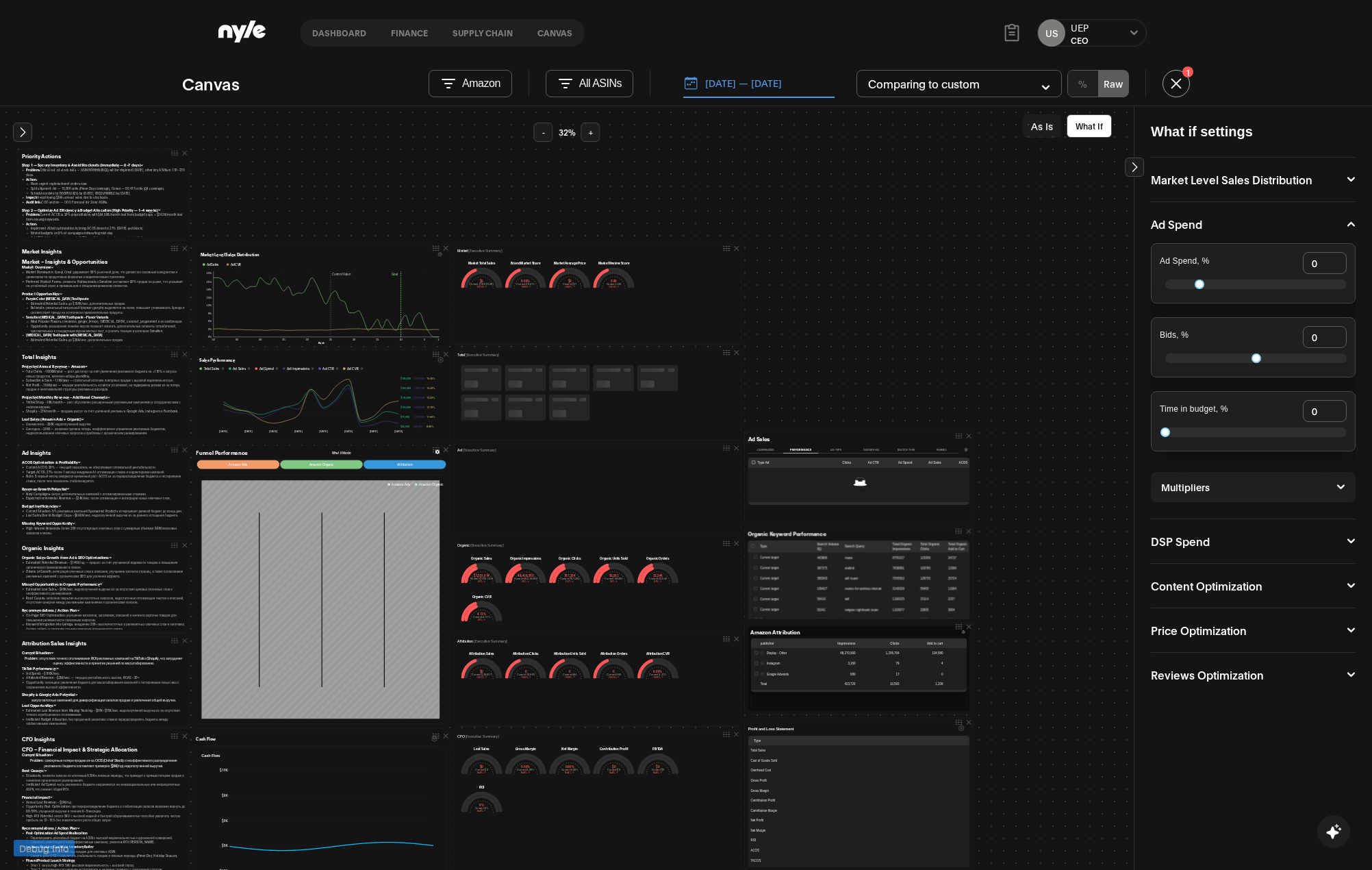
click at [764, 453] on div "Campaigns Performance Ad Type Targeting Match type Funnel" at bounding box center [854, 449] width 211 height 9
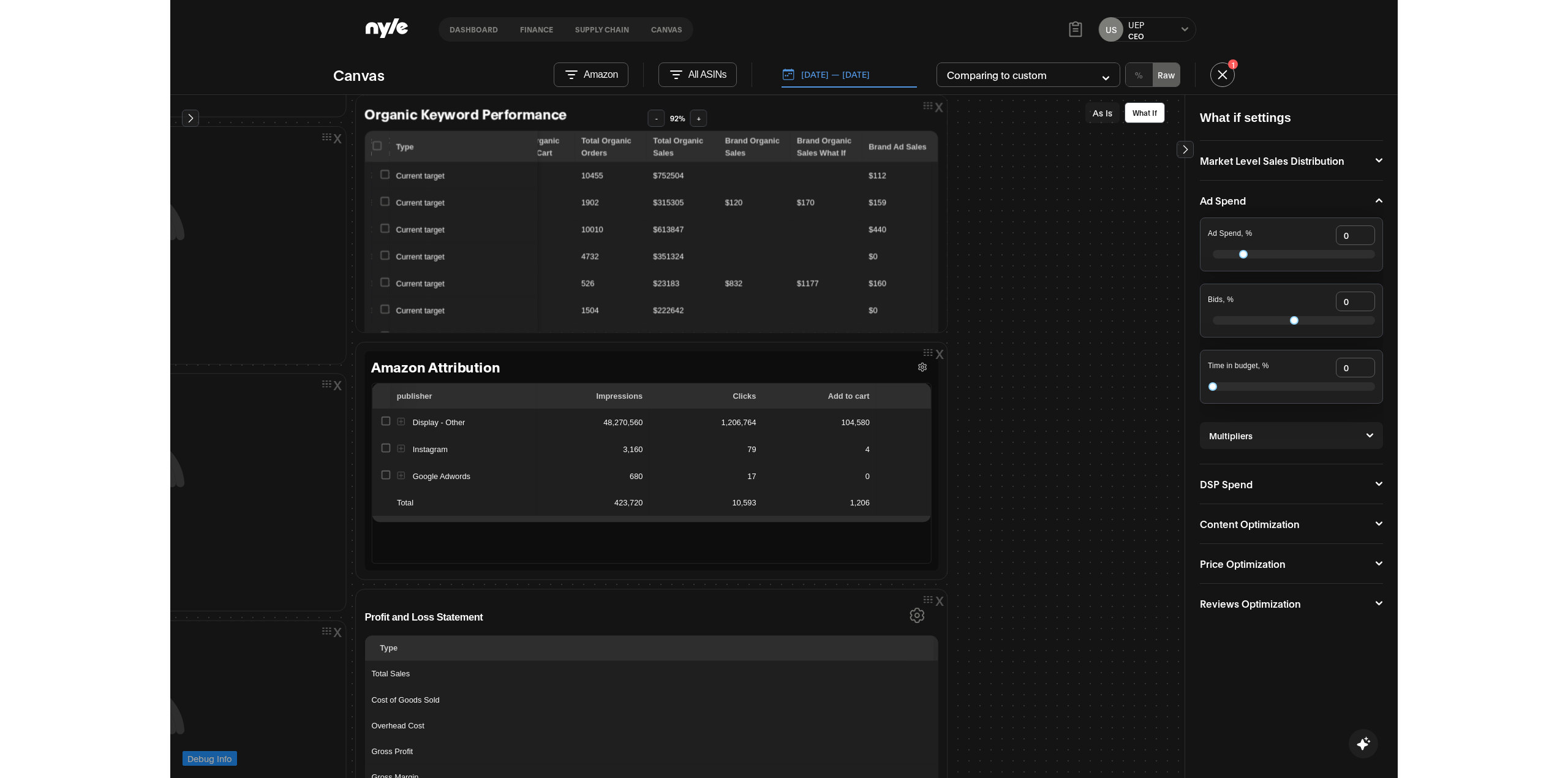
scroll to position [735, 1715]
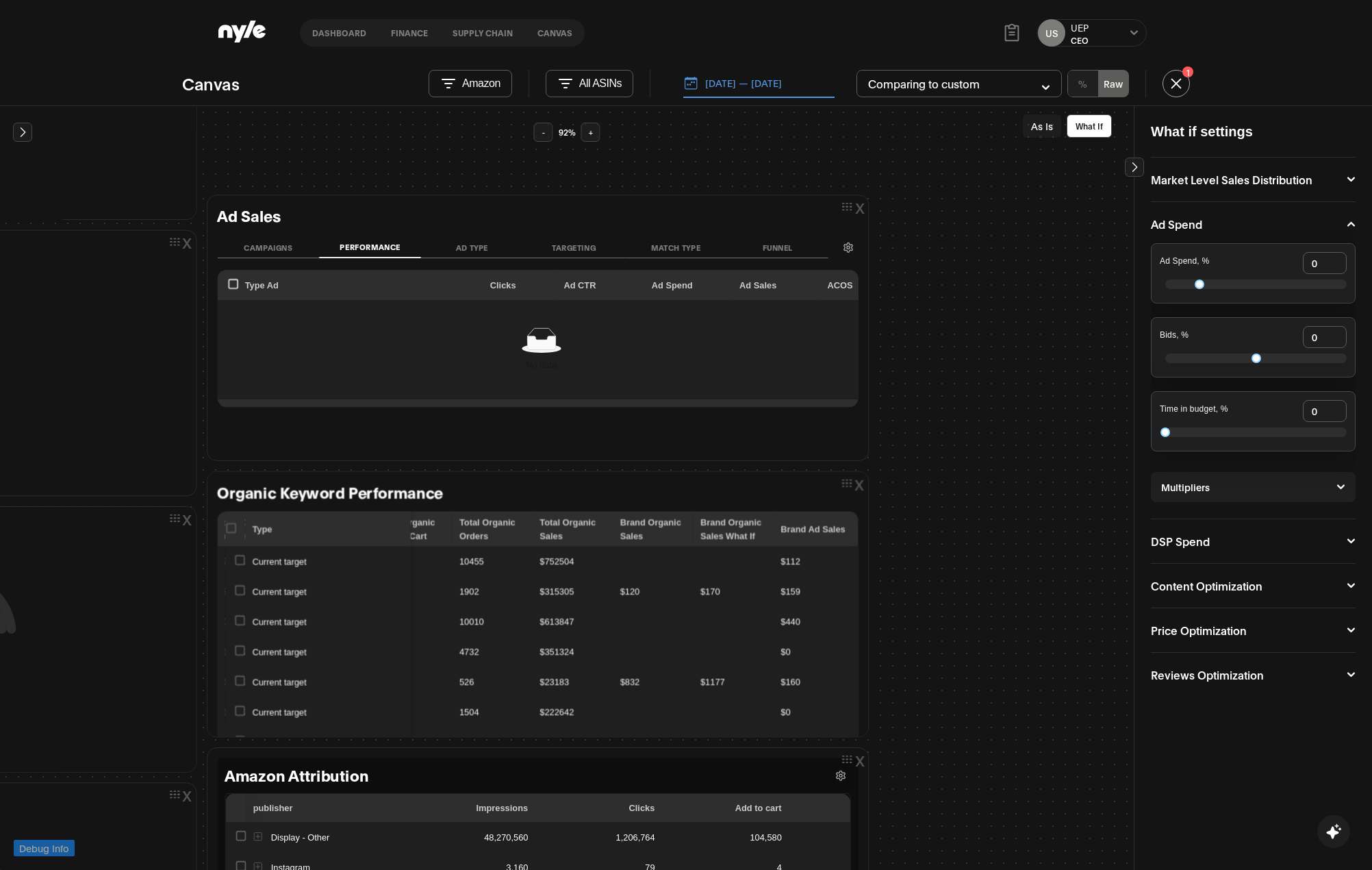
click at [250, 248] on button "Campaigns" at bounding box center [268, 247] width 102 height 21
click at [359, 248] on button "Performance" at bounding box center [370, 247] width 102 height 21
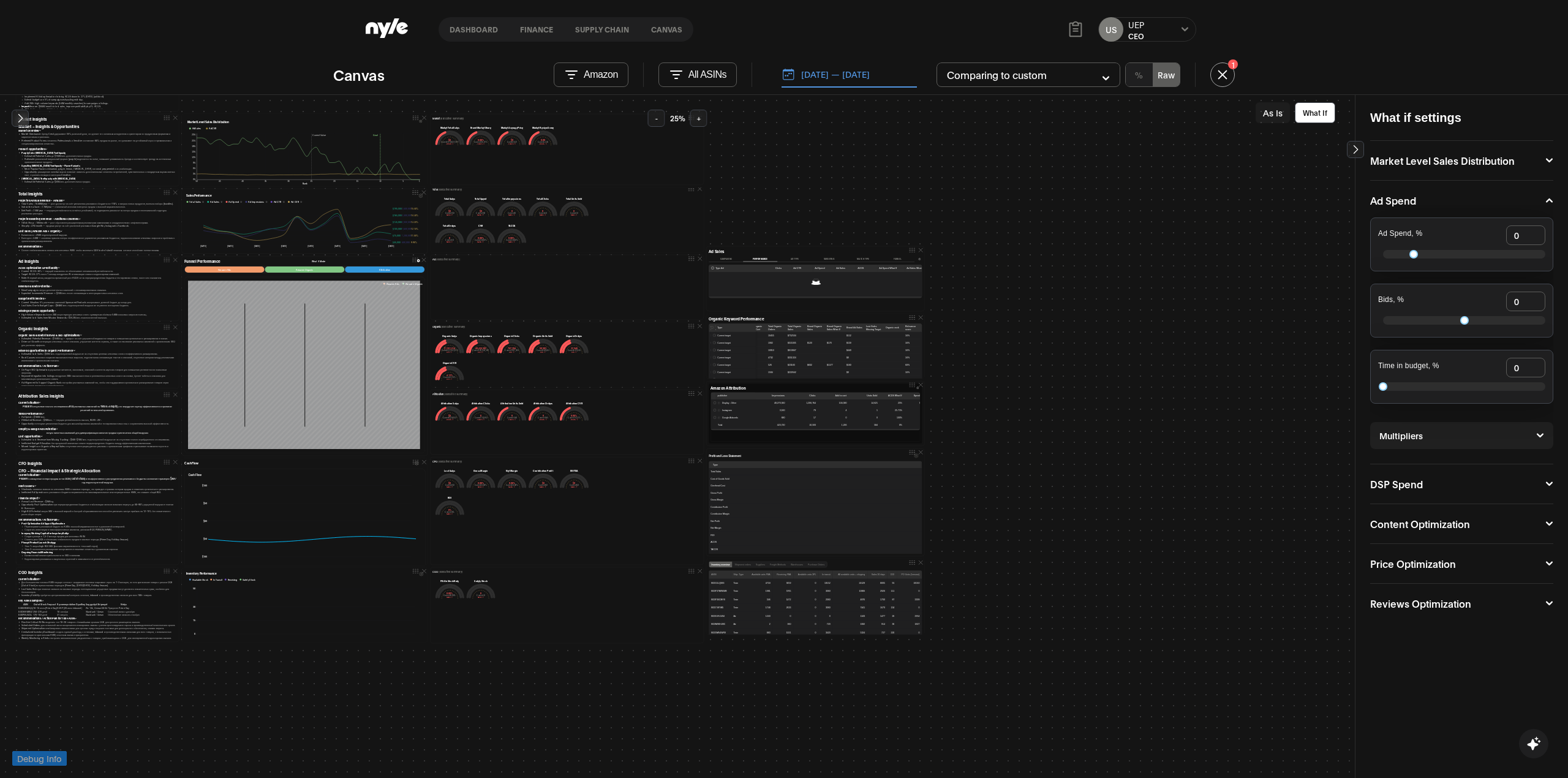
scroll to position [0, 0]
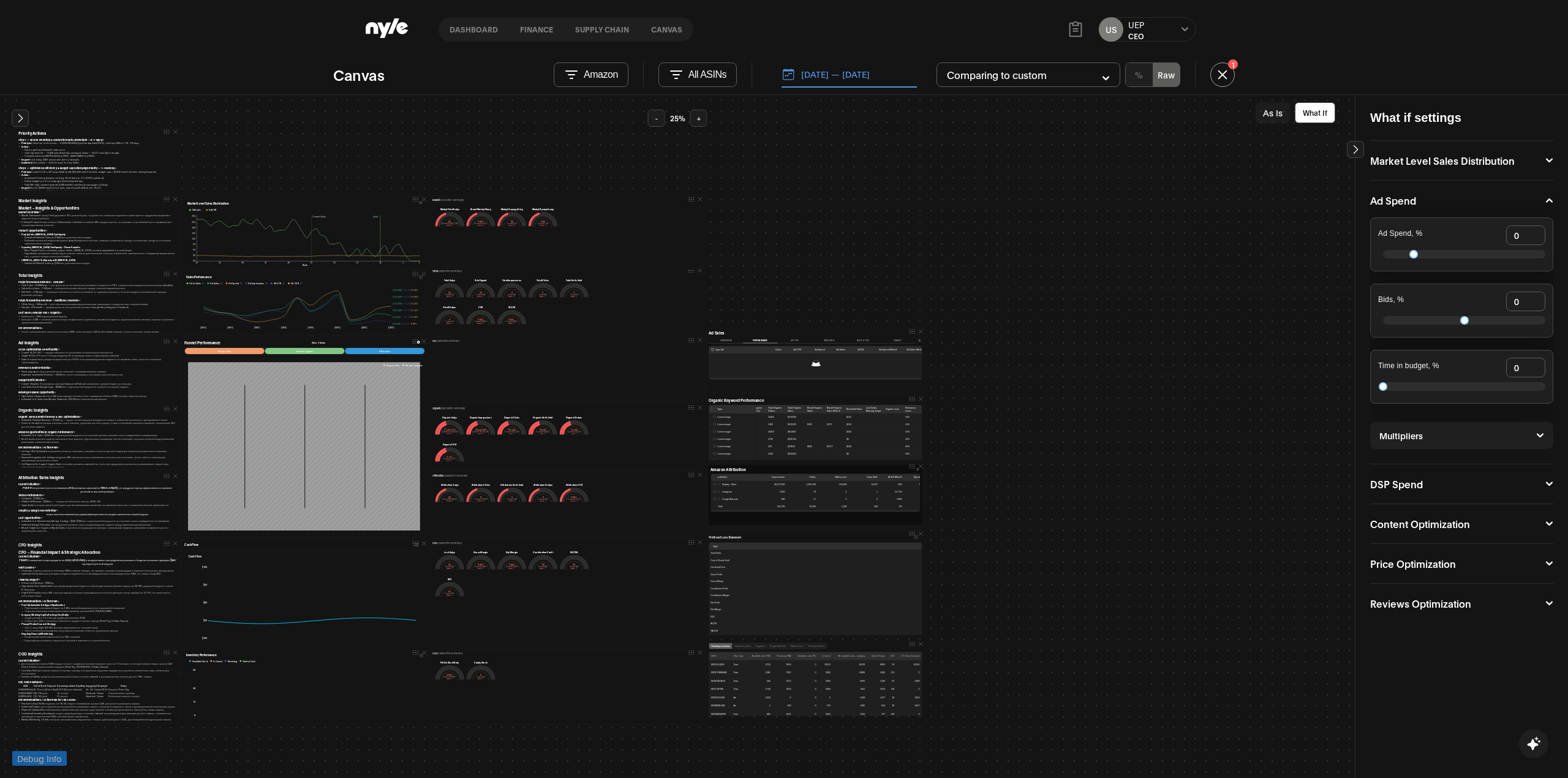
click at [1226, 204] on button "Ad Spend" at bounding box center [1461, 201] width 183 height 10
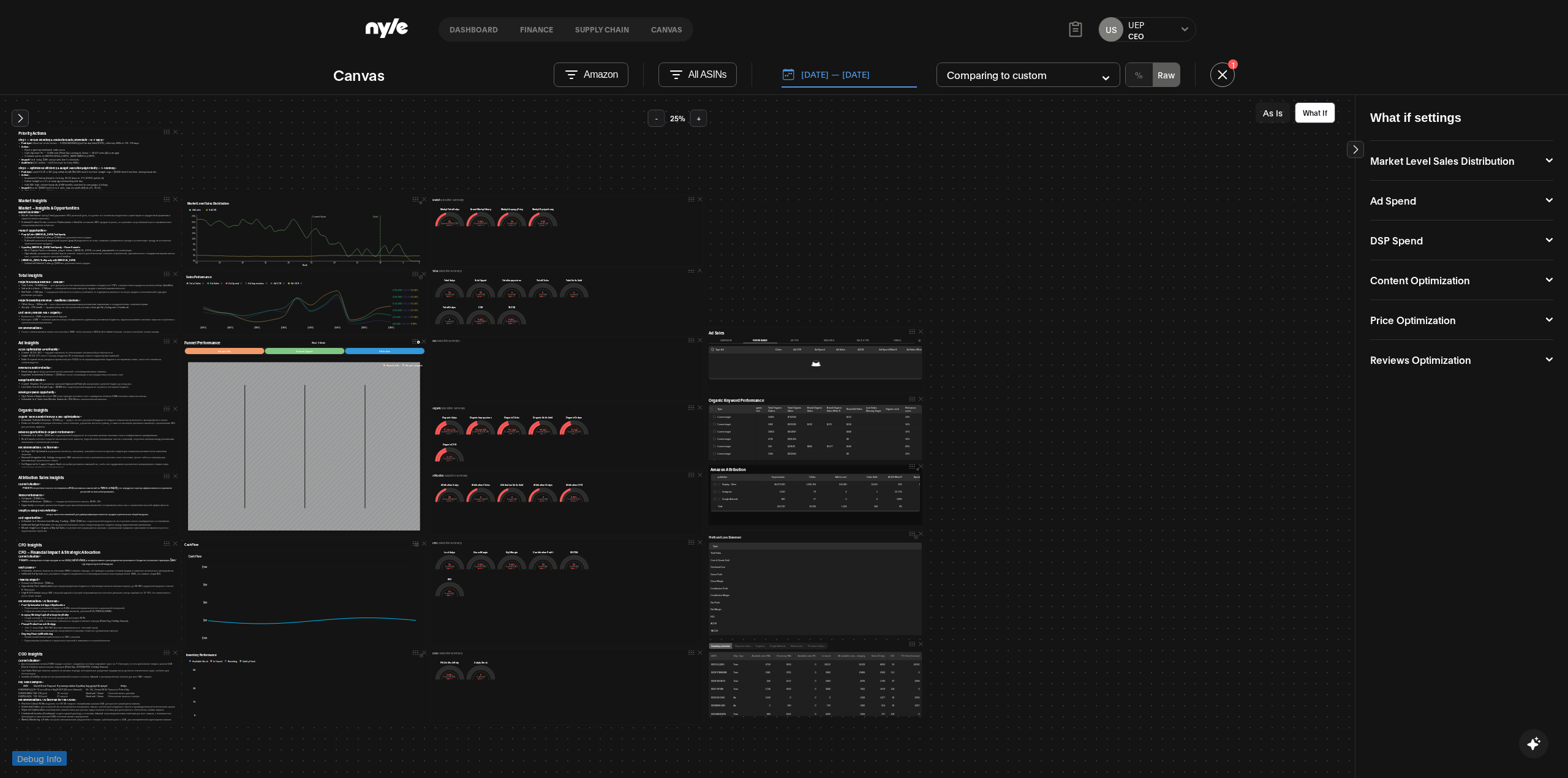
click at [1226, 152] on icon at bounding box center [1355, 149] width 12 height 12
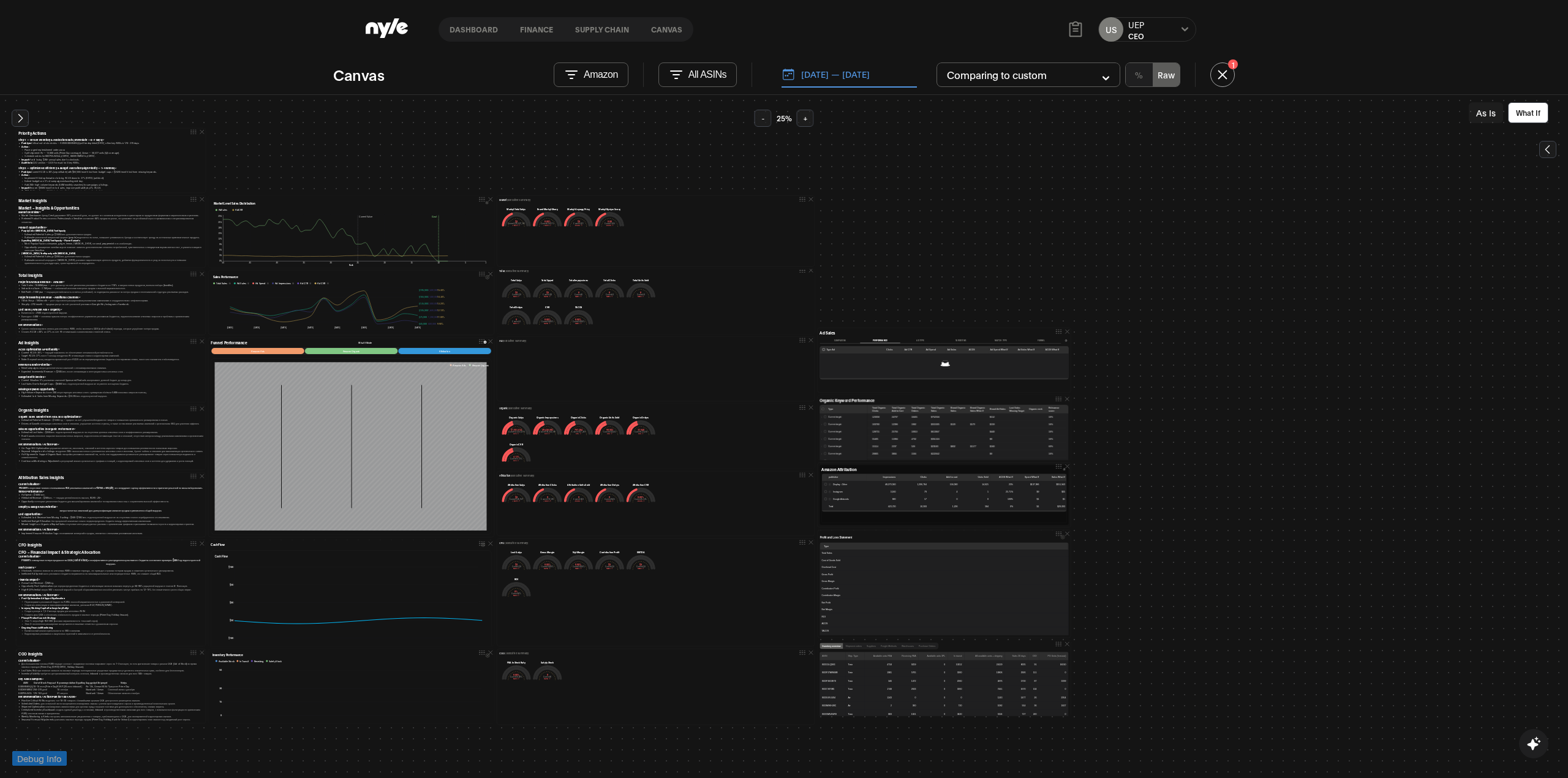
scroll to position [0, 285]
click at [23, 114] on icon at bounding box center [20, 118] width 12 height 12
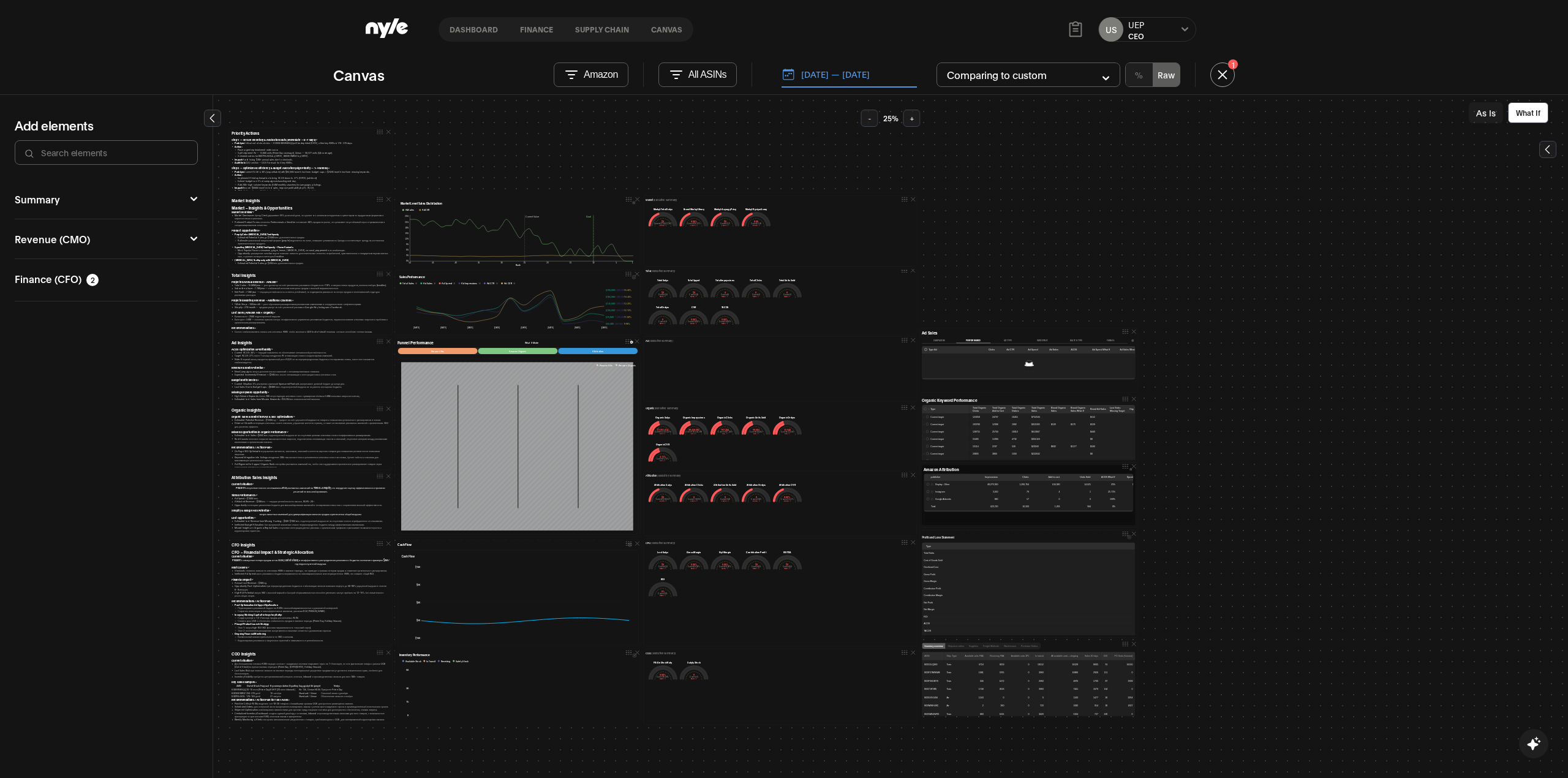
click at [691, 757] on div "Priority Actions Step 1 — Secure Inventory & Avoid Stockouts (Immediate — 0–7 d…" at bounding box center [890, 436] width 1355 height 683
click at [1221, 71] on button "1" at bounding box center [1222, 75] width 25 height 25
click at [1221, 79] on icon at bounding box center [1222, 74] width 14 height 17
click at [581, 72] on button "Amazon" at bounding box center [590, 75] width 75 height 25
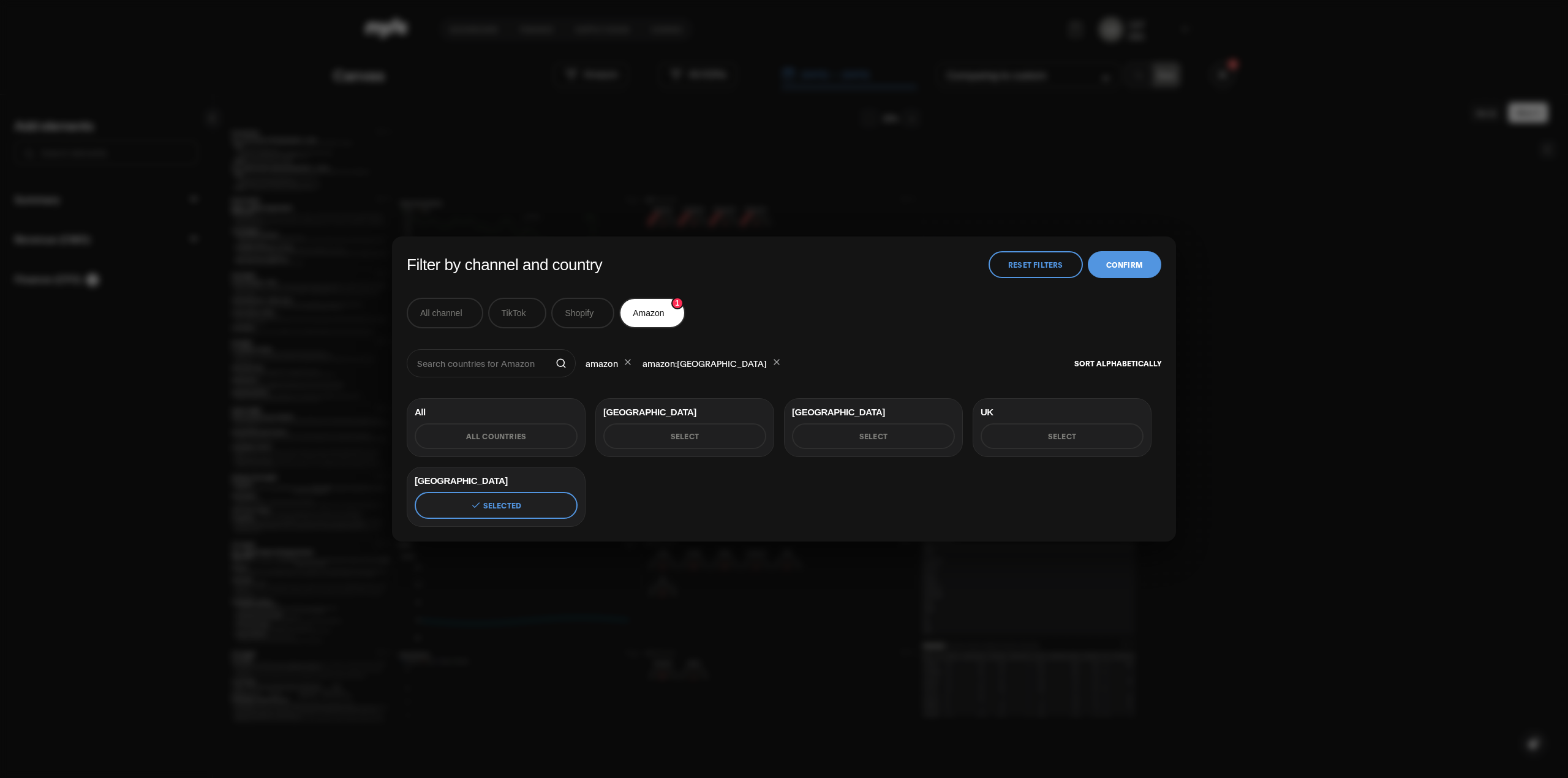
click at [1226, 255] on div "Filter by channel and country Reset Filters Confirm All channel TikTok Shopify …" at bounding box center [784, 389] width 1568 height 778
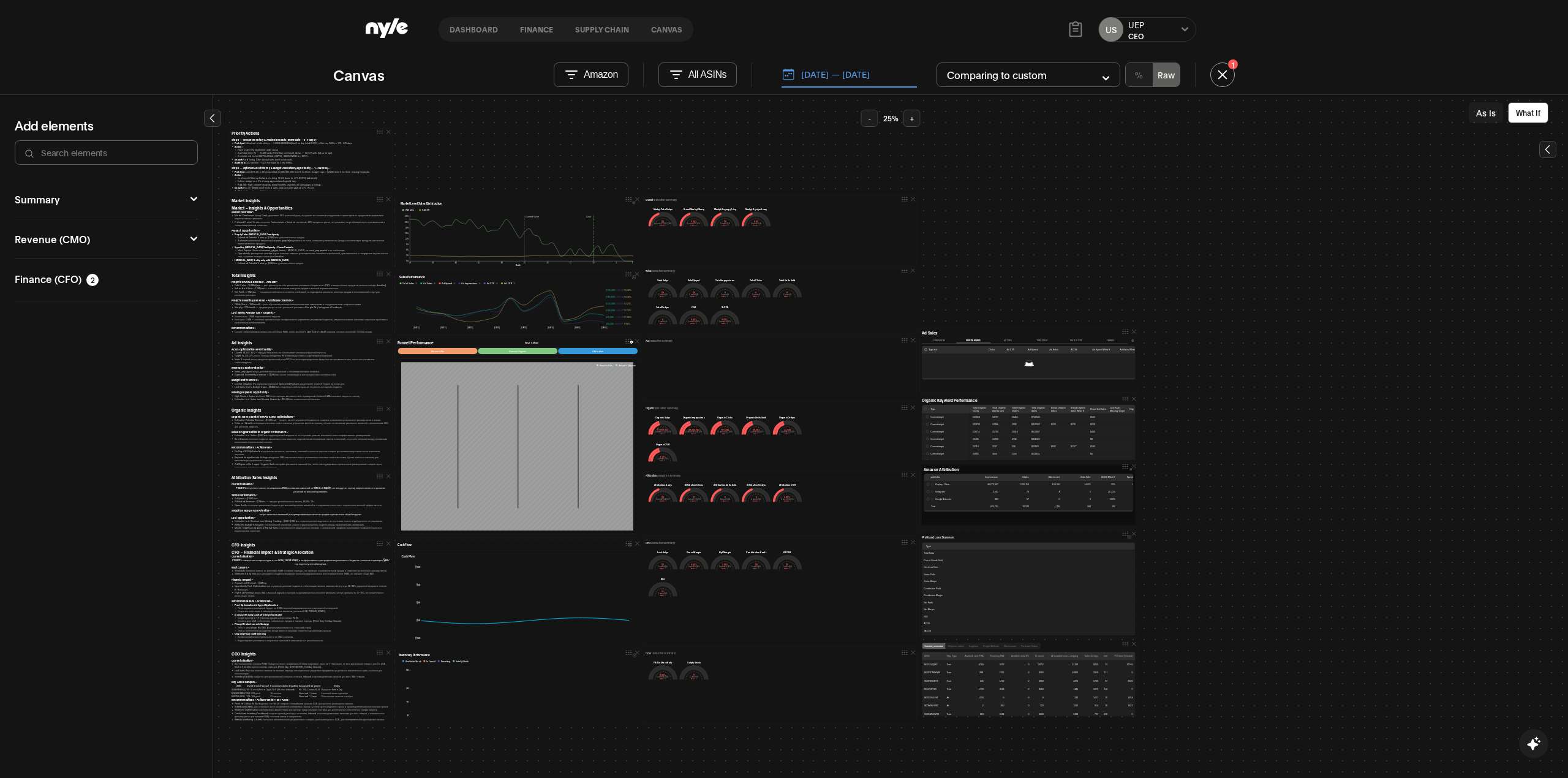
click at [540, 119] on div "Priority Actions Step 1 — Secure Inventory & Avoid Stockouts (Immediate — 0–7 d…" at bounding box center [890, 436] width 1355 height 683
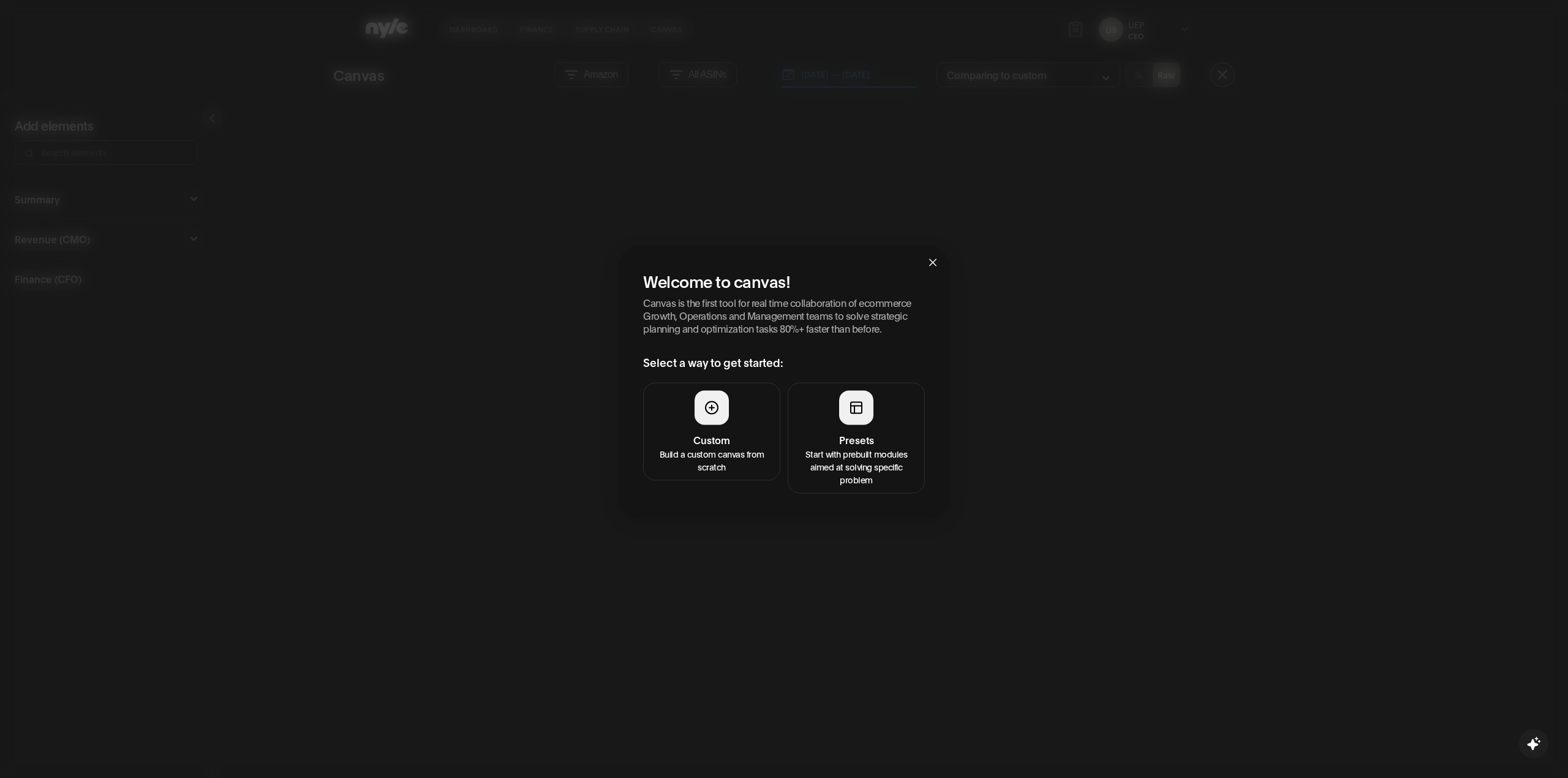
click at [808, 434] on h4 "Presets" at bounding box center [856, 440] width 121 height 14
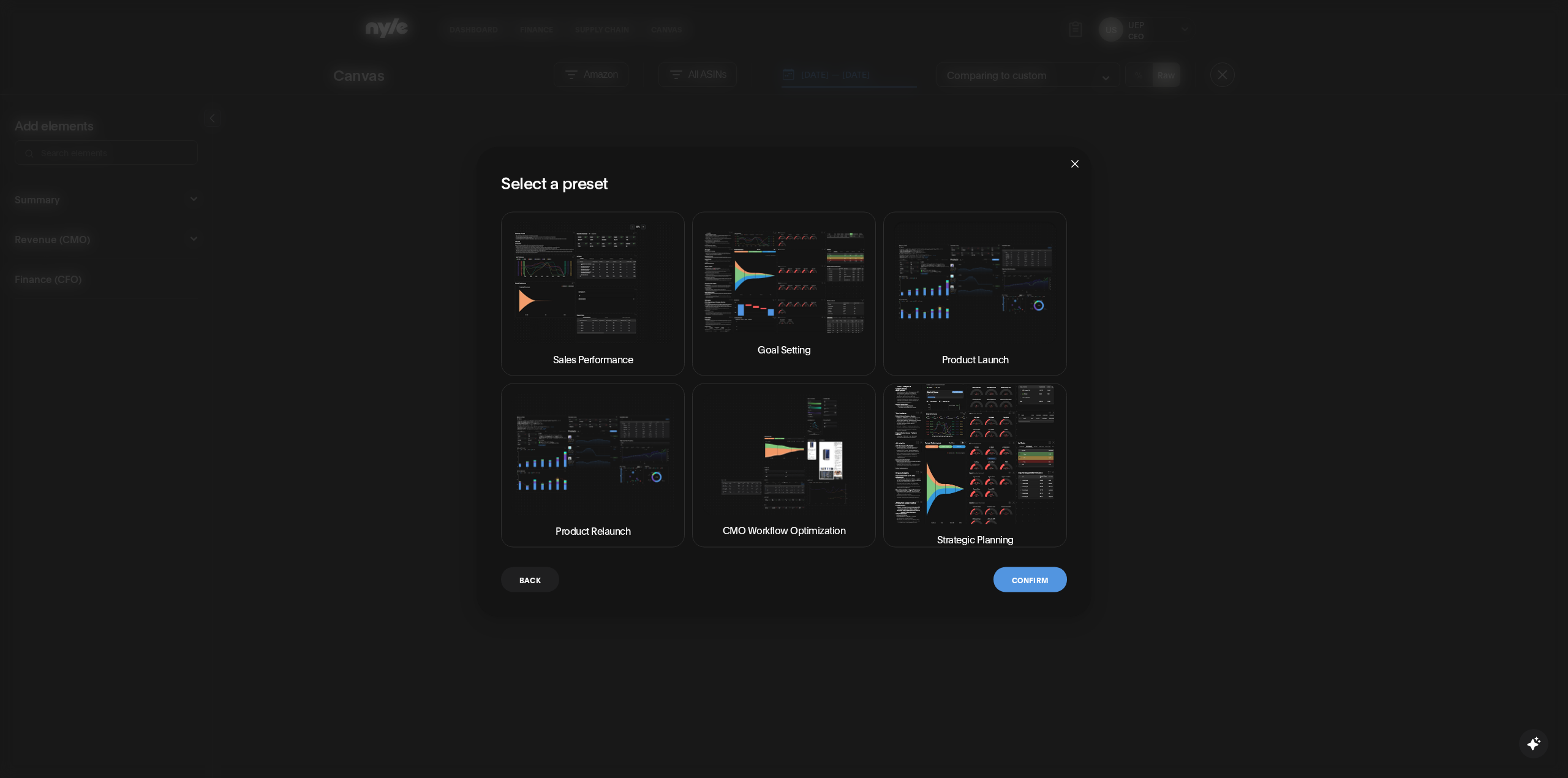
click at [949, 444] on img at bounding box center [974, 453] width 163 height 139
click at [1020, 586] on button "Confirm" at bounding box center [1030, 579] width 74 height 25
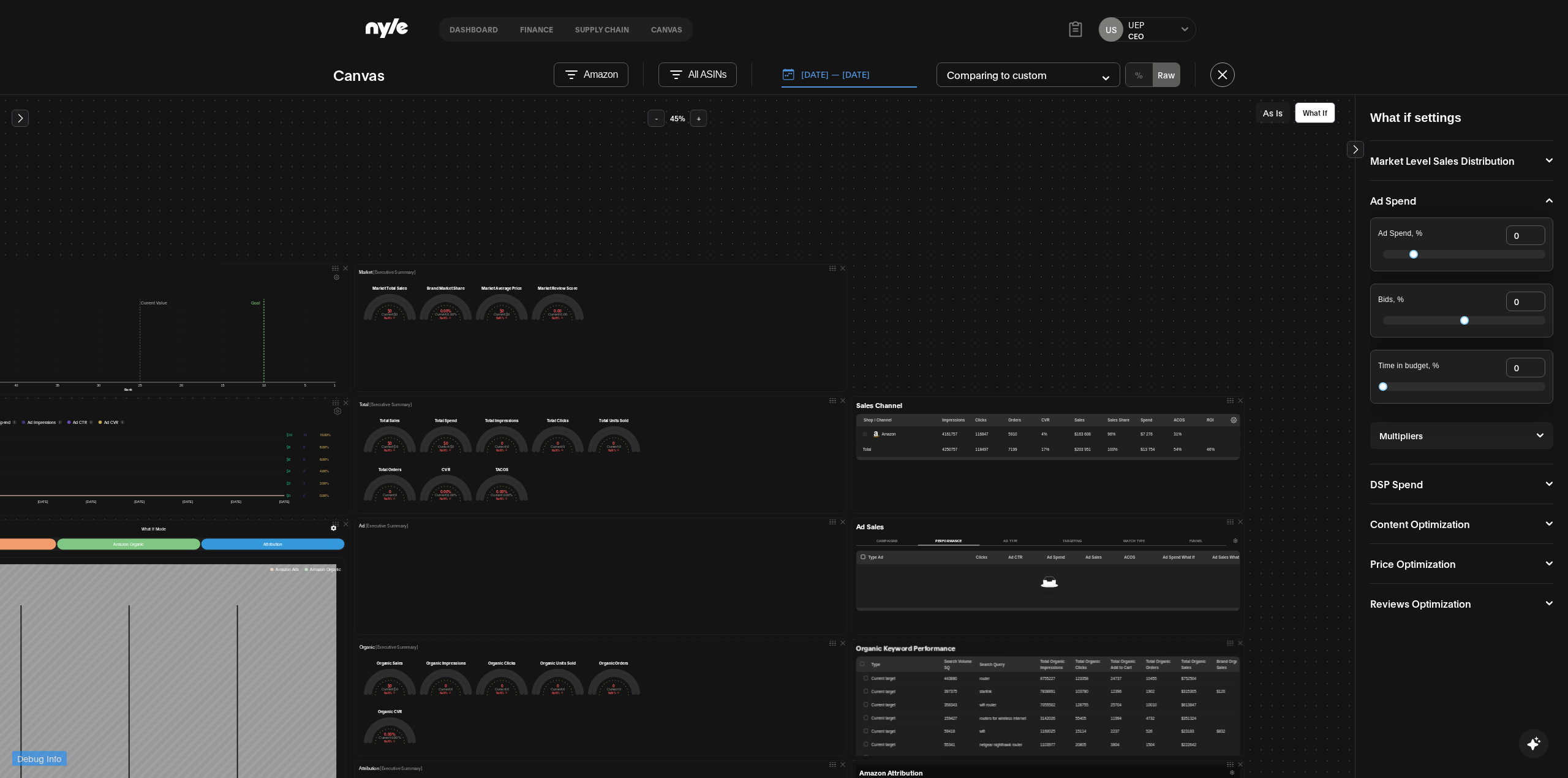
scroll to position [0, 735]
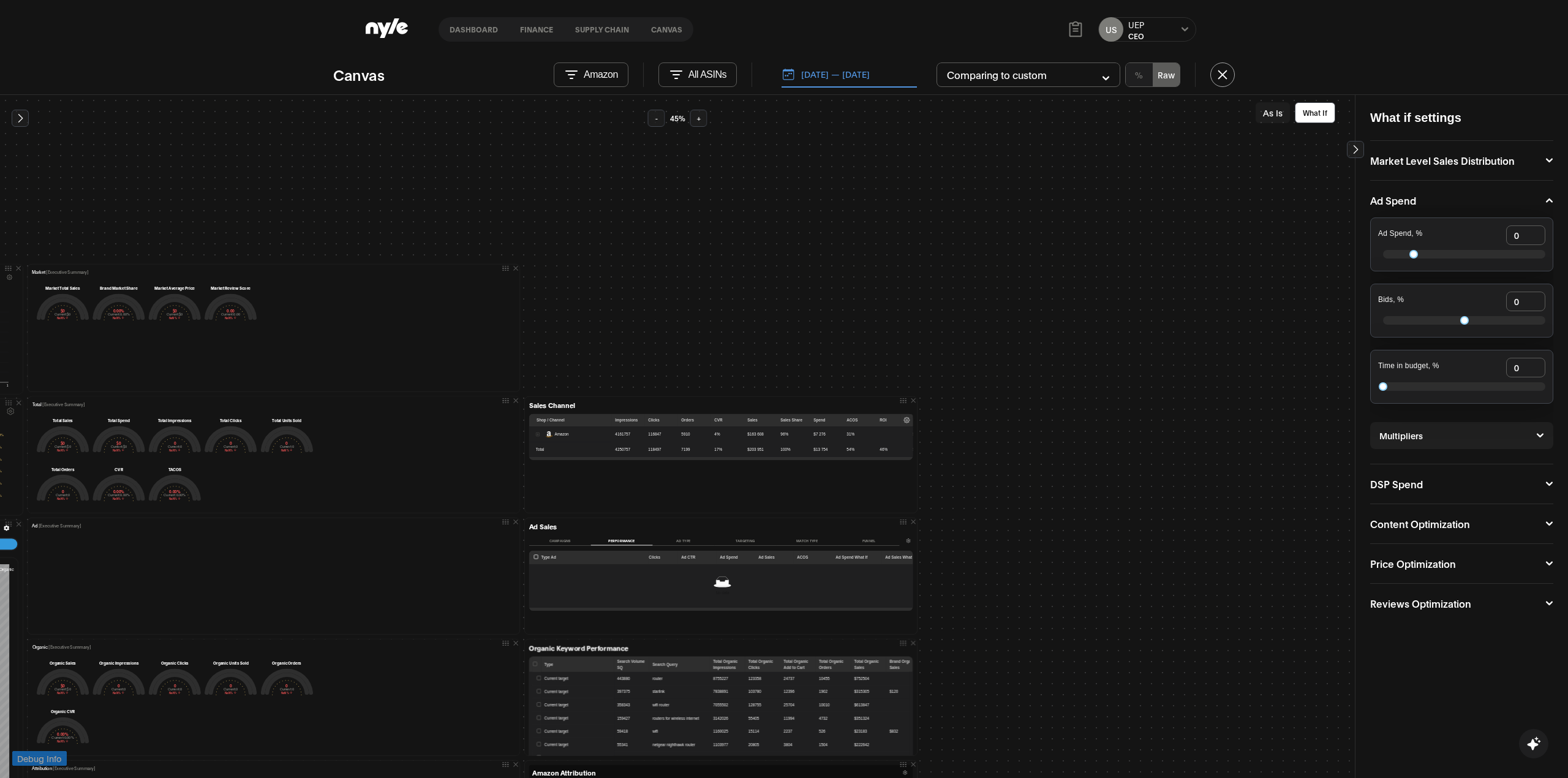
click at [536, 434] on button "Expand row" at bounding box center [537, 434] width 4 height 4
click at [537, 452] on td "[GEOGRAPHIC_DATA]" at bounding box center [570, 448] width 83 height 14
click at [540, 449] on button "Expand row" at bounding box center [541, 449] width 4 height 4
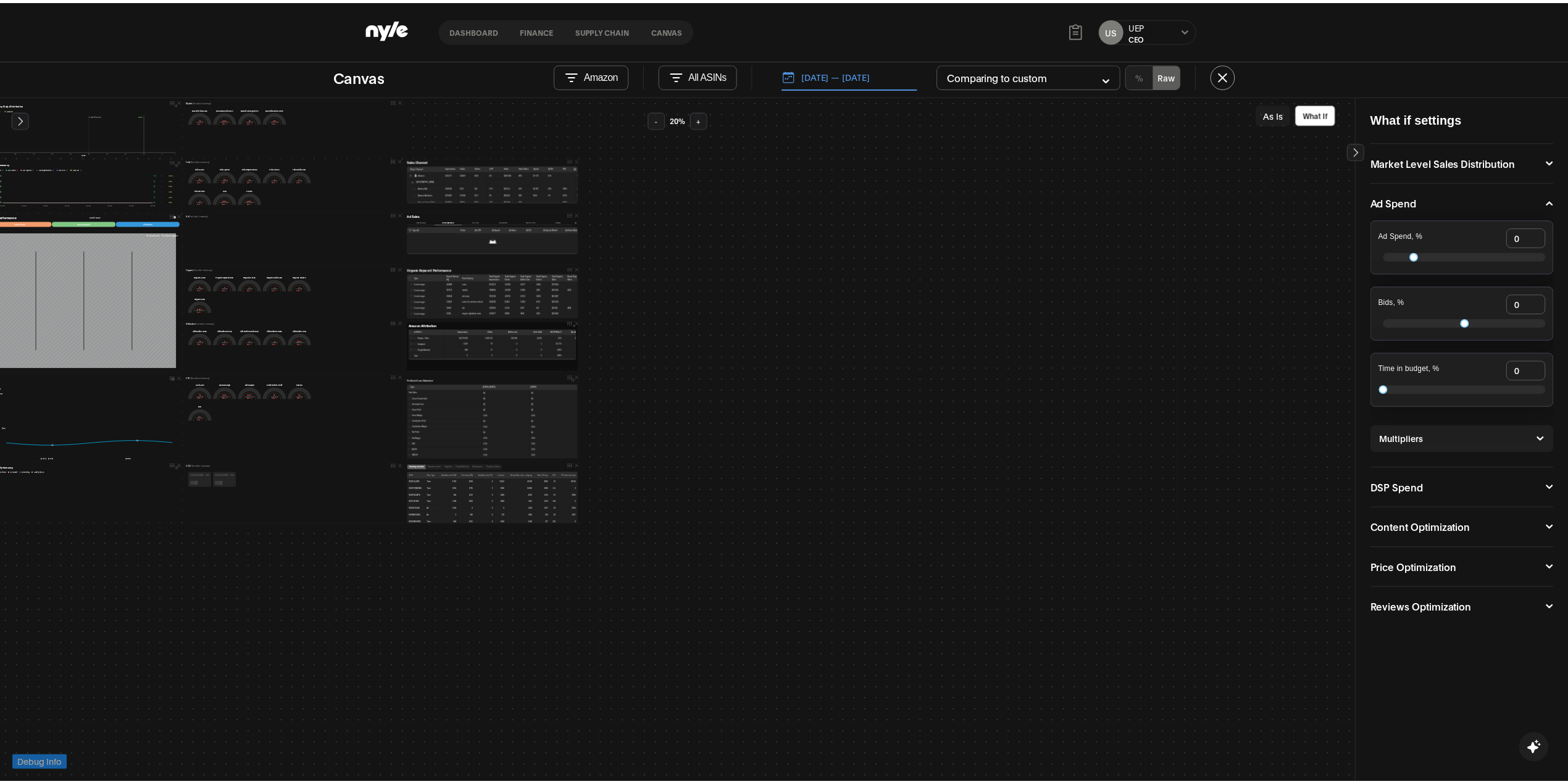
scroll to position [82, 0]
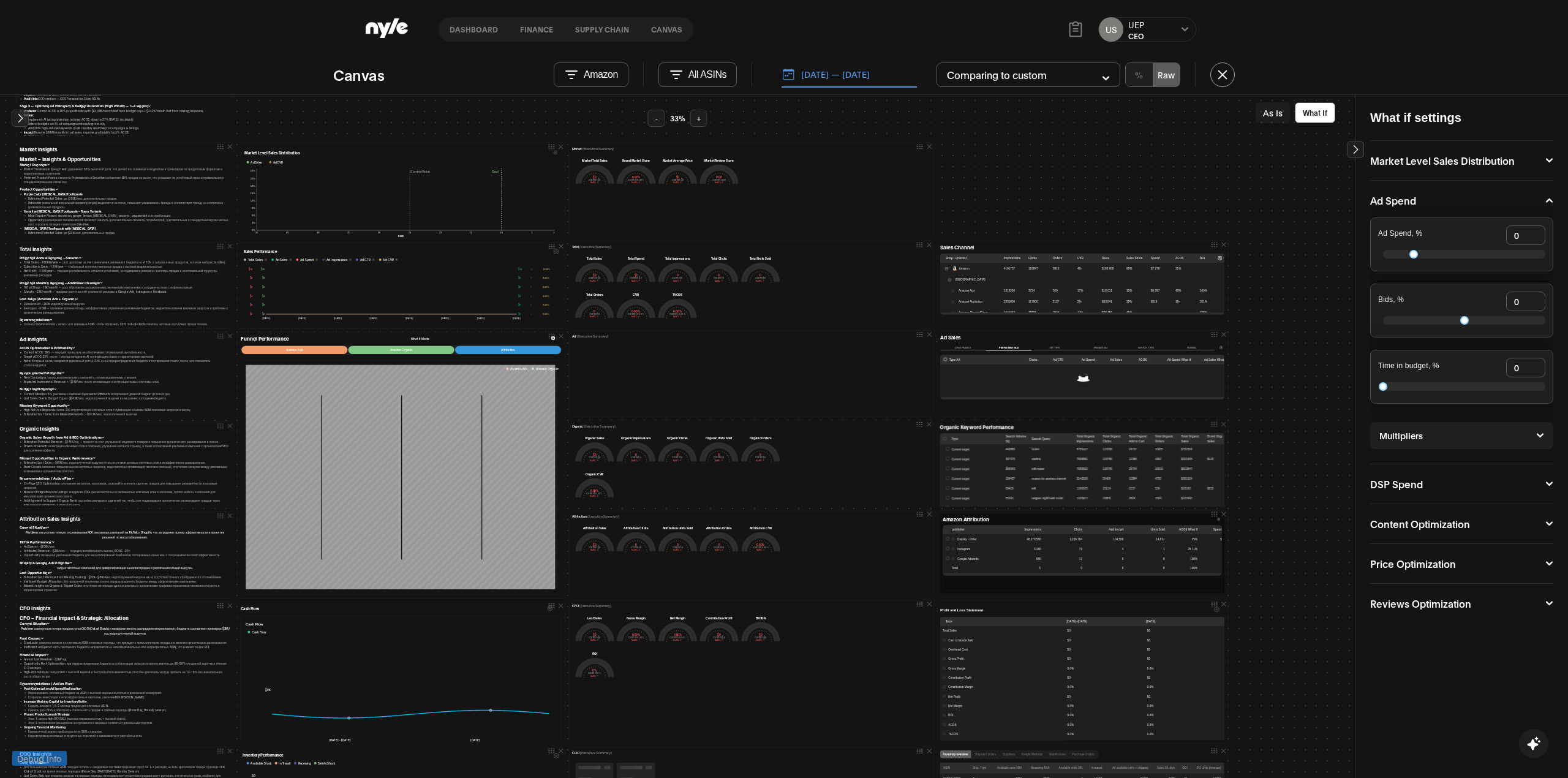
click at [806, 72] on button "[DATE] — [DATE]" at bounding box center [849, 75] width 136 height 26
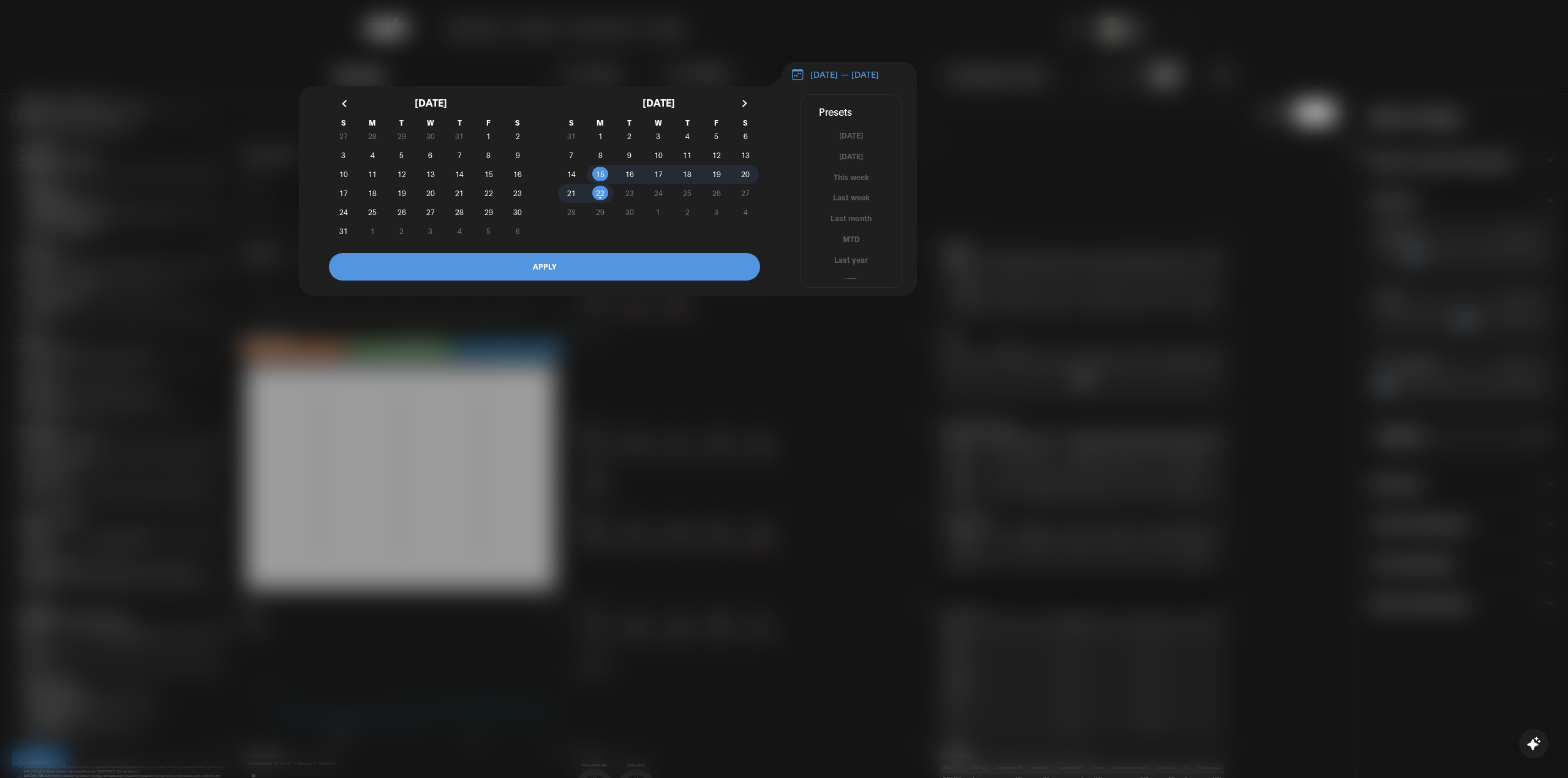
click at [997, 103] on div at bounding box center [784, 389] width 1568 height 778
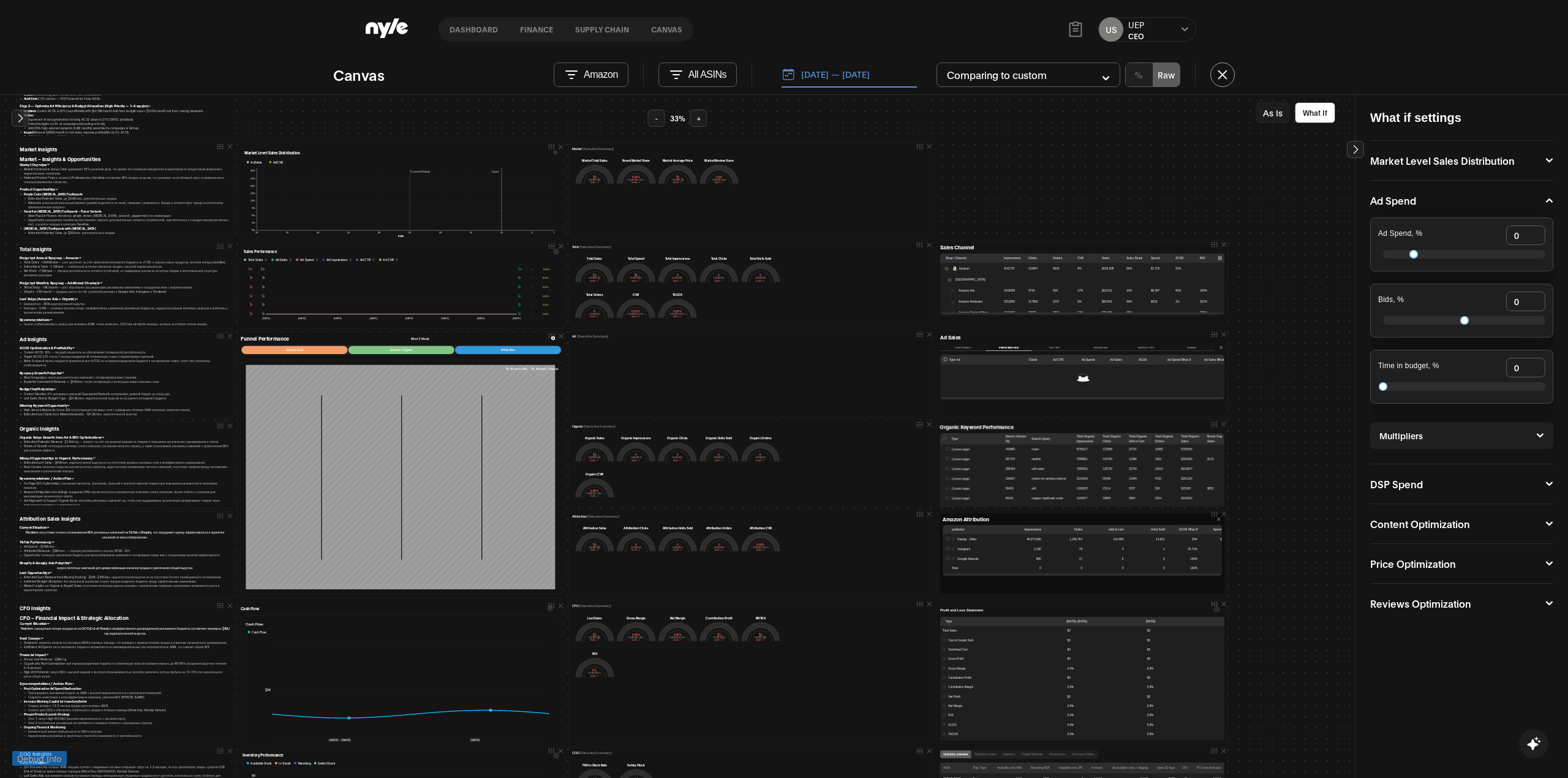
click at [1173, 28] on div "US UEP CEO" at bounding box center [1147, 29] width 98 height 25
click at [1181, 30] on icon at bounding box center [1185, 29] width 8 height 7
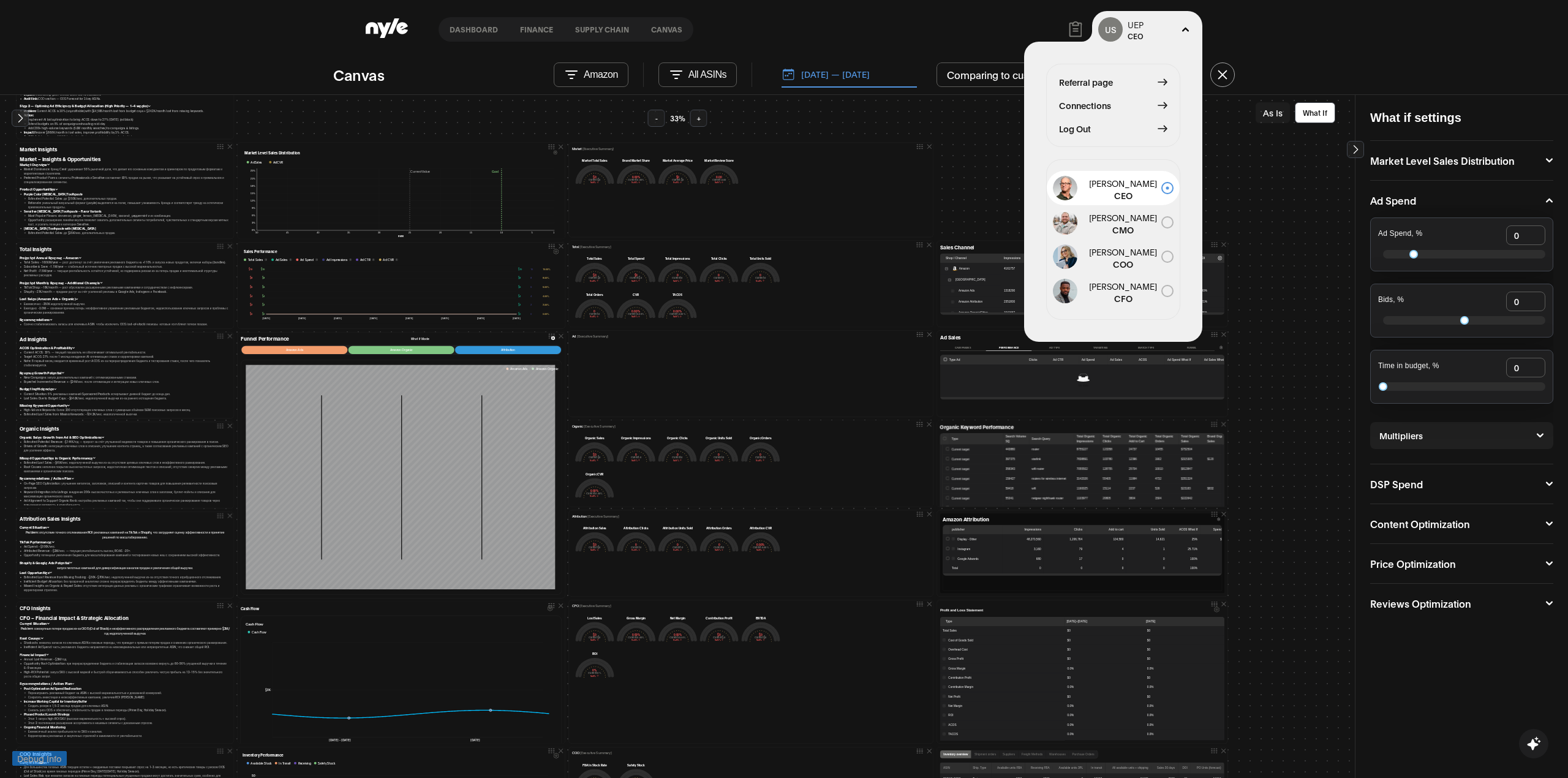
click at [1073, 120] on div "Referral page Connections Log Out" at bounding box center [1112, 105] width 134 height 83
click at [1076, 130] on span "Log Out" at bounding box center [1075, 128] width 32 height 14
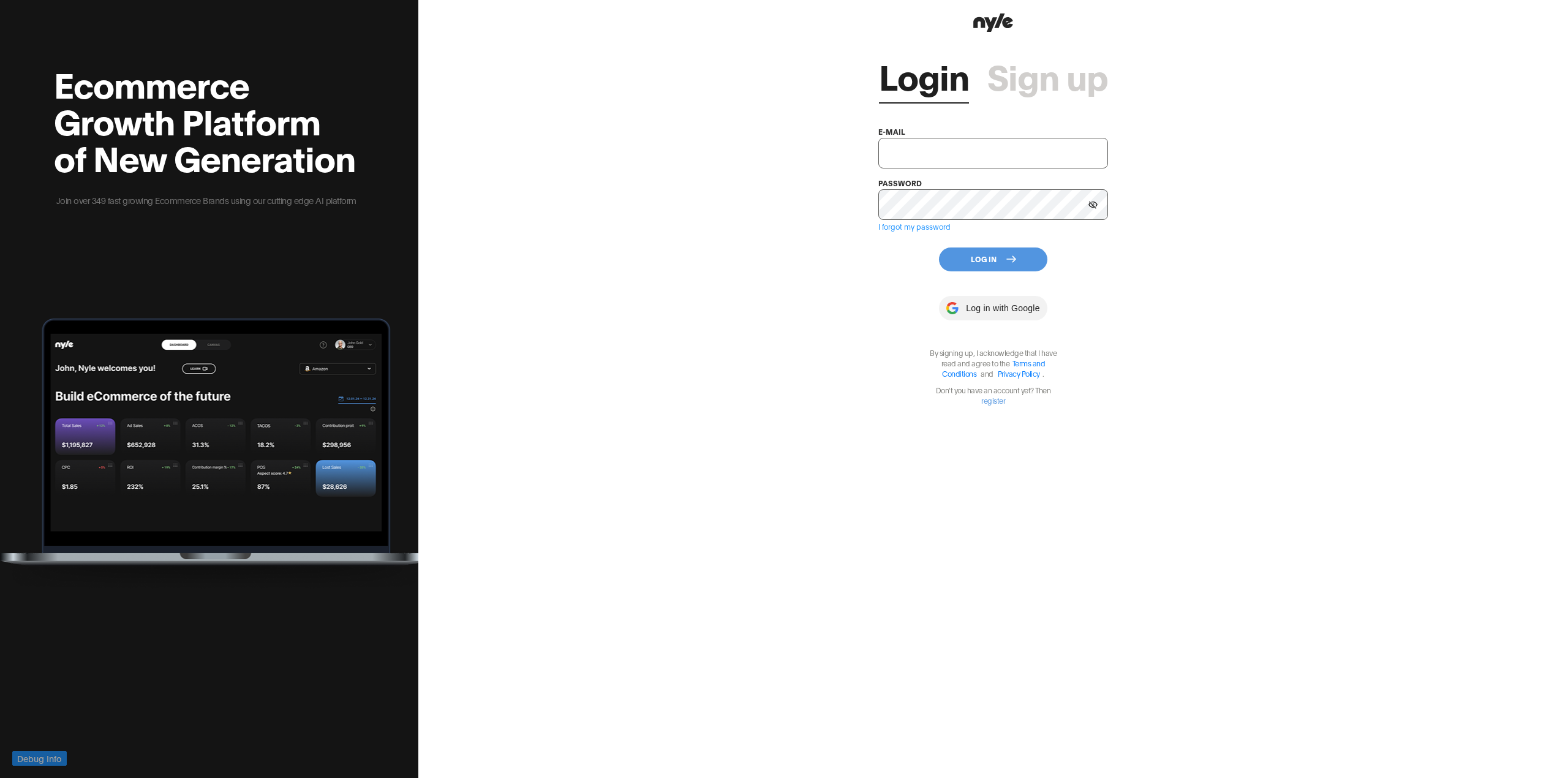
type input "[EMAIL_ADDRESS]"
click at [995, 261] on button "Log In" at bounding box center [992, 259] width 108 height 24
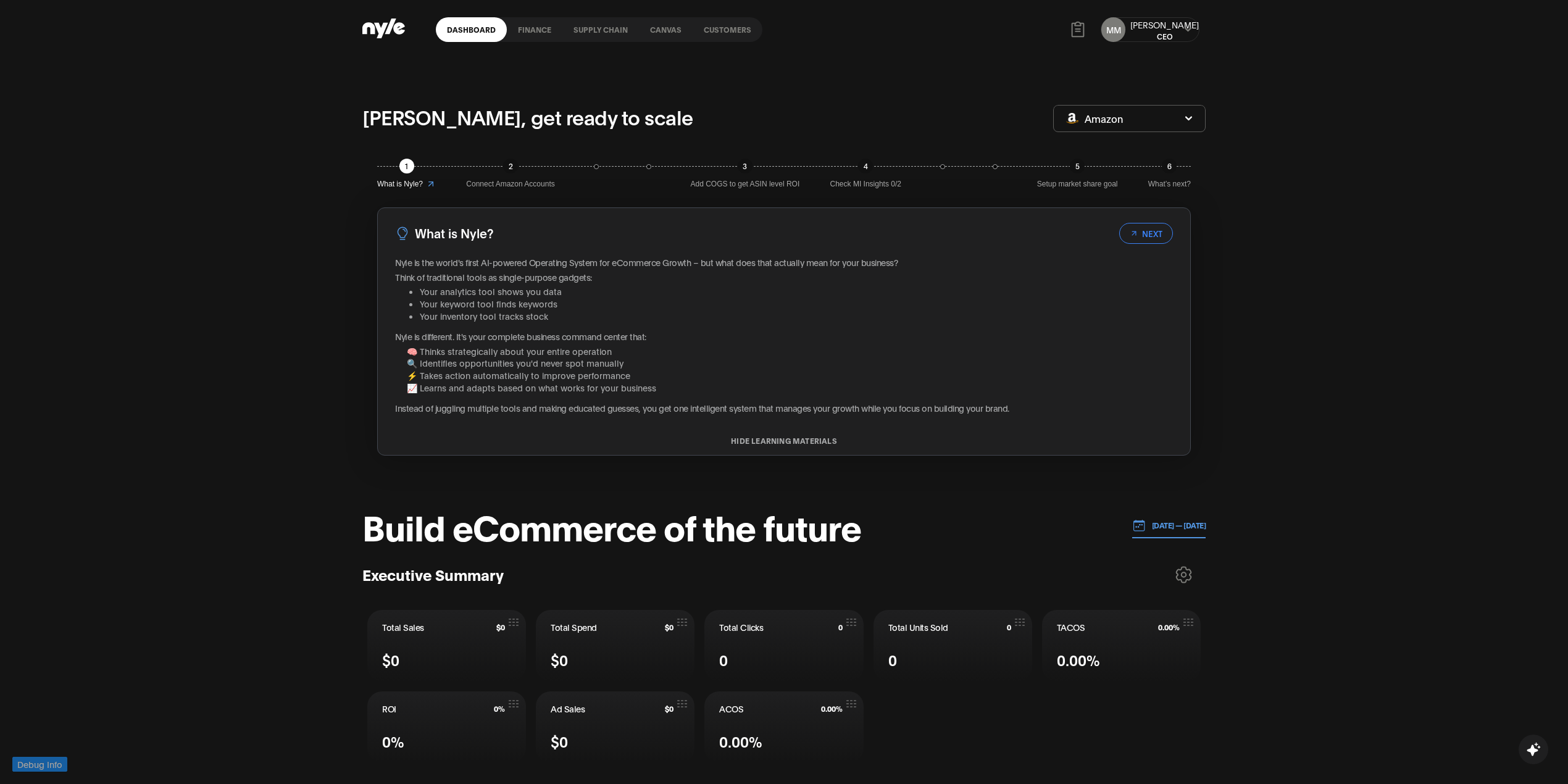
click at [734, 27] on link "Customers" at bounding box center [728, 29] width 70 height 25
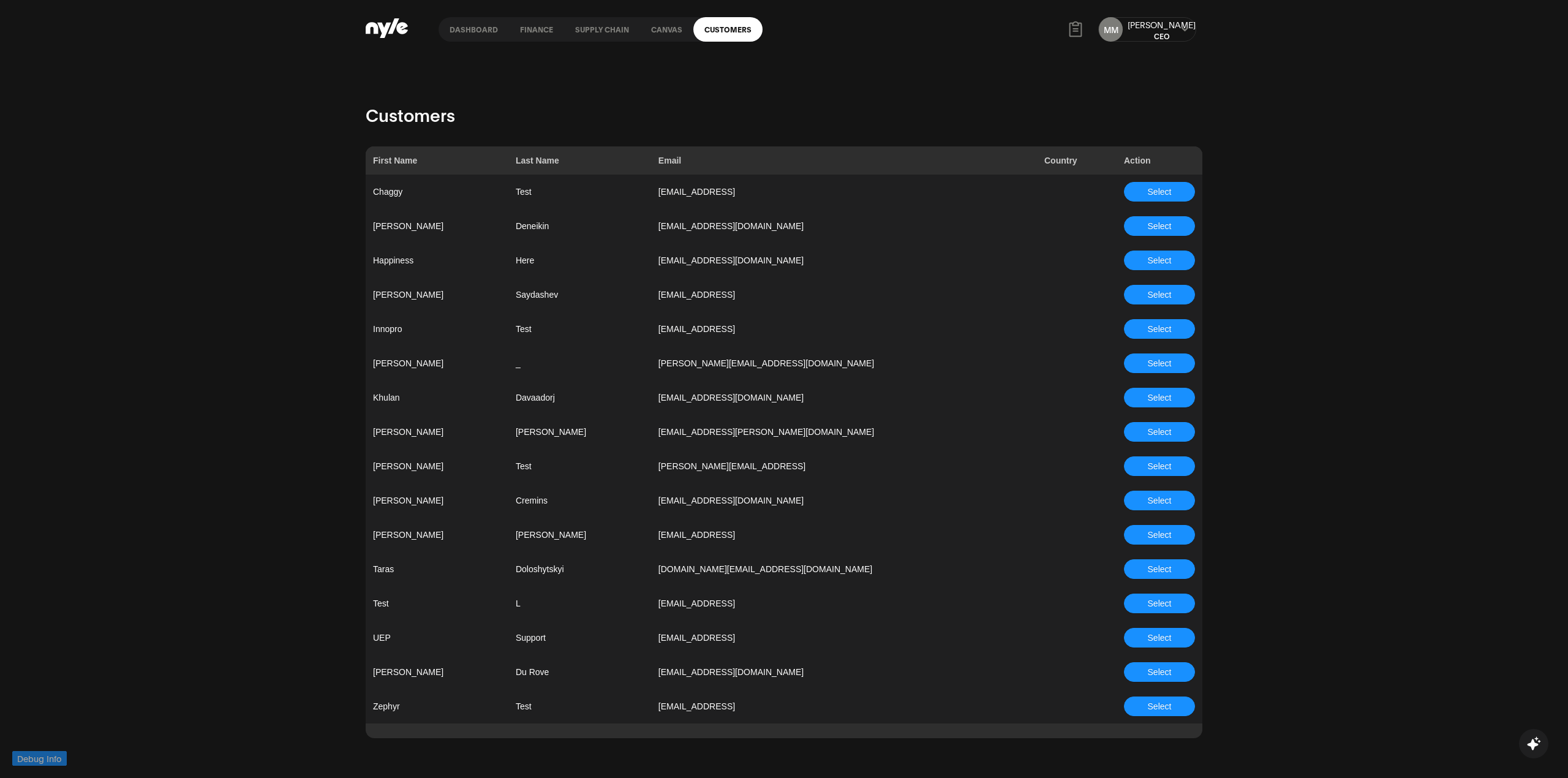
click at [1129, 327] on button "Select" at bounding box center [1159, 329] width 71 height 19
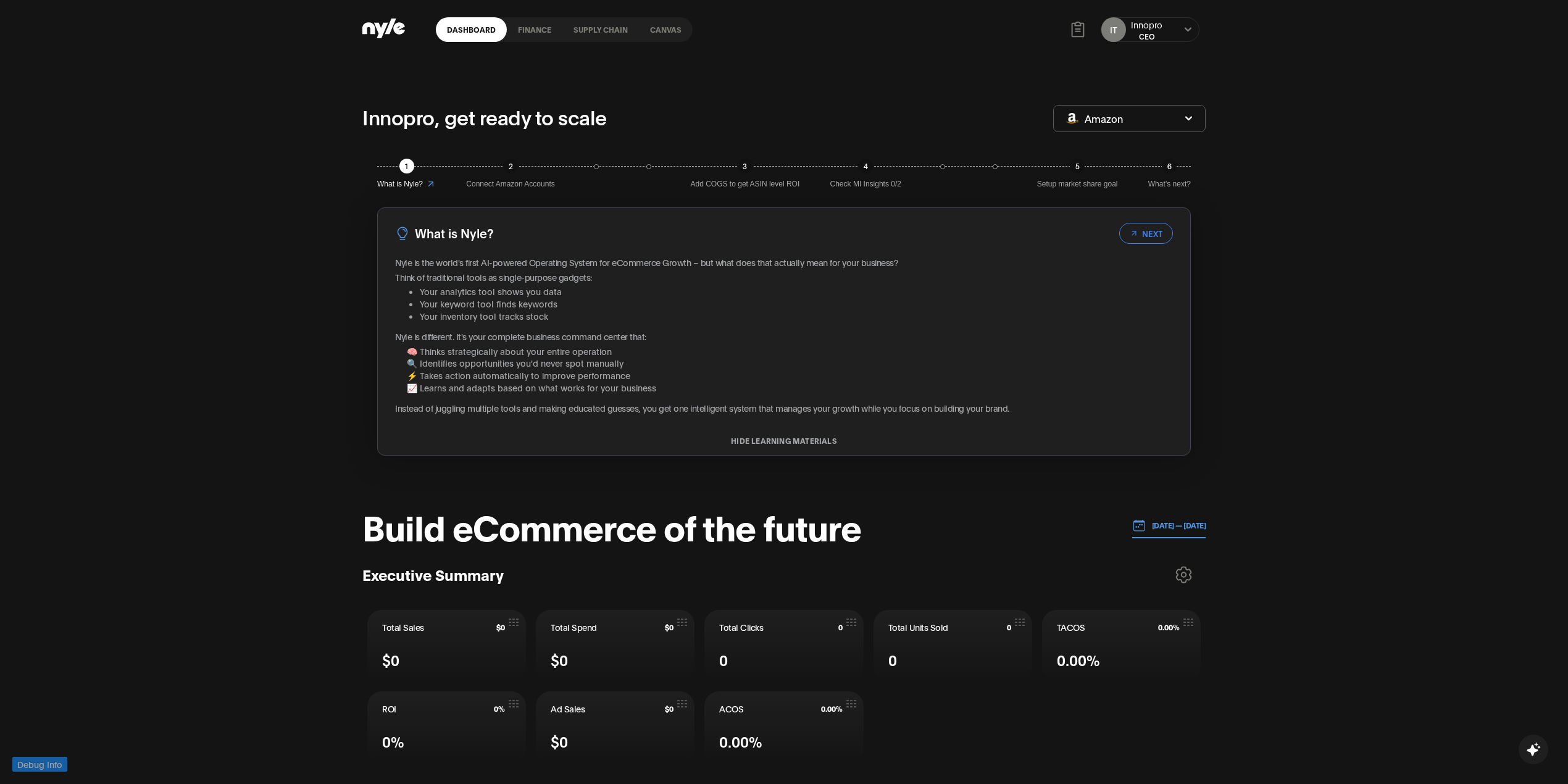
click at [1152, 526] on p "[DATE] — [DATE]" at bounding box center [1176, 525] width 61 height 11
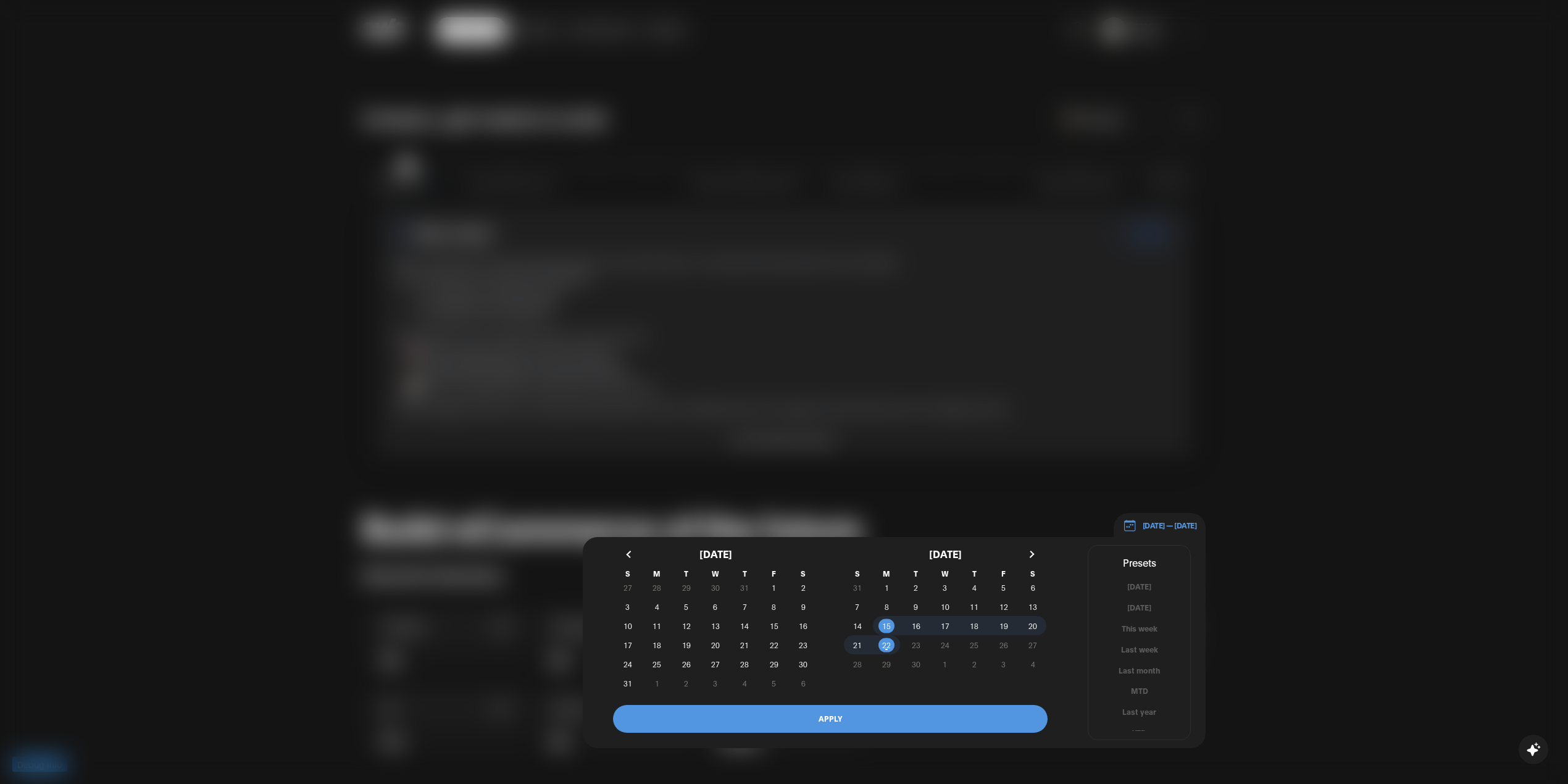
click at [633, 552] on button "button" at bounding box center [630, 554] width 22 height 22
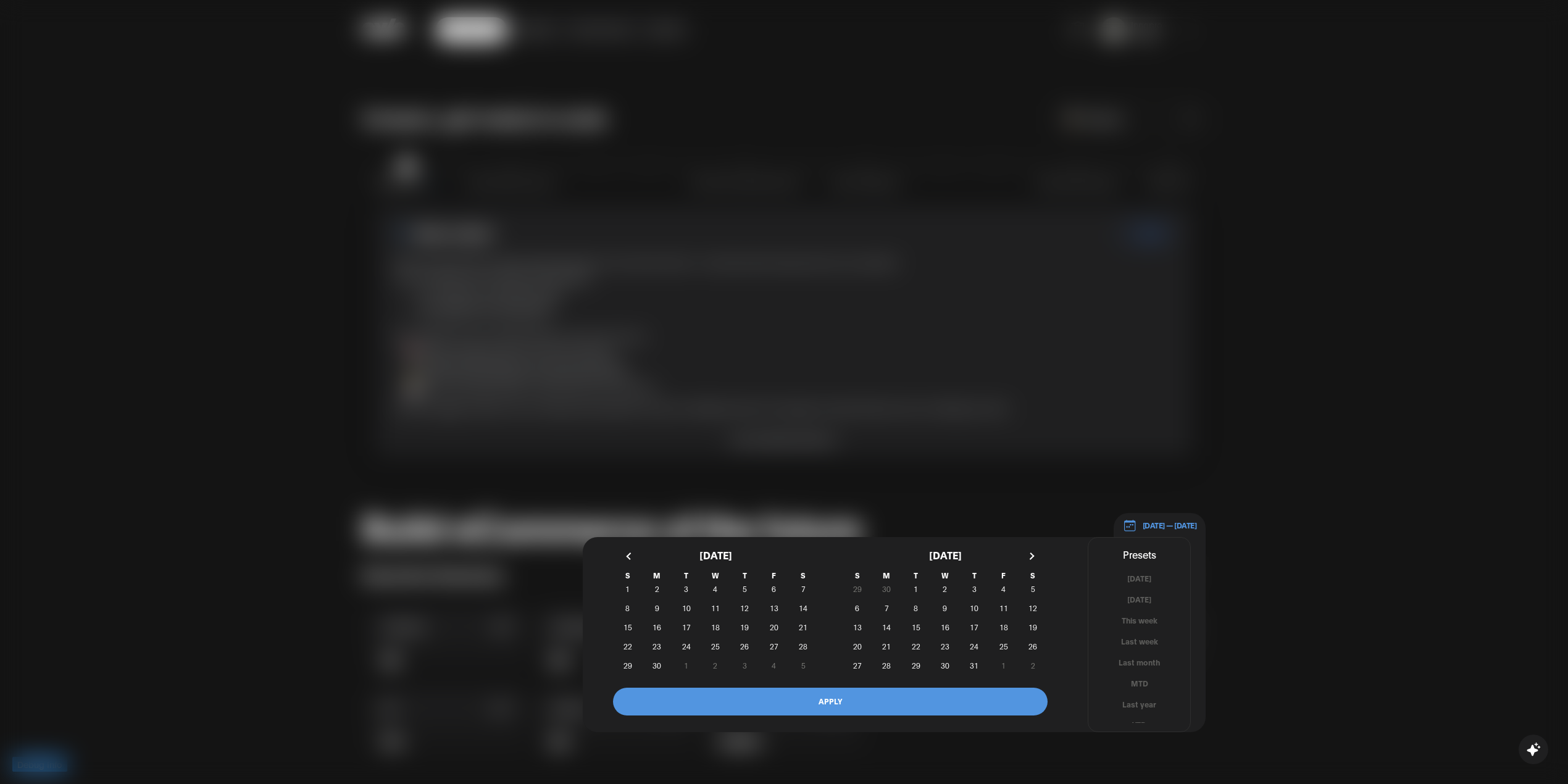
click at [633, 552] on button "button" at bounding box center [630, 555] width 22 height 22
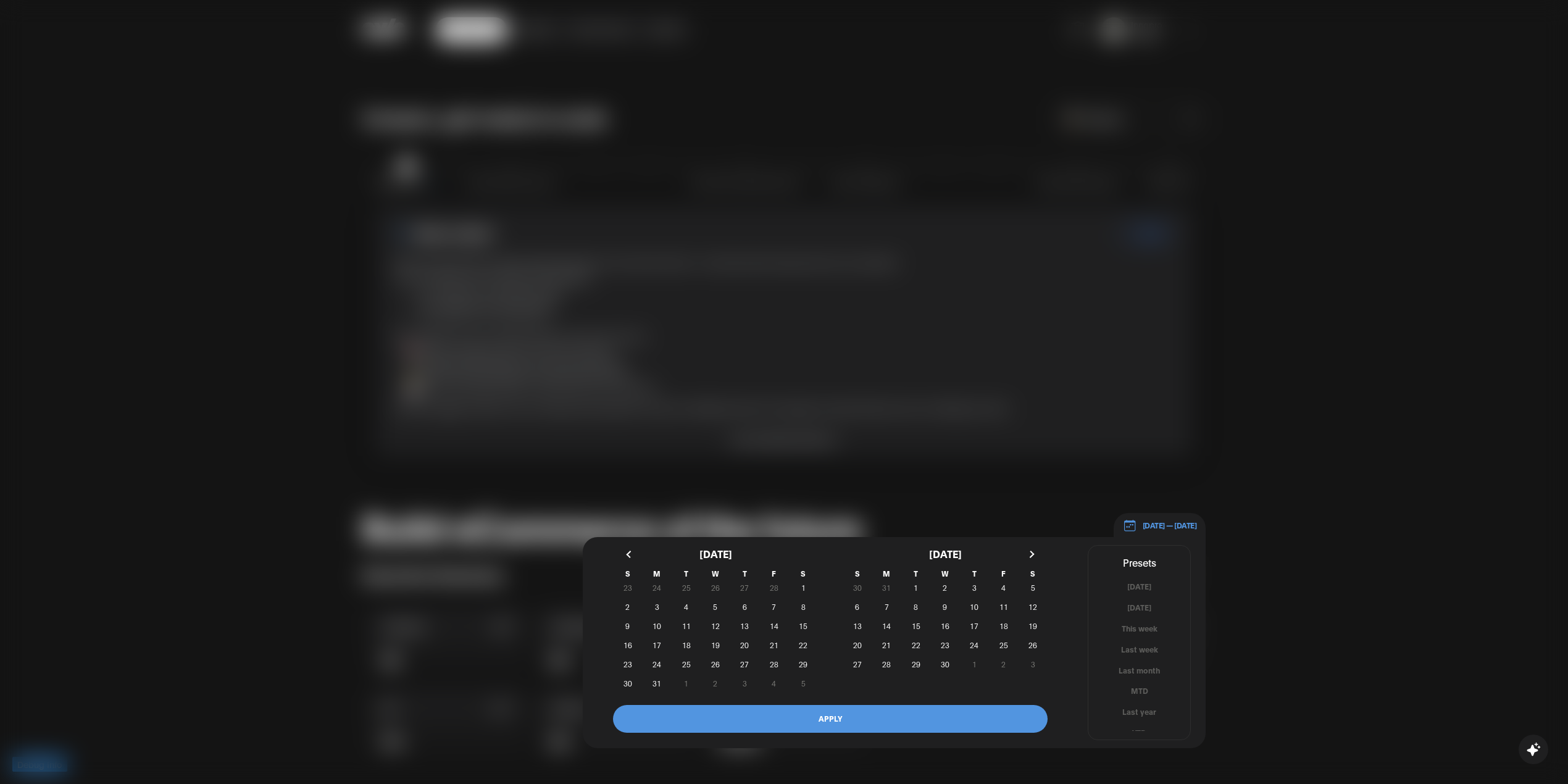
click at [633, 552] on button "button" at bounding box center [630, 554] width 22 height 22
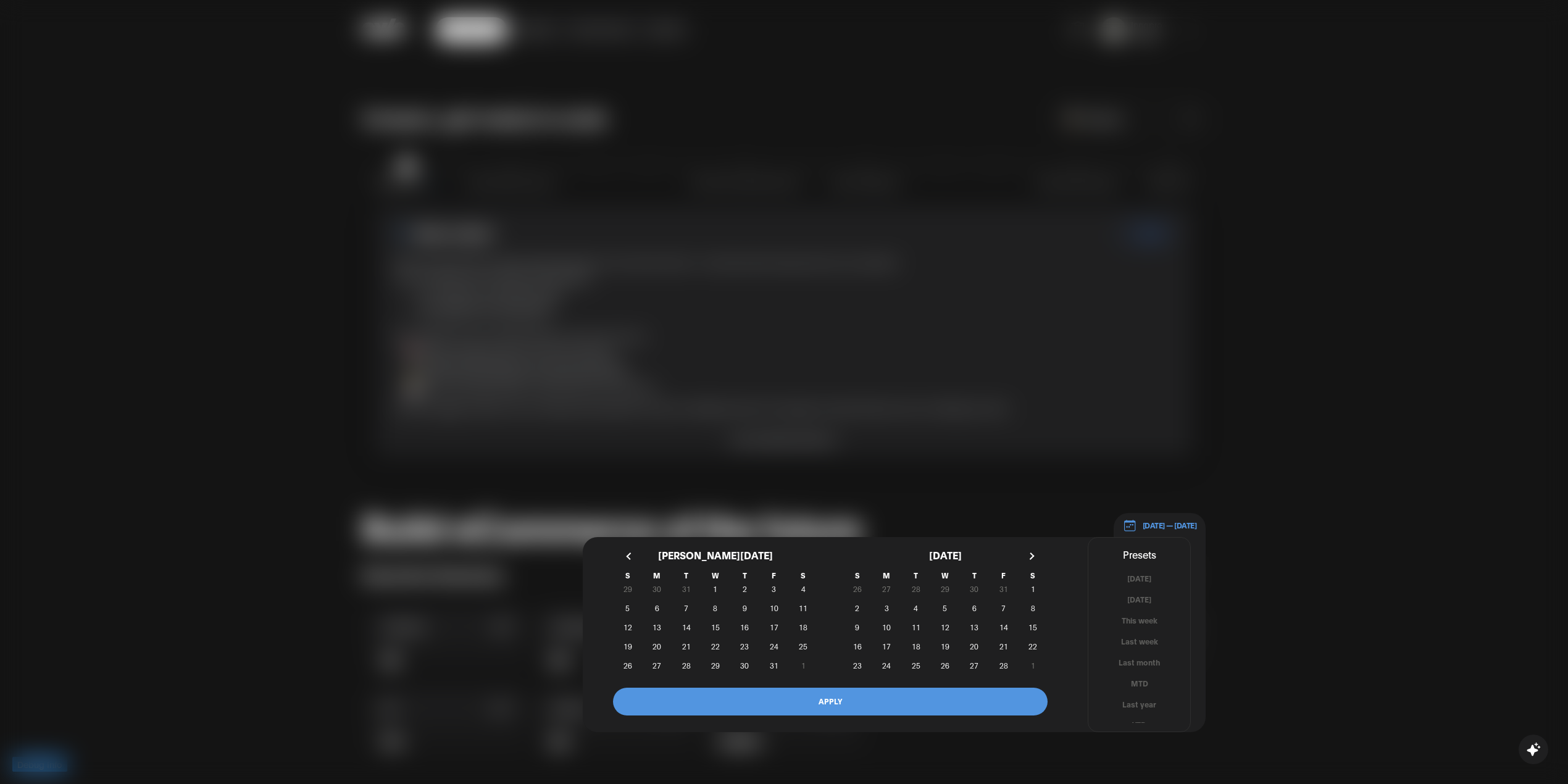
click at [633, 552] on button "button" at bounding box center [630, 555] width 22 height 22
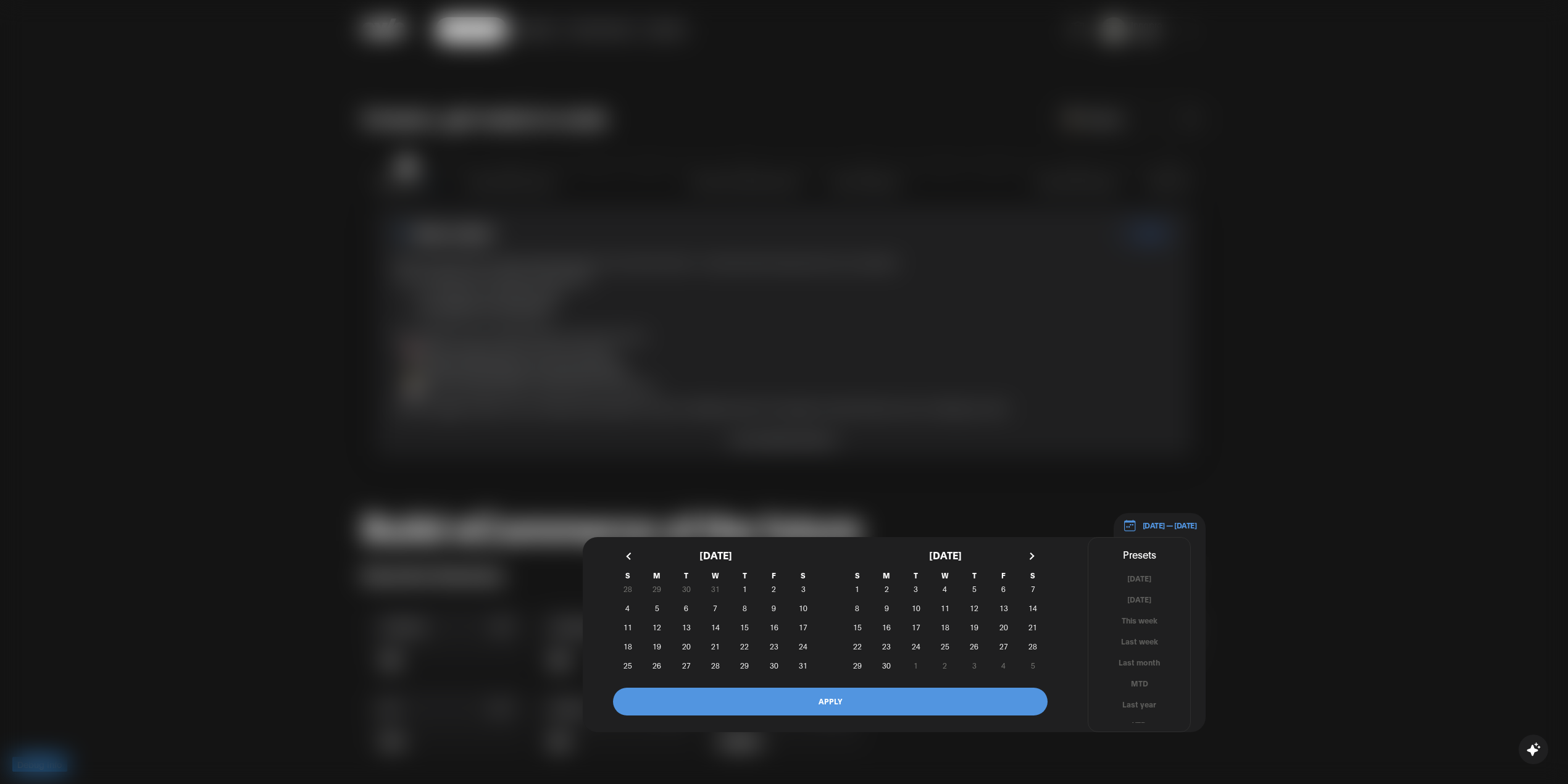
click at [633, 552] on button "button" at bounding box center [630, 555] width 22 height 22
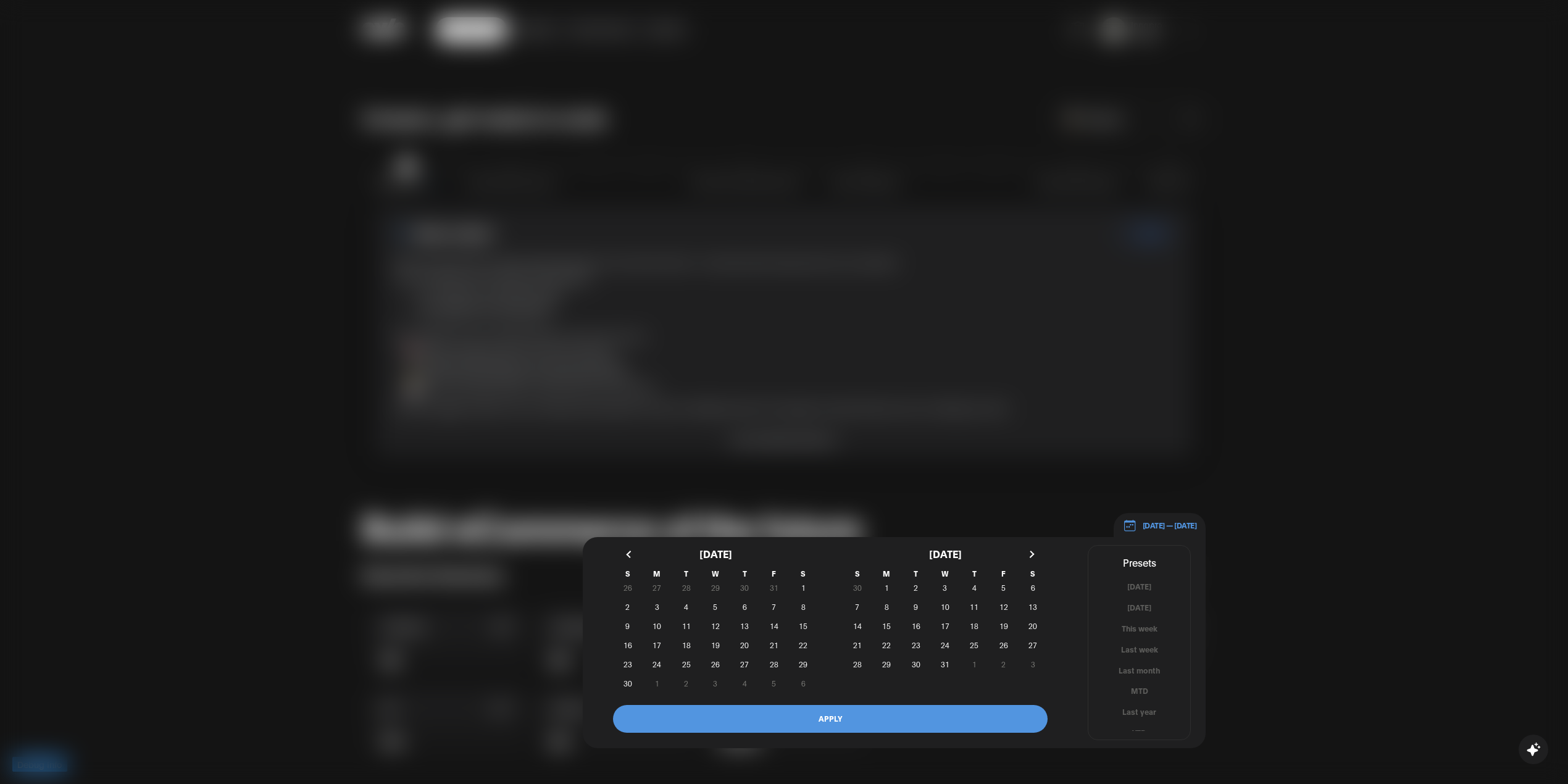
click at [633, 552] on button "button" at bounding box center [630, 554] width 22 height 22
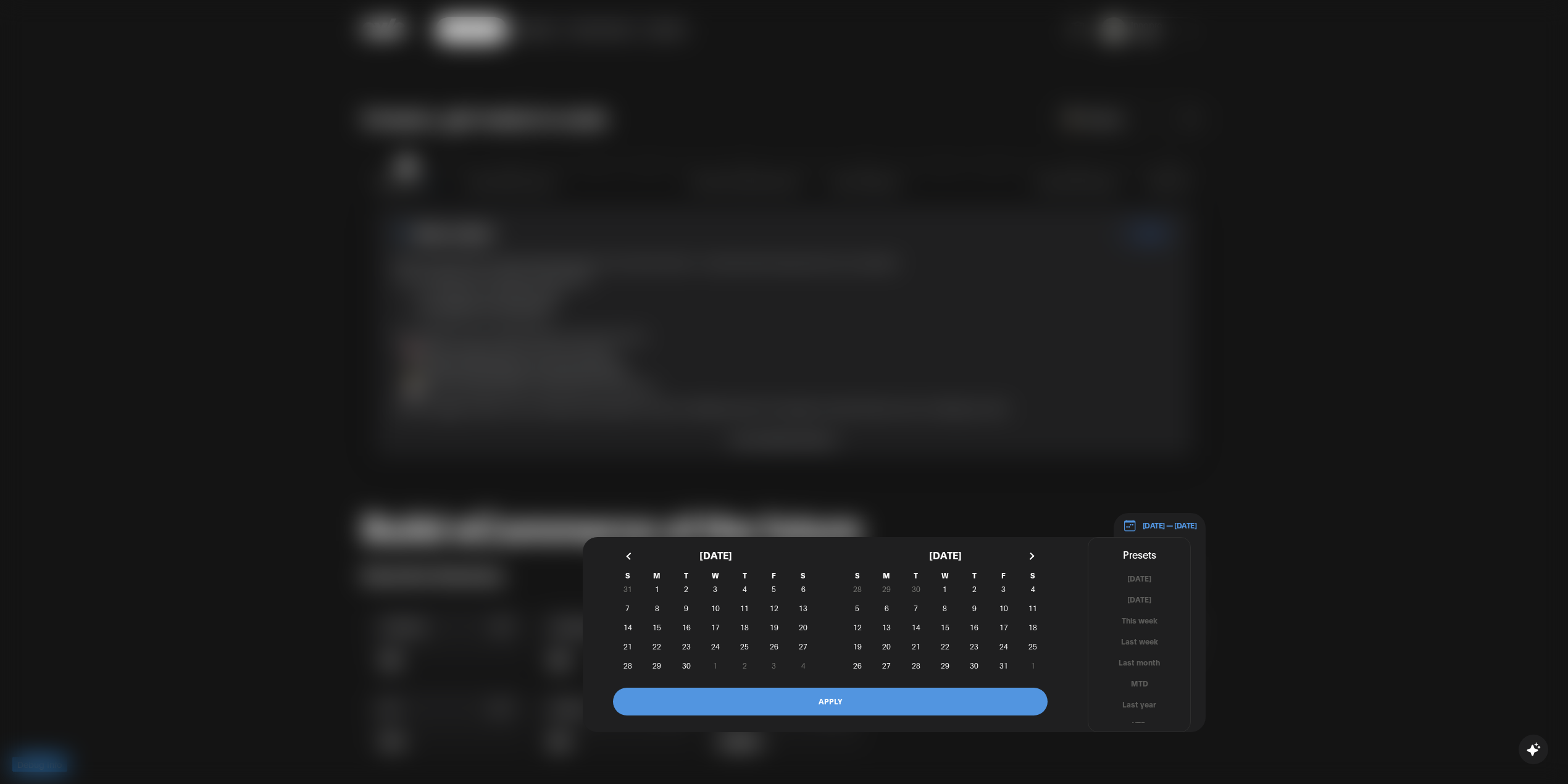
click at [633, 552] on button "button" at bounding box center [630, 555] width 22 height 22
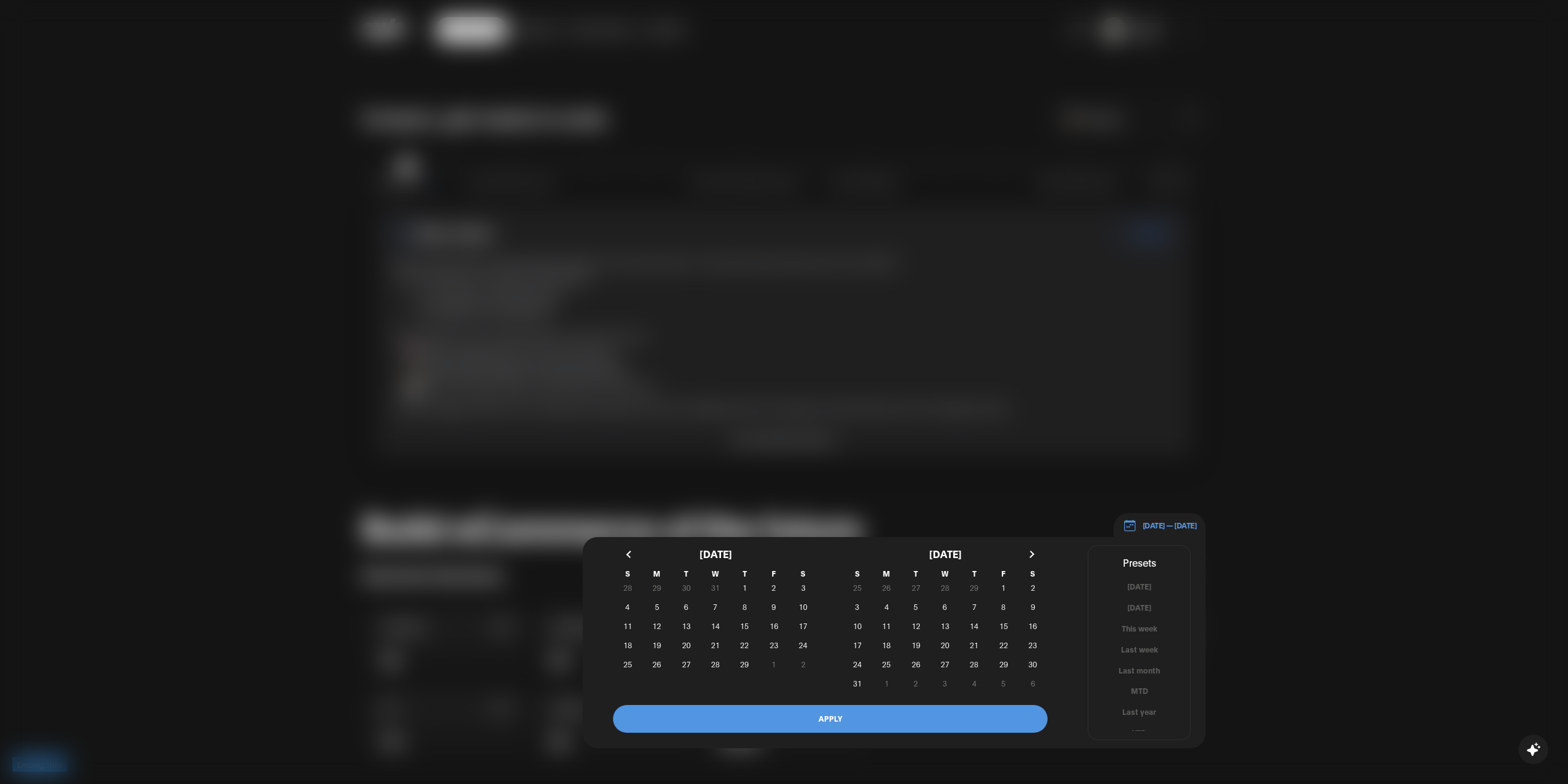
click at [633, 552] on button "button" at bounding box center [630, 554] width 22 height 22
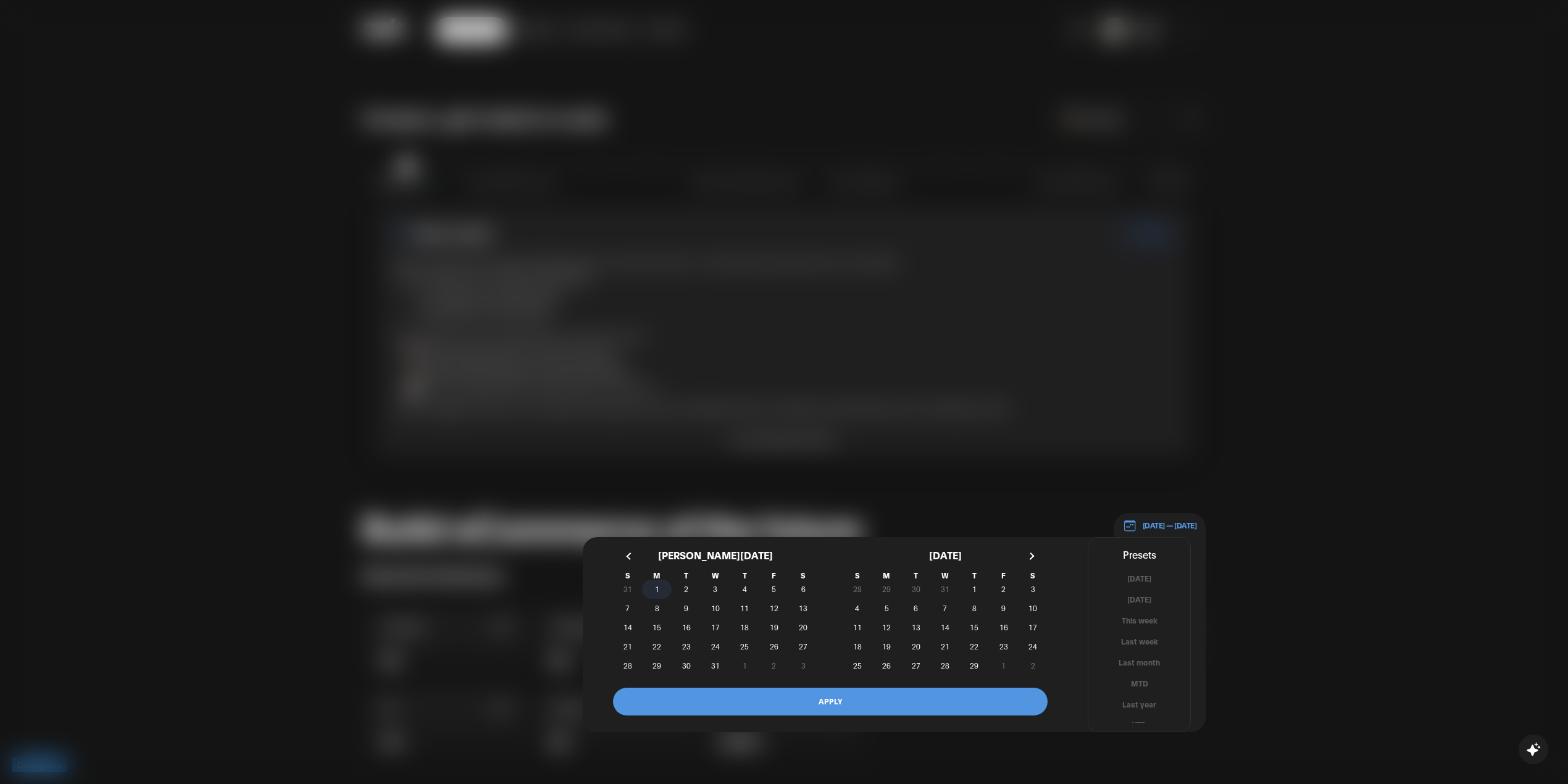
click at [657, 588] on span "1" at bounding box center [657, 588] width 4 height 22
click at [1036, 559] on button "button" at bounding box center [1030, 555] width 22 height 22
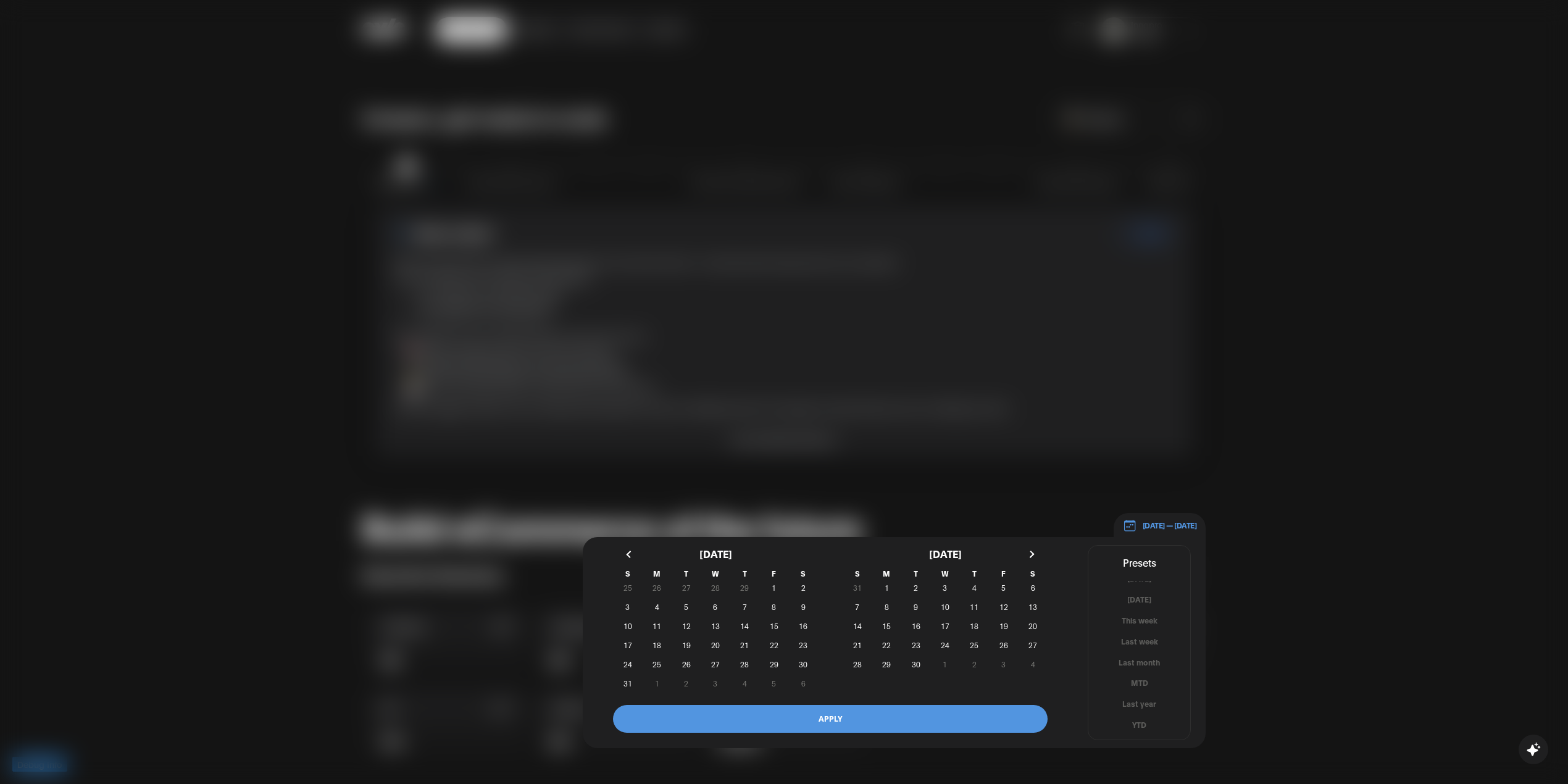
click at [1036, 559] on button "button" at bounding box center [1030, 554] width 22 height 22
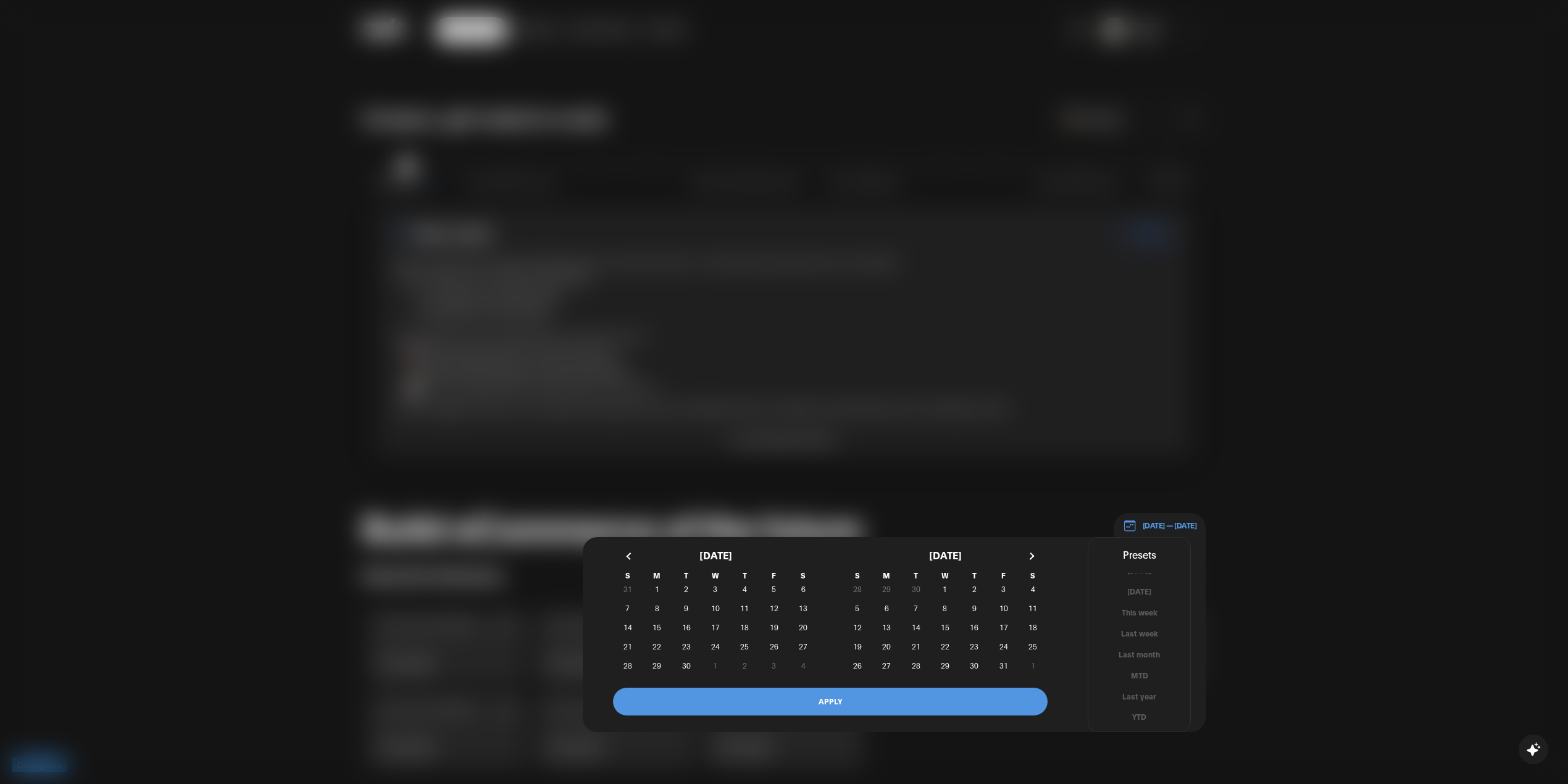
click at [1036, 559] on button "button" at bounding box center [1030, 555] width 22 height 22
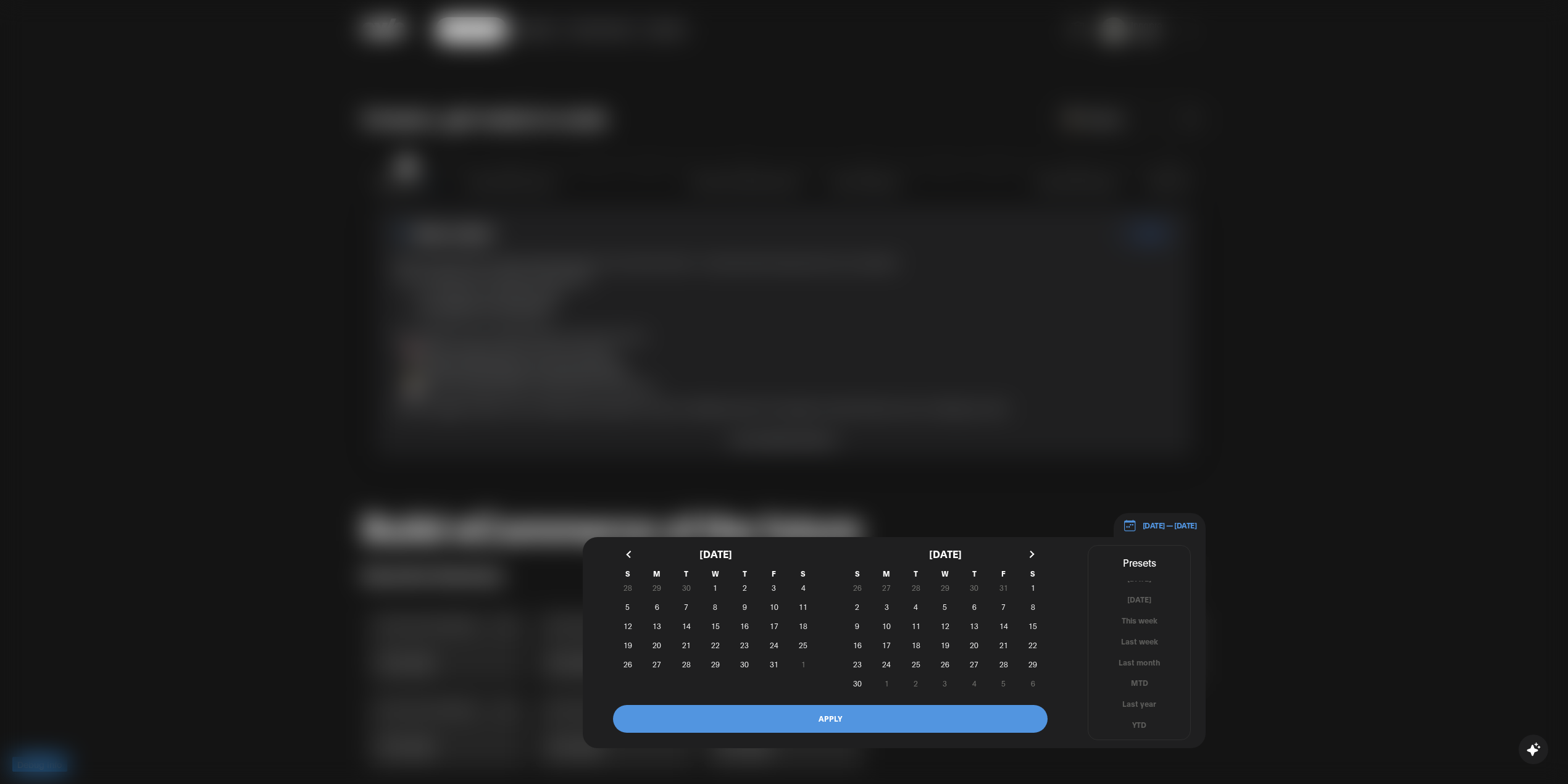
click at [1036, 559] on button "button" at bounding box center [1030, 554] width 22 height 22
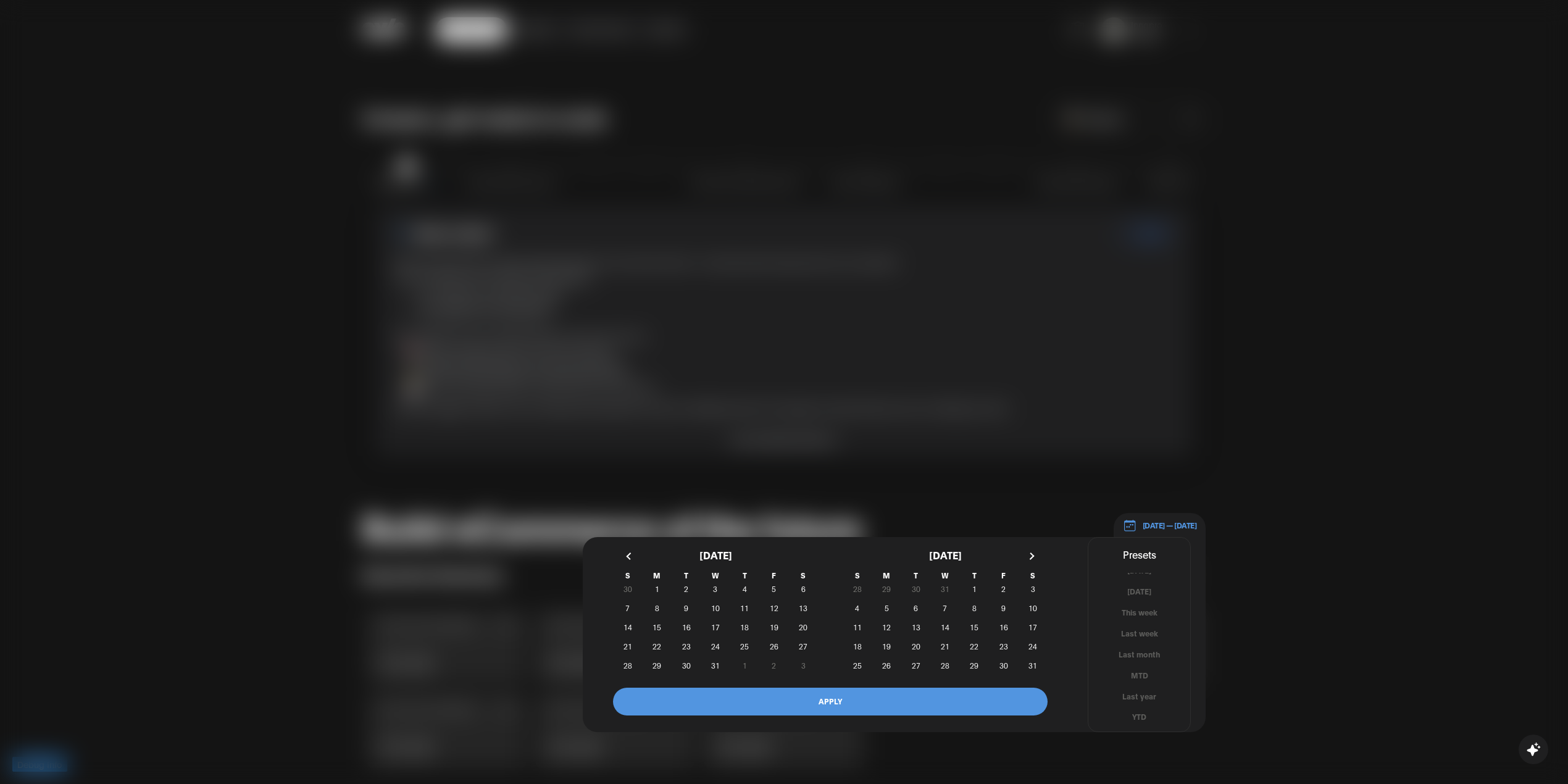
click at [1036, 559] on button "button" at bounding box center [1030, 555] width 22 height 22
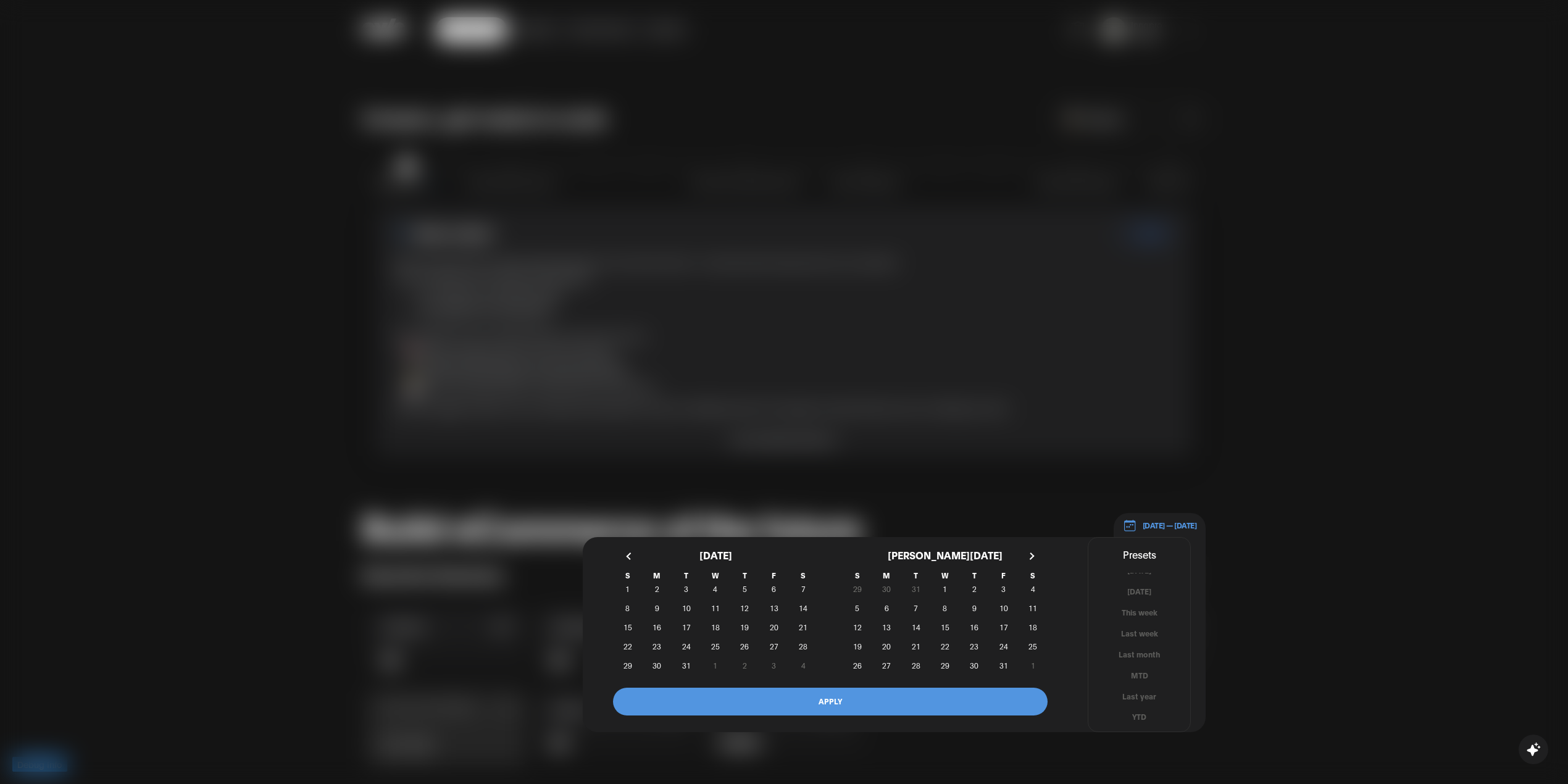
click at [1036, 559] on button "button" at bounding box center [1030, 555] width 22 height 22
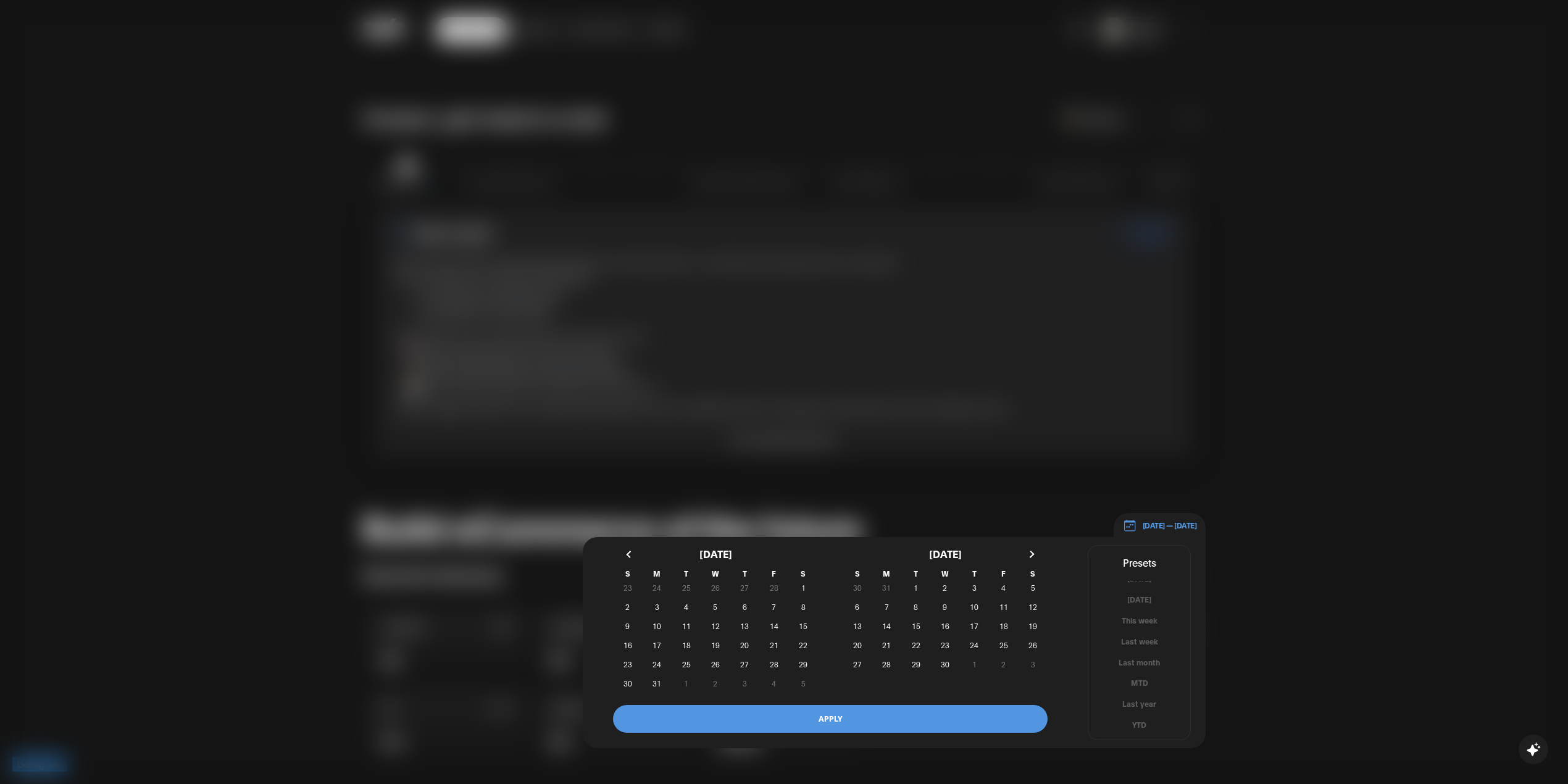
click at [1030, 554] on button "button" at bounding box center [1030, 554] width 22 height 22
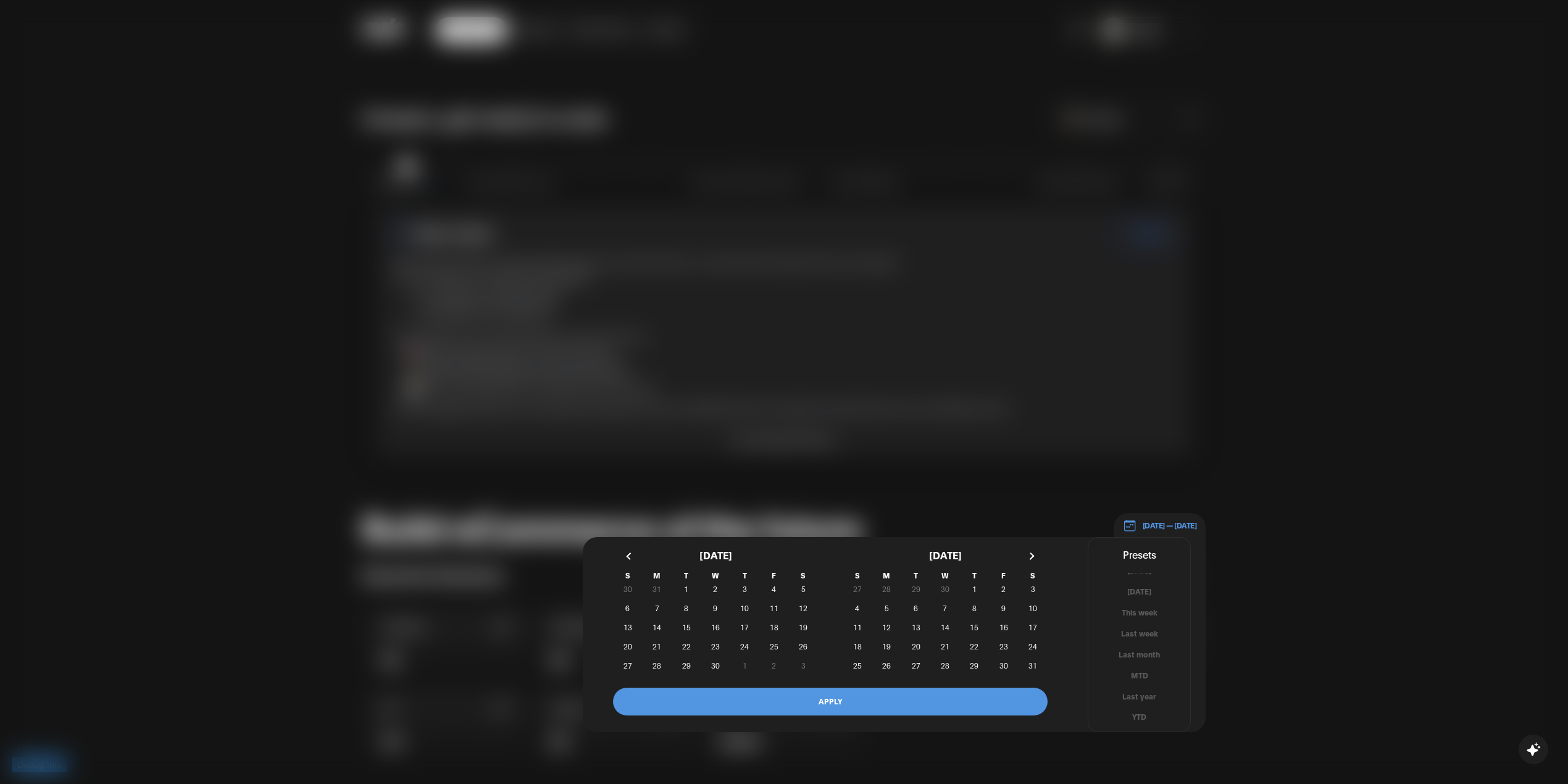
click at [1030, 554] on button "button" at bounding box center [1030, 555] width 22 height 22
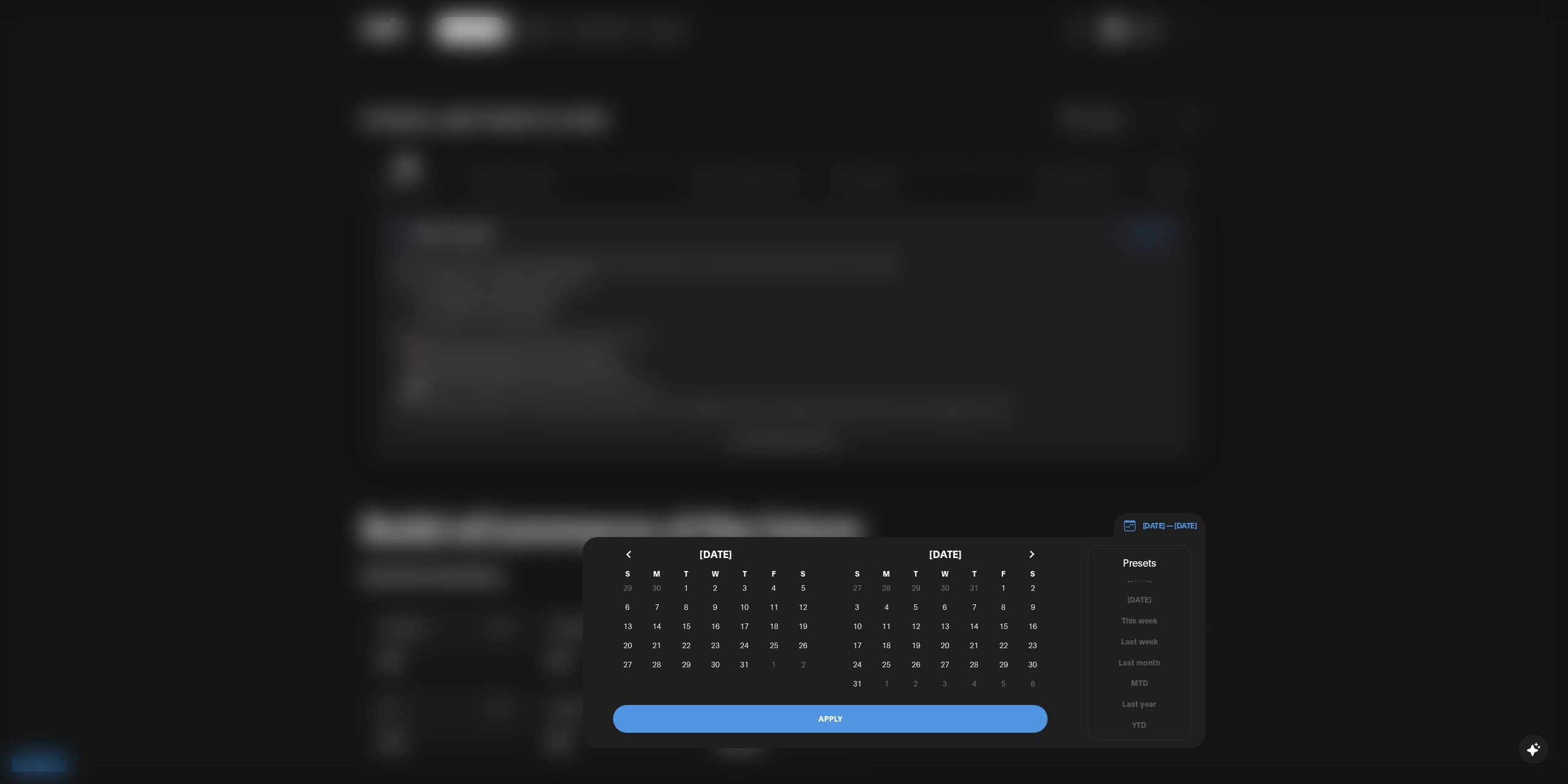
click at [1030, 554] on button "button" at bounding box center [1030, 554] width 22 height 22
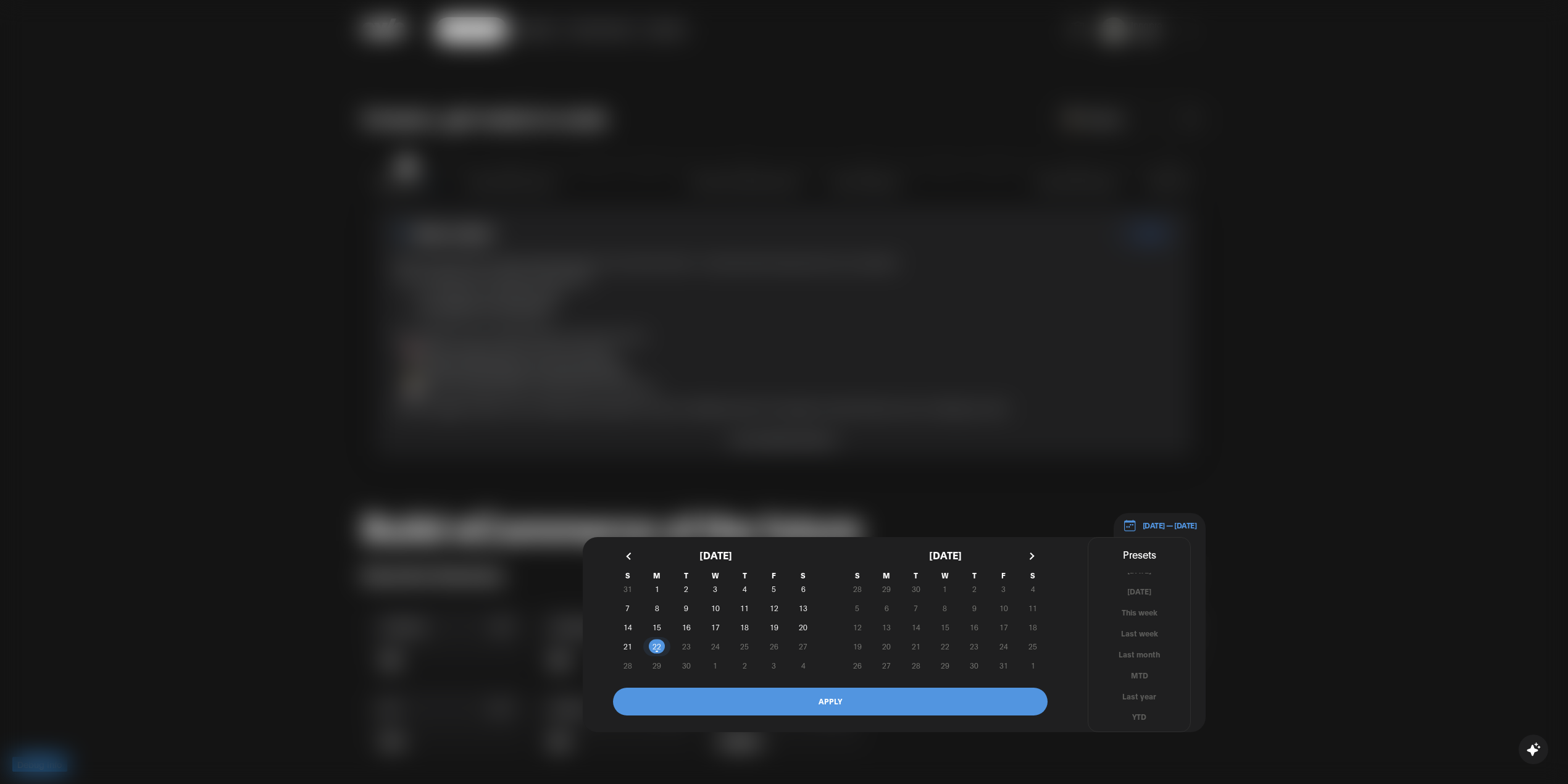
click at [659, 652] on span "22" at bounding box center [657, 646] width 9 height 22
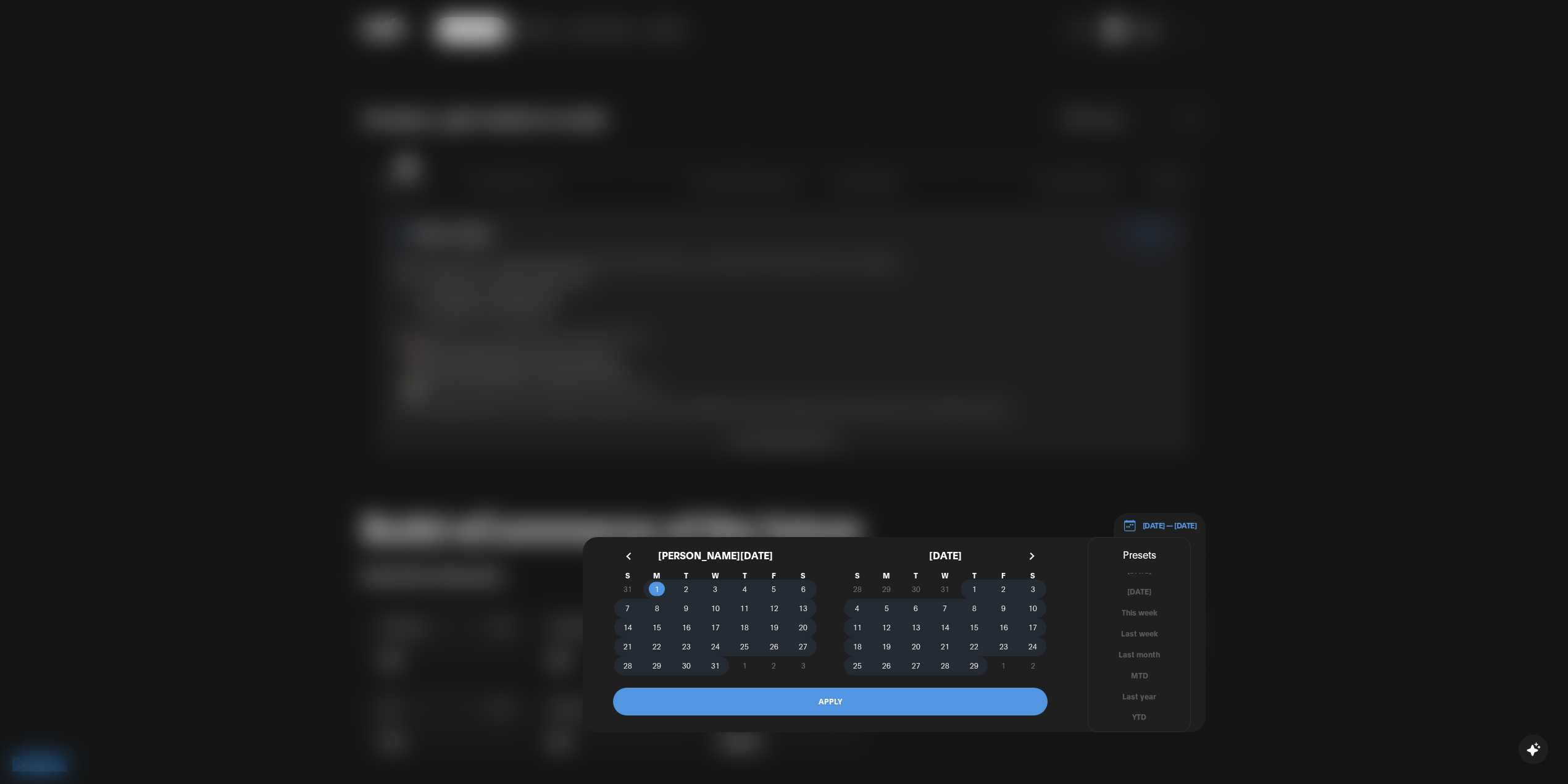
click at [771, 706] on button "APPLY" at bounding box center [830, 702] width 435 height 27
